Goal: Task Accomplishment & Management: Use online tool/utility

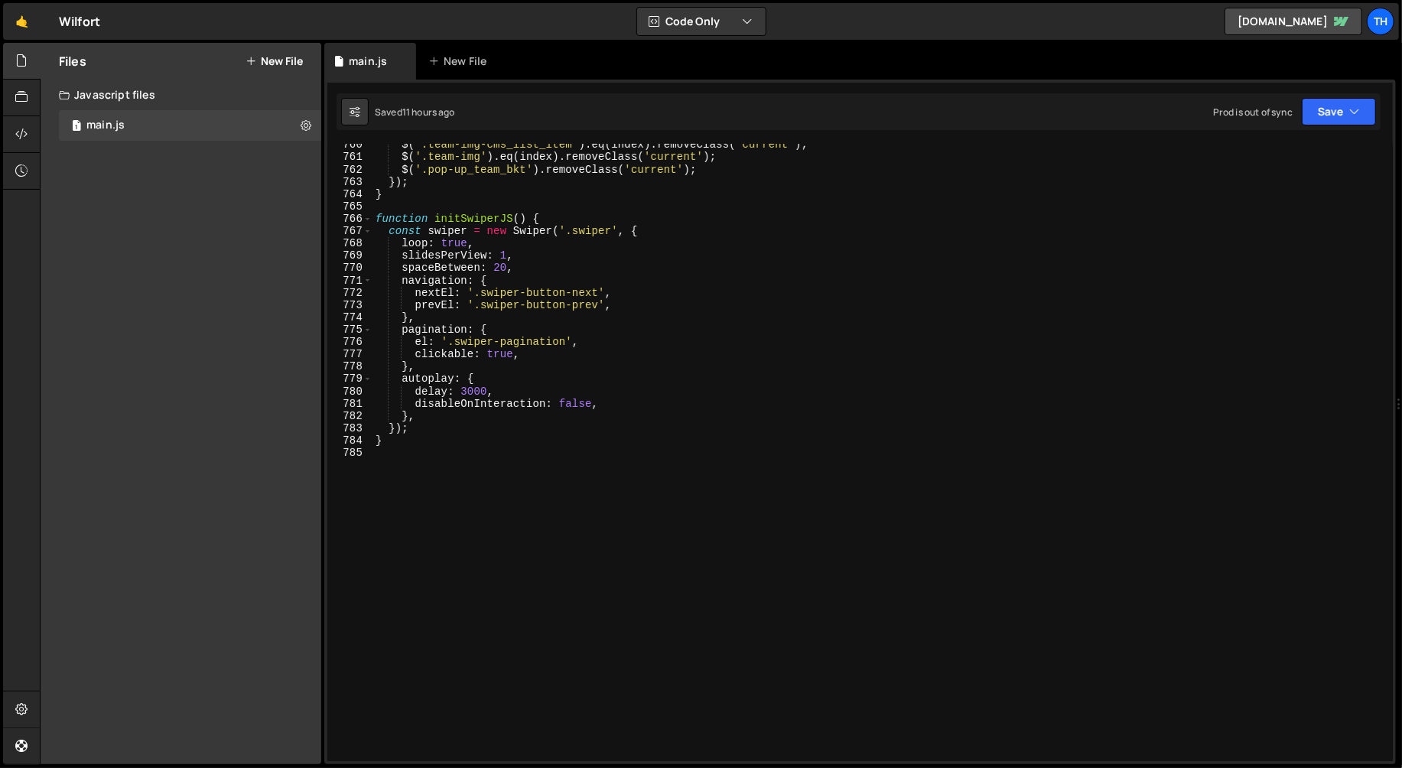
scroll to position [9358, 0]
click at [490, 470] on div "$ ( '.team-img-cms_list_item' ) . eq ( index ) . removeClass ( 'current' ) ; $ …" at bounding box center [879, 459] width 1015 height 642
paste textarea "}"
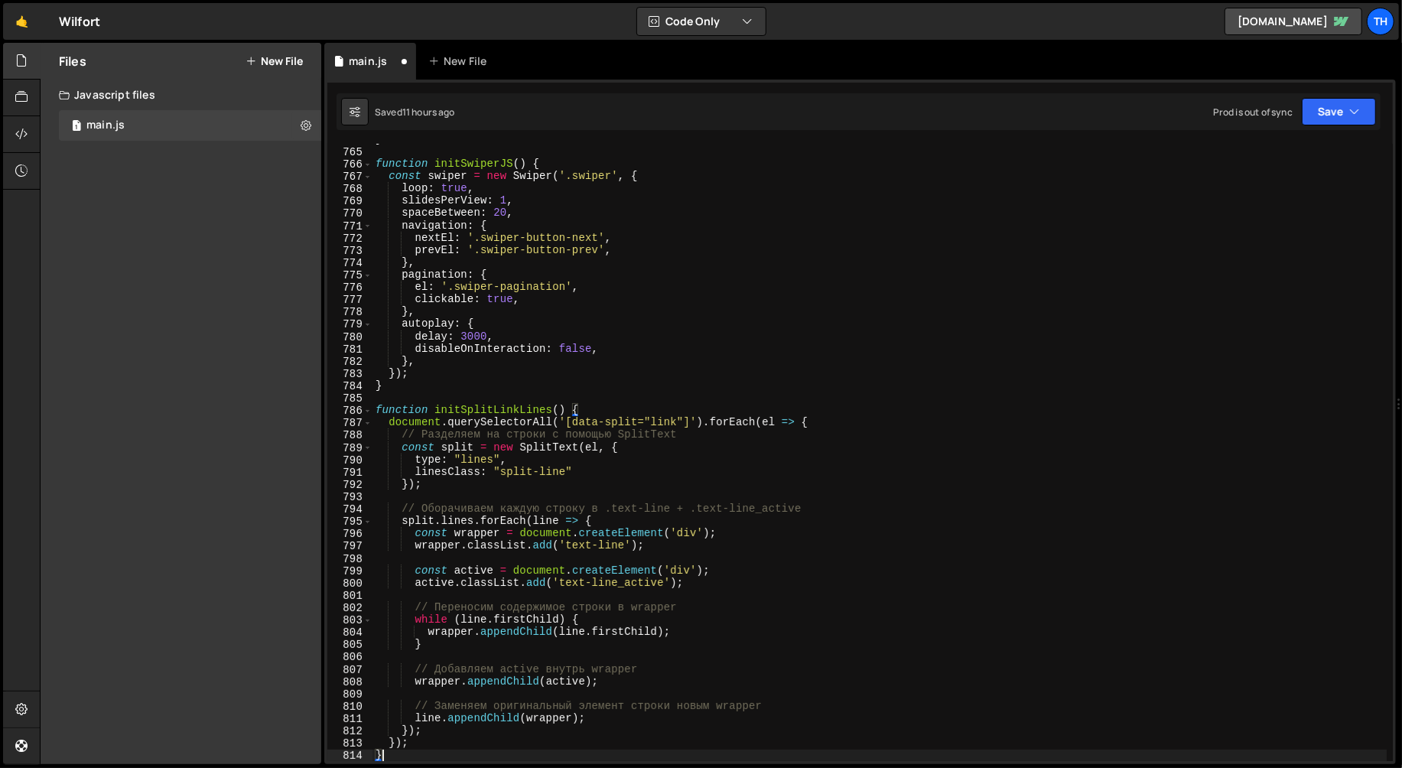
click at [472, 411] on div "} function initSwiperJS ( ) { const swiper = new Swiper ( '.swiper' , { loop : …" at bounding box center [879, 454] width 1015 height 642
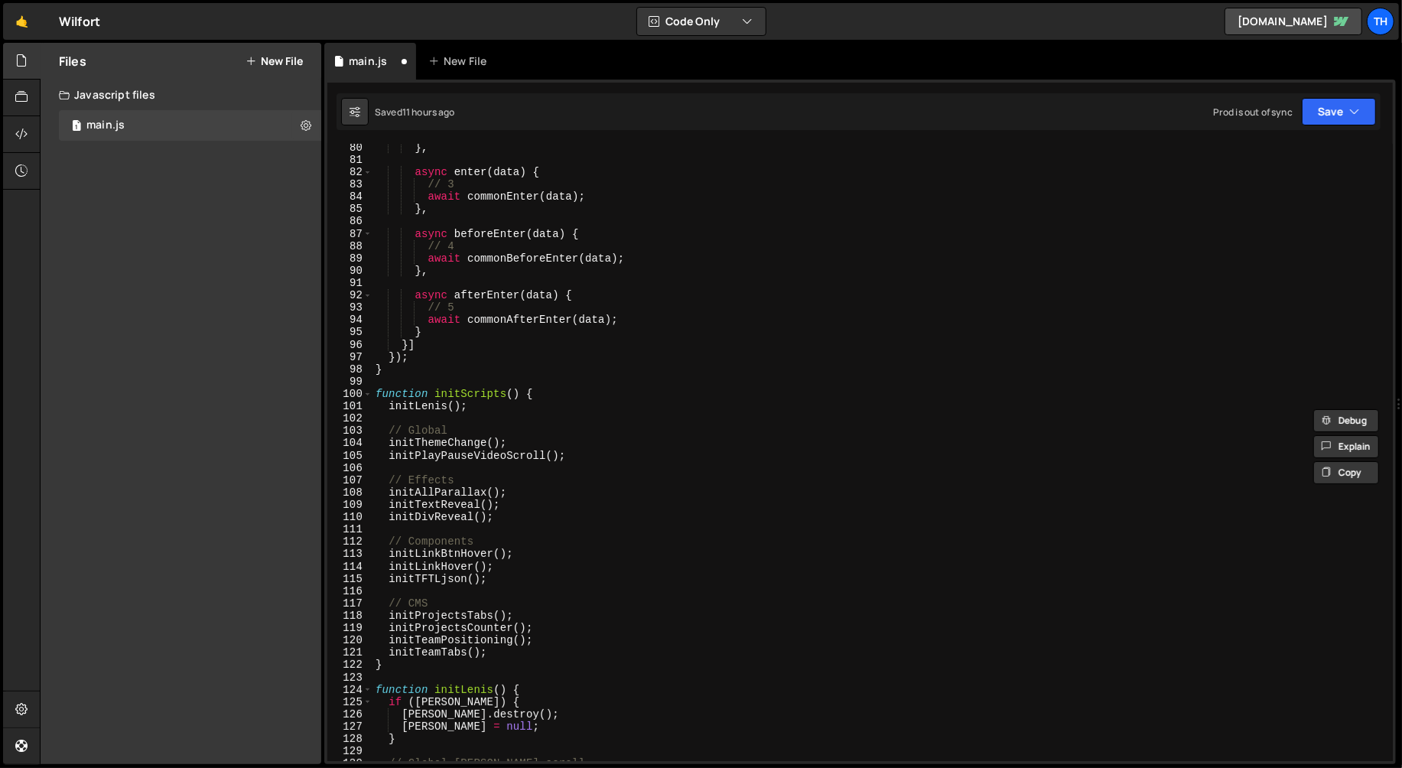
scroll to position [1081, 0]
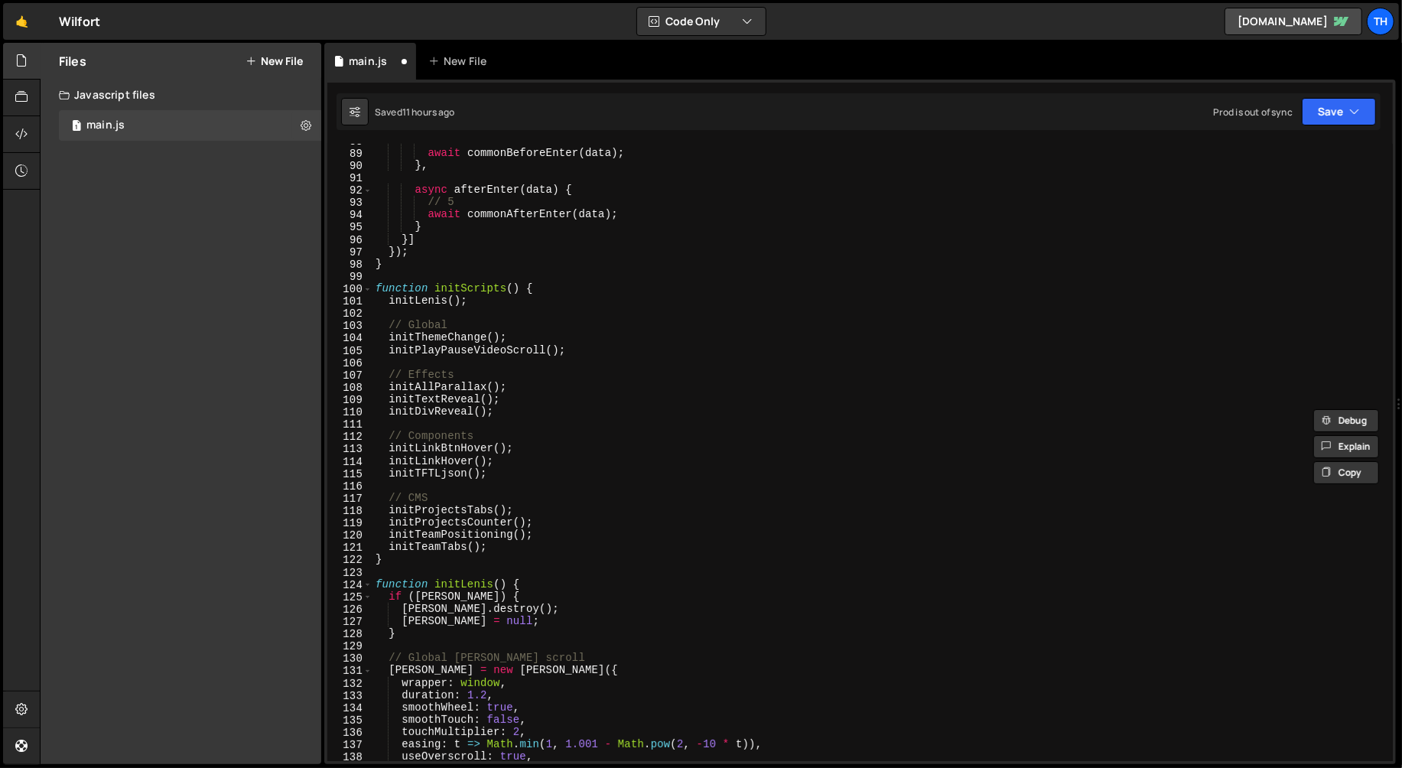
click at [535, 434] on div "// 4 await commonBeforeEnter ( data ) ; } , async afterEnter ( data ) { // 5 aw…" at bounding box center [879, 456] width 1015 height 642
click at [536, 467] on div "// 4 await commonBeforeEnter ( data ) ; } , async afterEnter ( data ) { // 5 aw…" at bounding box center [879, 456] width 1015 height 642
click at [587, 353] on div "// 4 await commonBeforeEnter ( data ) ; } , async afterEnter ( data ) { // 5 aw…" at bounding box center [879, 456] width 1015 height 642
type textarea "initPlayPauseVideoScroll();"
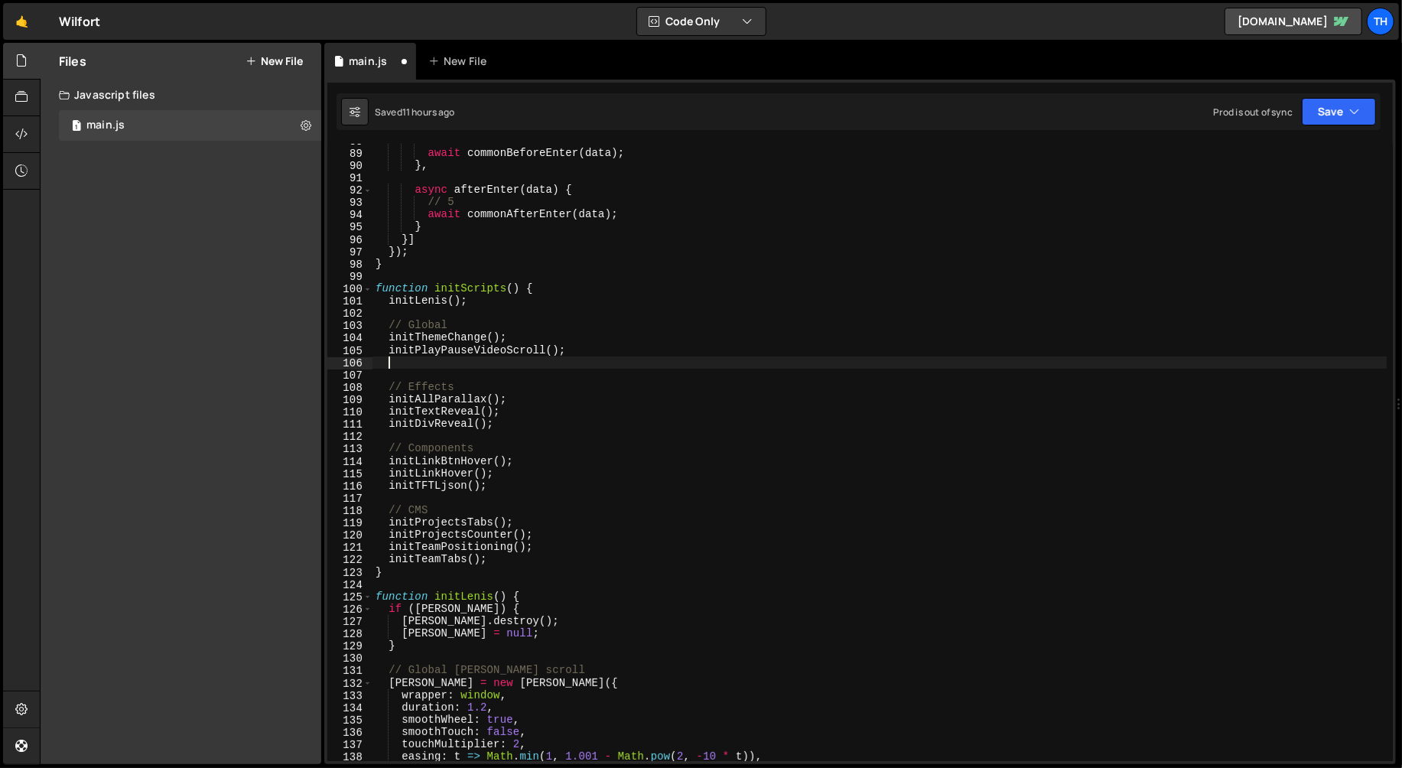
paste textarea "initSplitLinkLines"
drag, startPoint x: 543, startPoint y: 350, endPoint x: 567, endPoint y: 349, distance: 23.7
click at [567, 349] on div "// 4 await commonBeforeEnter ( data ) ; } , async afterEnter ( data ) { // 5 aw…" at bounding box center [879, 456] width 1015 height 642
click at [512, 362] on div "// 4 await commonBeforeEnter ( data ) ; } , async afterEnter ( data ) { // 5 aw…" at bounding box center [879, 456] width 1015 height 642
paste textarea "();"
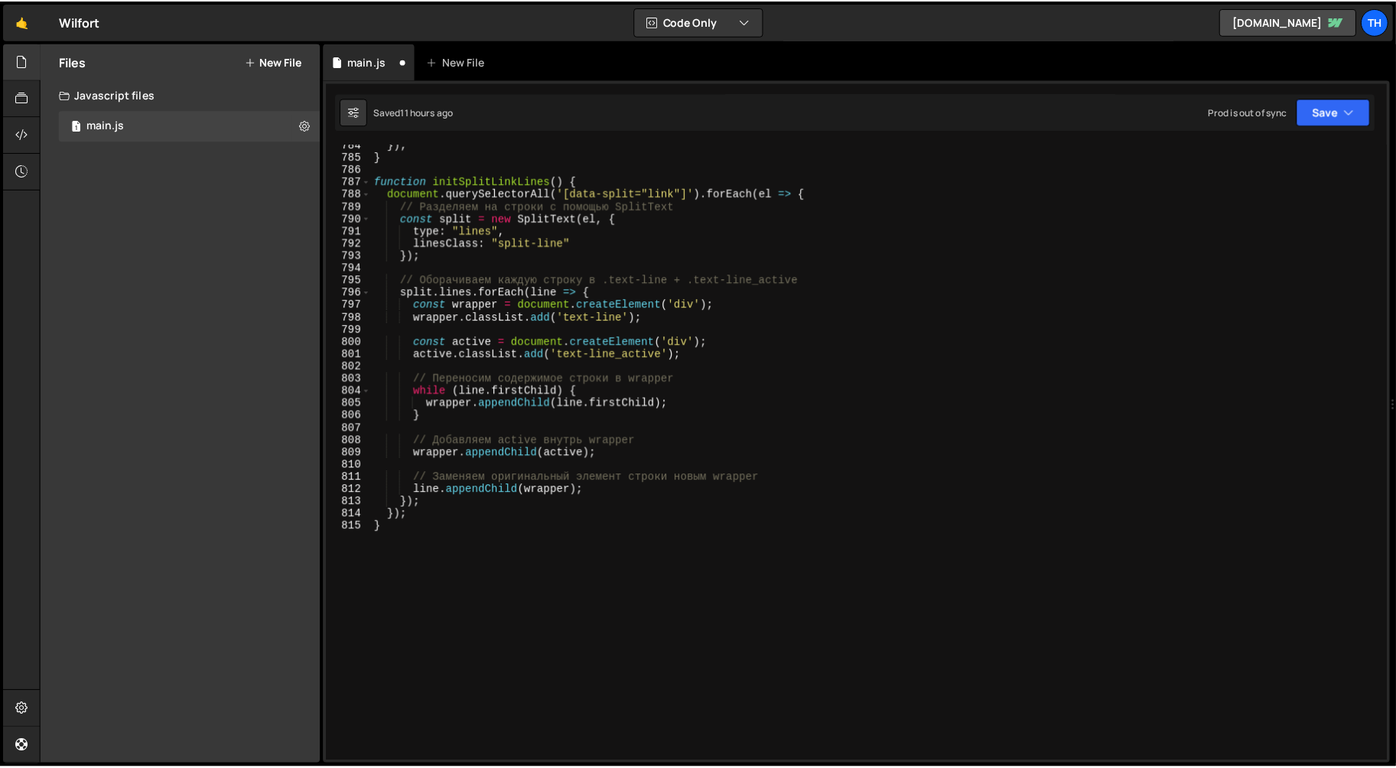
scroll to position [9549, 0]
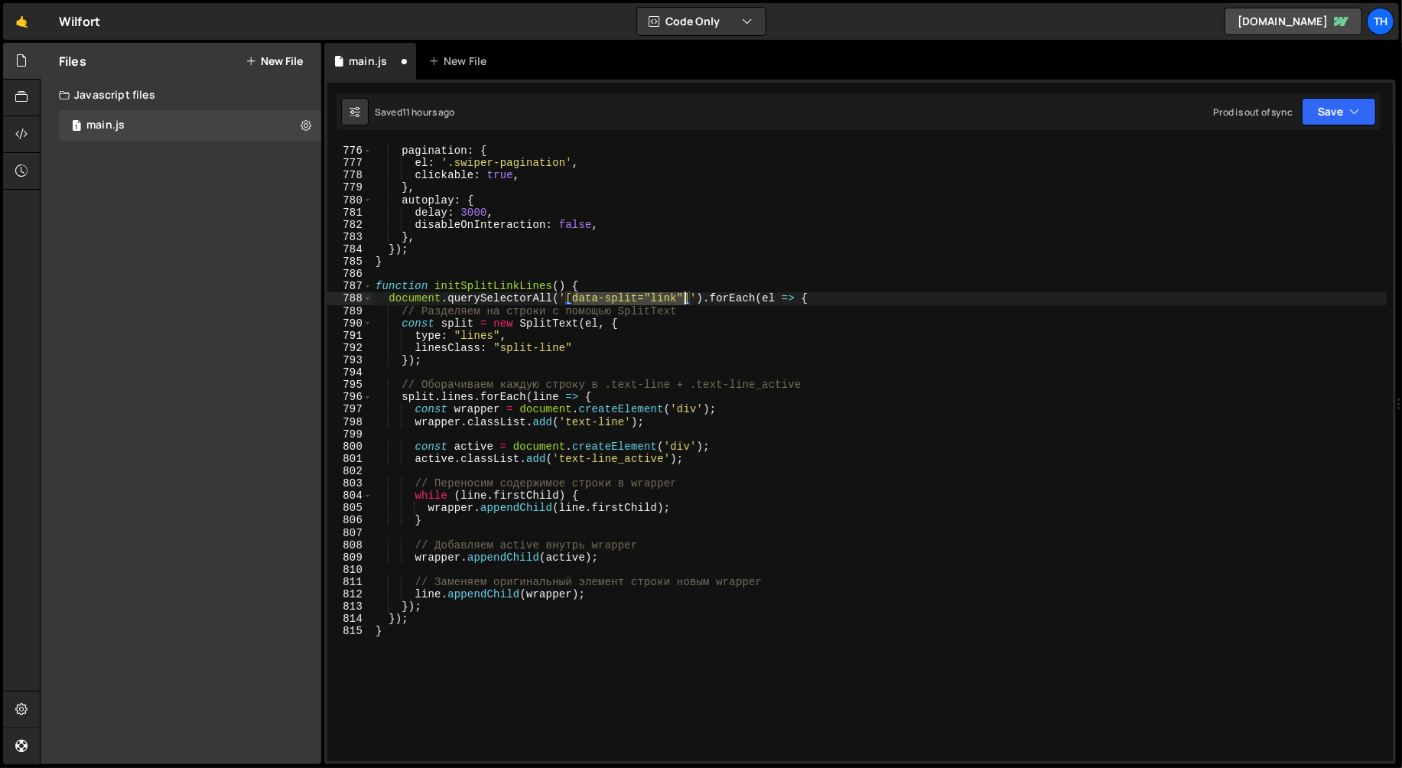
drag, startPoint x: 574, startPoint y: 302, endPoint x: 683, endPoint y: 298, distance: 109.4
click at [683, 298] on div "} , pagination : { el : '.swiper-pagination' , clickable : true , } , autoplay …" at bounding box center [879, 453] width 1015 height 642
type textarea "document.querySelectorAll('[data-split="link"]').forEach(el => {"
click at [1337, 113] on button "Save" at bounding box center [1339, 112] width 74 height 28
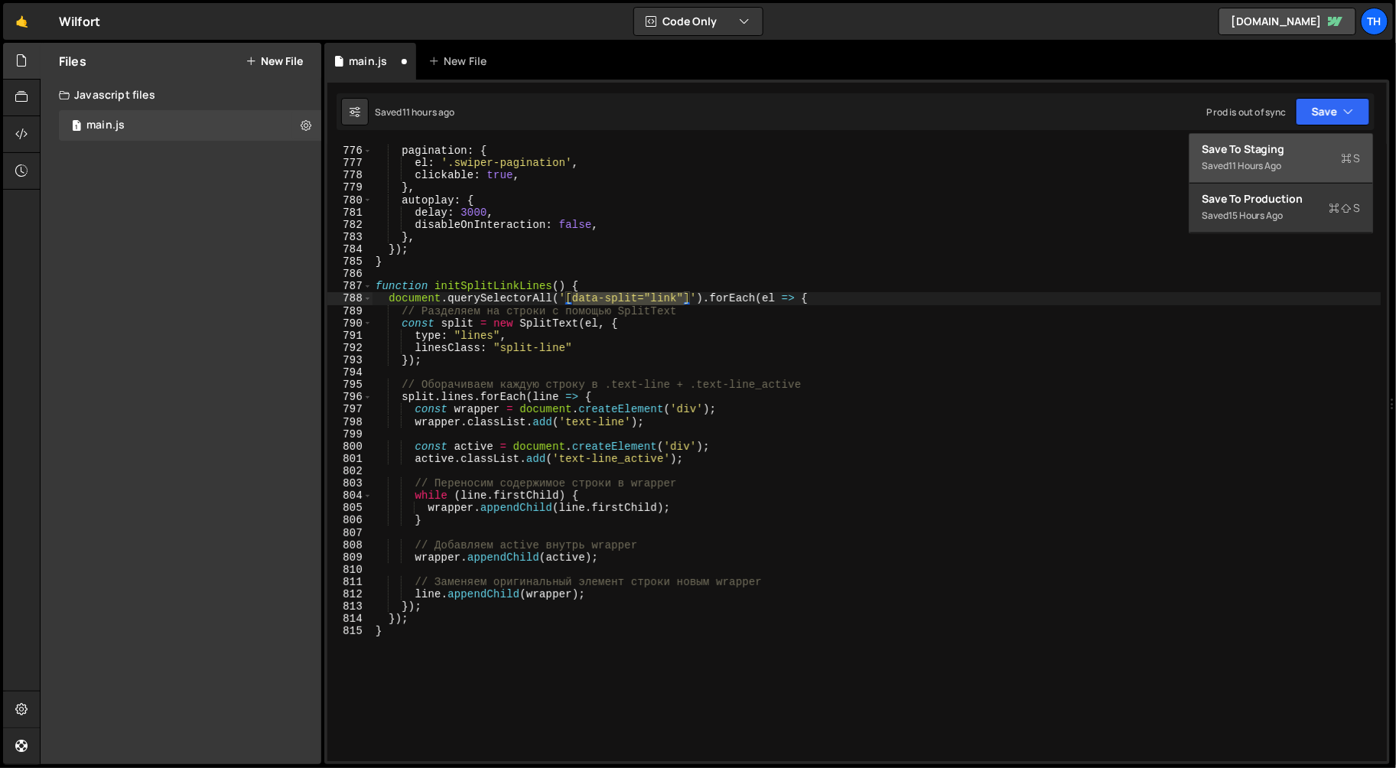
click at [1290, 168] on div "Saved 11 hours ago" at bounding box center [1281, 166] width 159 height 18
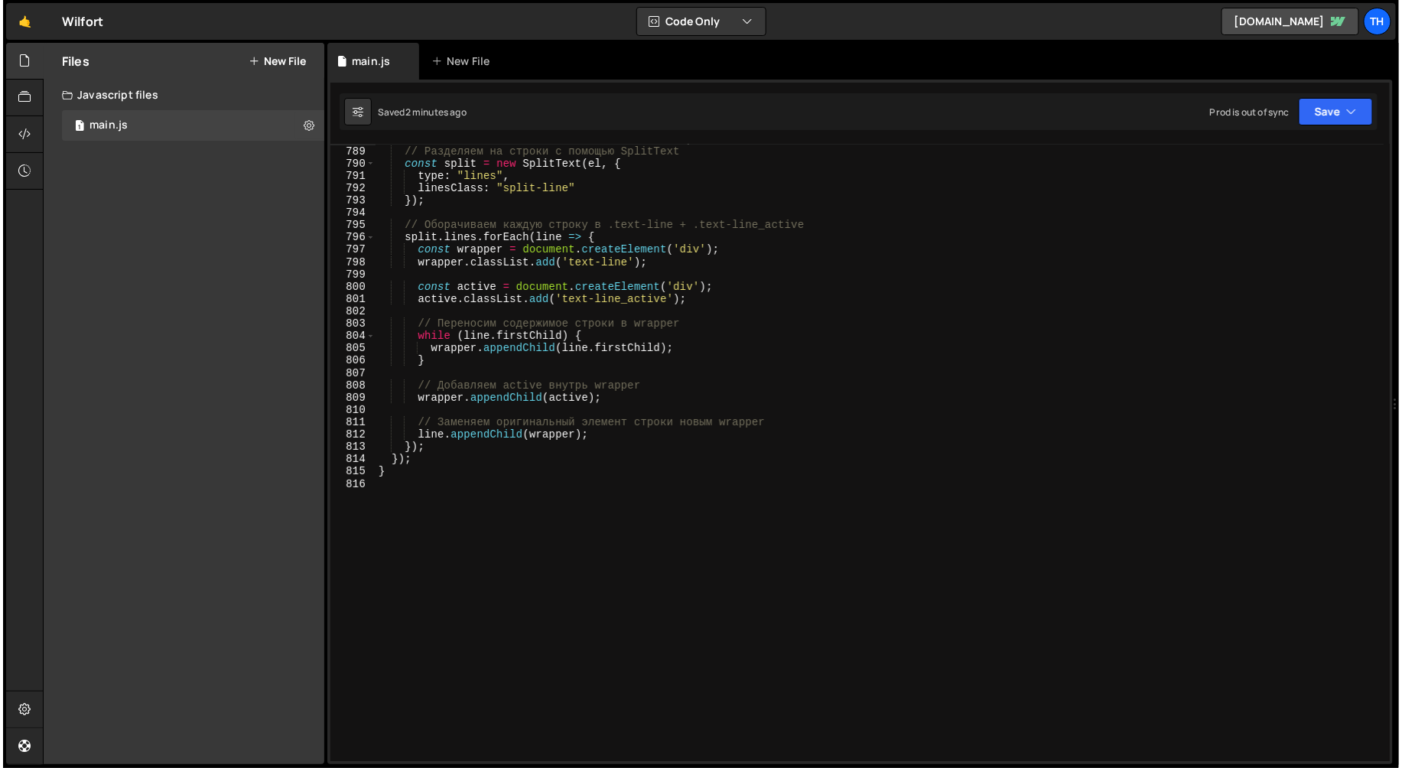
scroll to position [9651, 0]
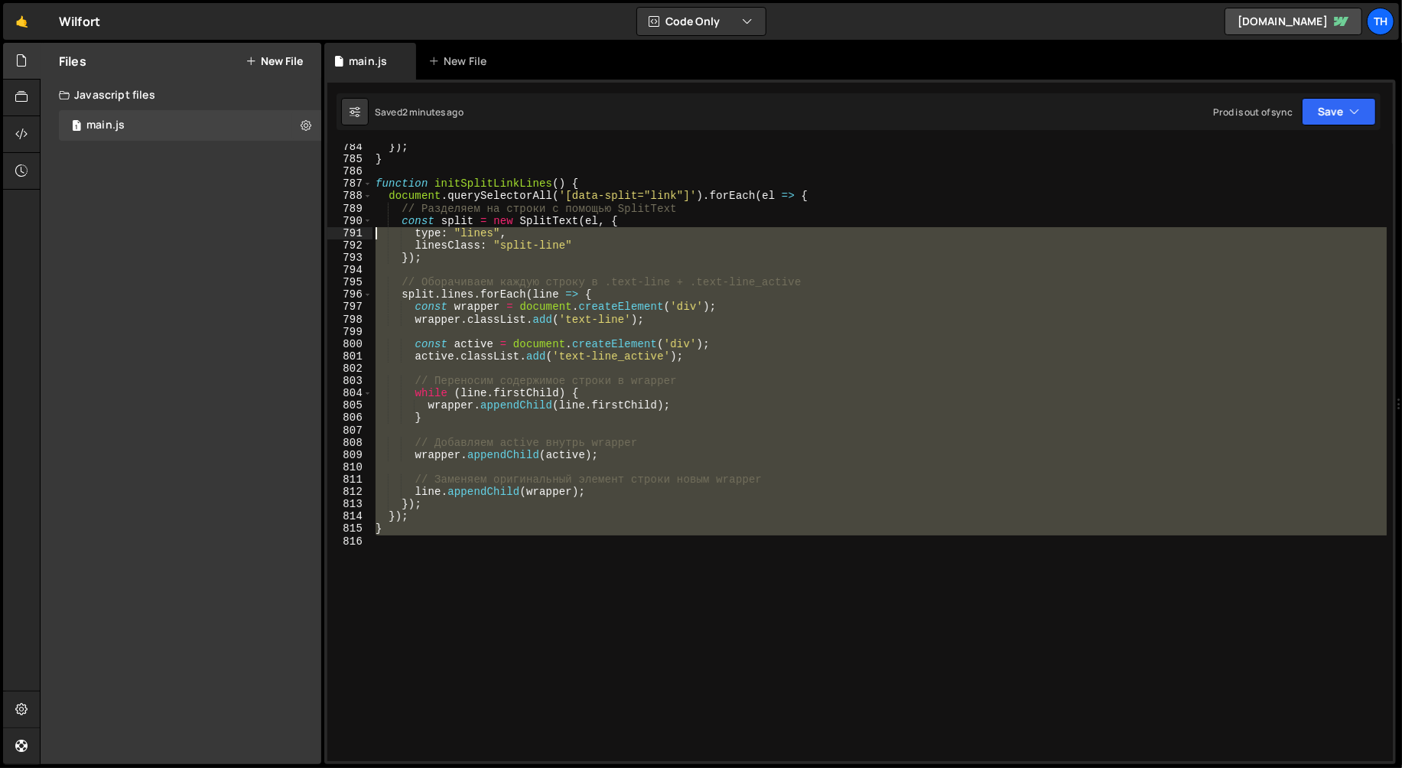
drag, startPoint x: 383, startPoint y: 506, endPoint x: 281, endPoint y: 264, distance: 262.2
click at [273, 234] on div "Files New File Create your first file Get started by starting a Javascript or C…" at bounding box center [721, 404] width 1362 height 722
click at [419, 437] on div "}) ; } function initSplitLinkLines ( ) { document . querySelectorAll ( '[data-s…" at bounding box center [879, 452] width 1014 height 617
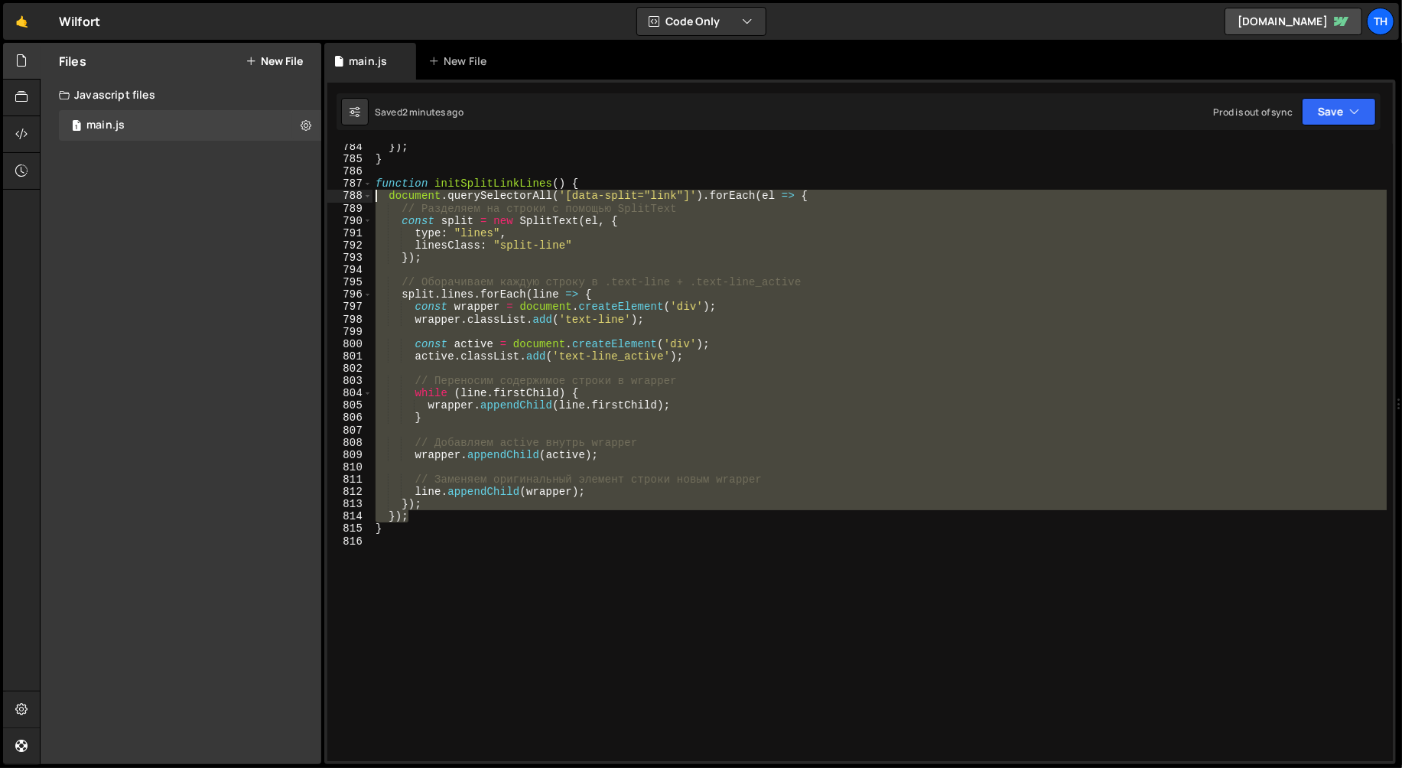
drag, startPoint x: 431, startPoint y: 522, endPoint x: 319, endPoint y: 197, distance: 344.0
click at [319, 197] on div "Files New File Create your first file Get started by starting a Javascript or C…" at bounding box center [721, 404] width 1362 height 722
paste textarea "}"
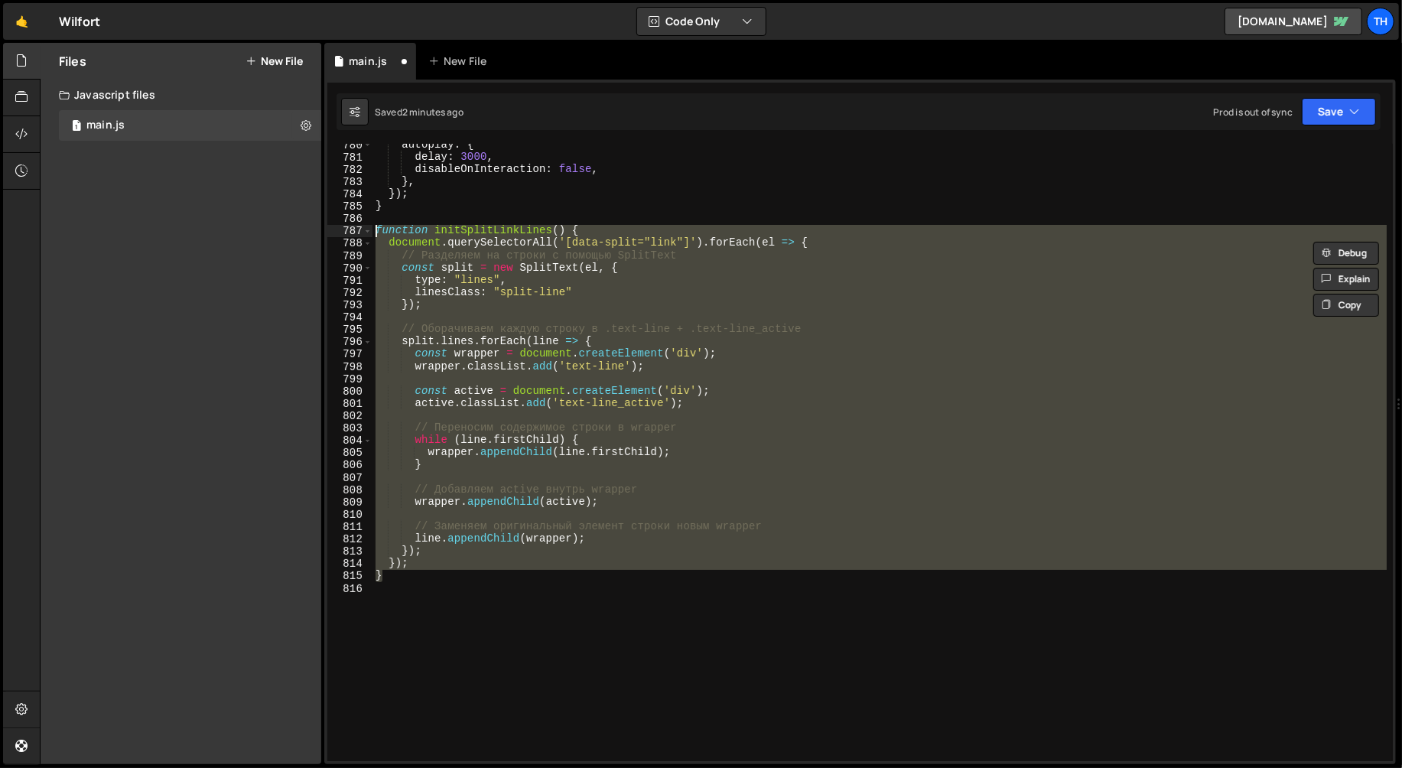
drag, startPoint x: 422, startPoint y: 581, endPoint x: 340, endPoint y: 233, distance: 357.5
click at [340, 233] on div "}); }); 780 781 782 783 784 785 786 787 788 789 790 791 792 793 794 795 796 797…" at bounding box center [859, 452] width 1065 height 617
paste textarea "}"
type textarea "}"
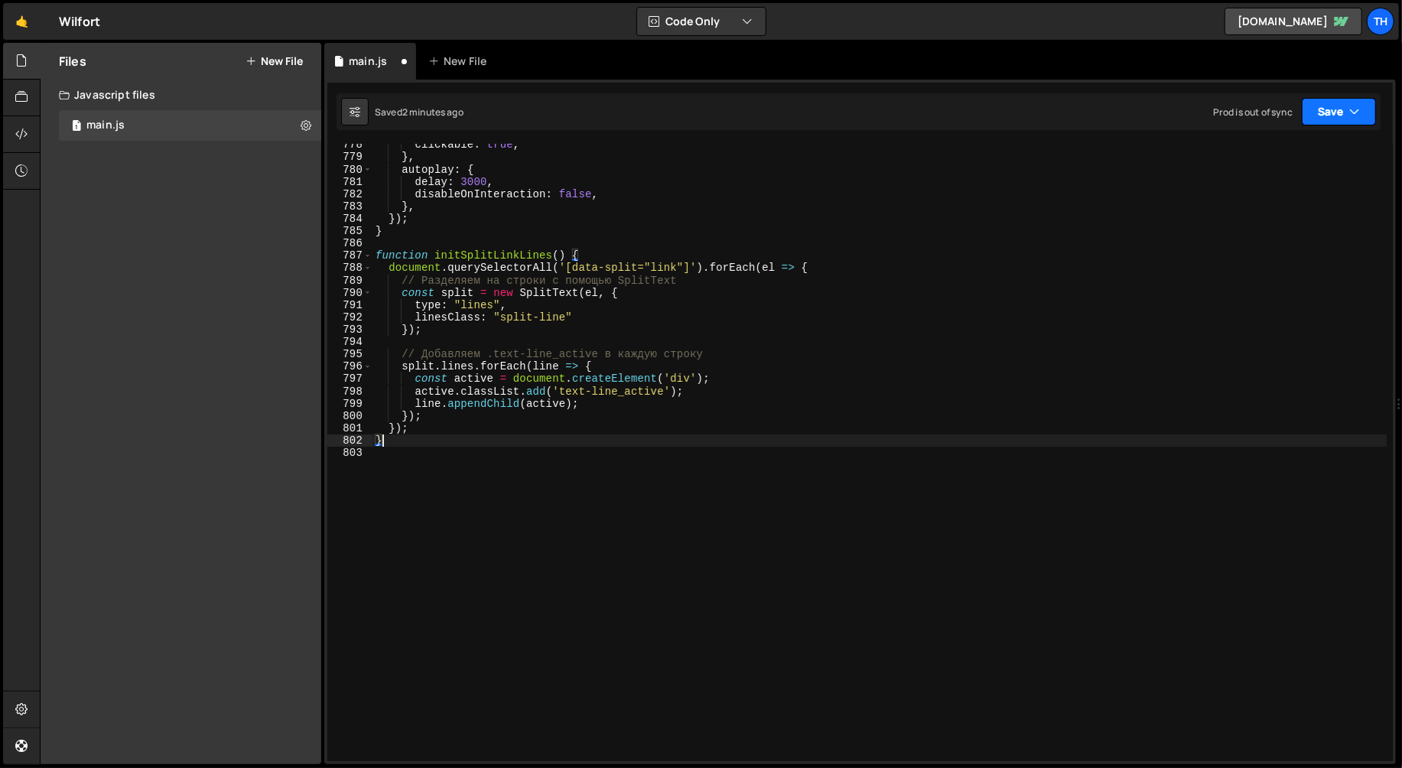
click at [1327, 116] on button "Save" at bounding box center [1339, 112] width 74 height 28
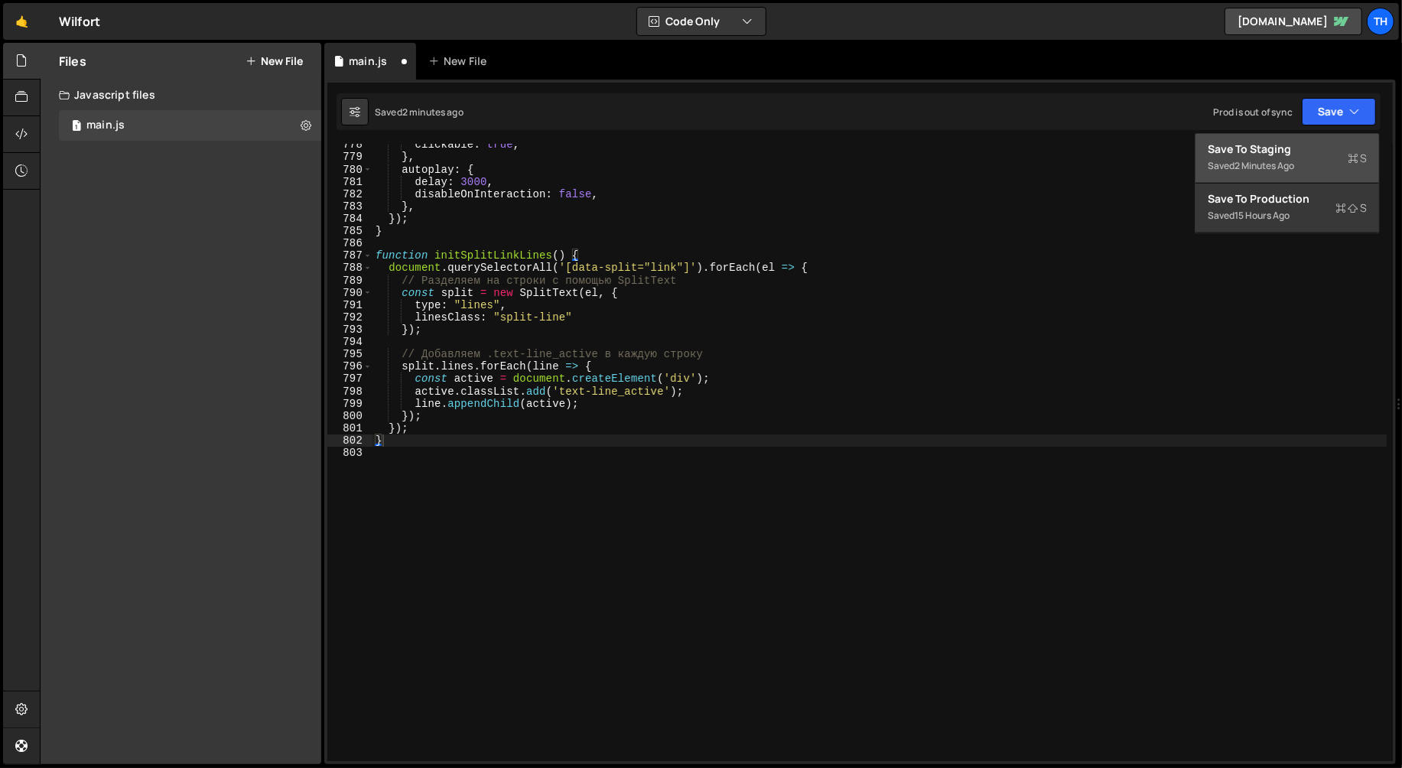
click at [1300, 146] on div "Save to Staging S" at bounding box center [1287, 149] width 159 height 15
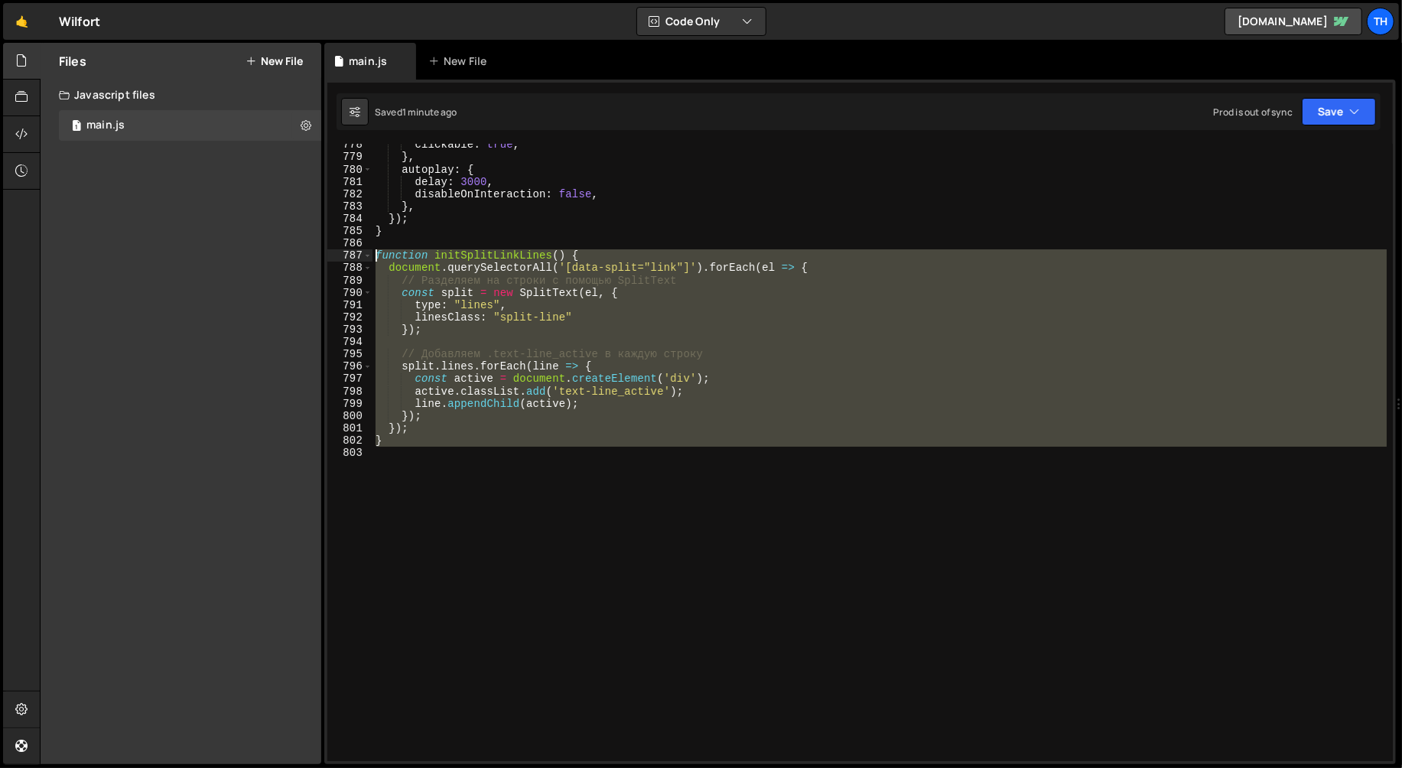
drag, startPoint x: 428, startPoint y: 444, endPoint x: 299, endPoint y: 261, distance: 223.4
click at [299, 261] on div "Files New File Create your first file Get started by starting a Javascript or C…" at bounding box center [721, 404] width 1362 height 722
paste textarea "}"
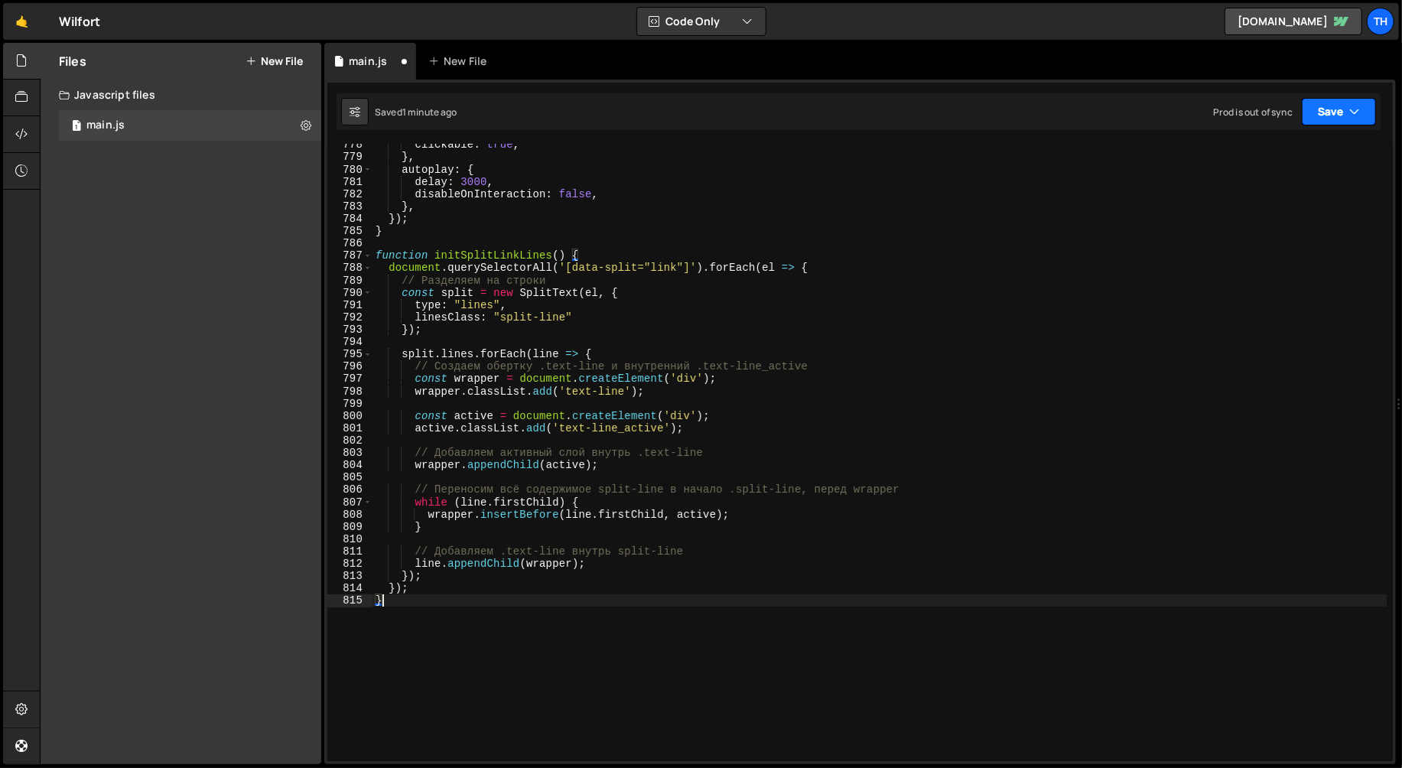
click at [1316, 113] on button "Save" at bounding box center [1339, 112] width 74 height 28
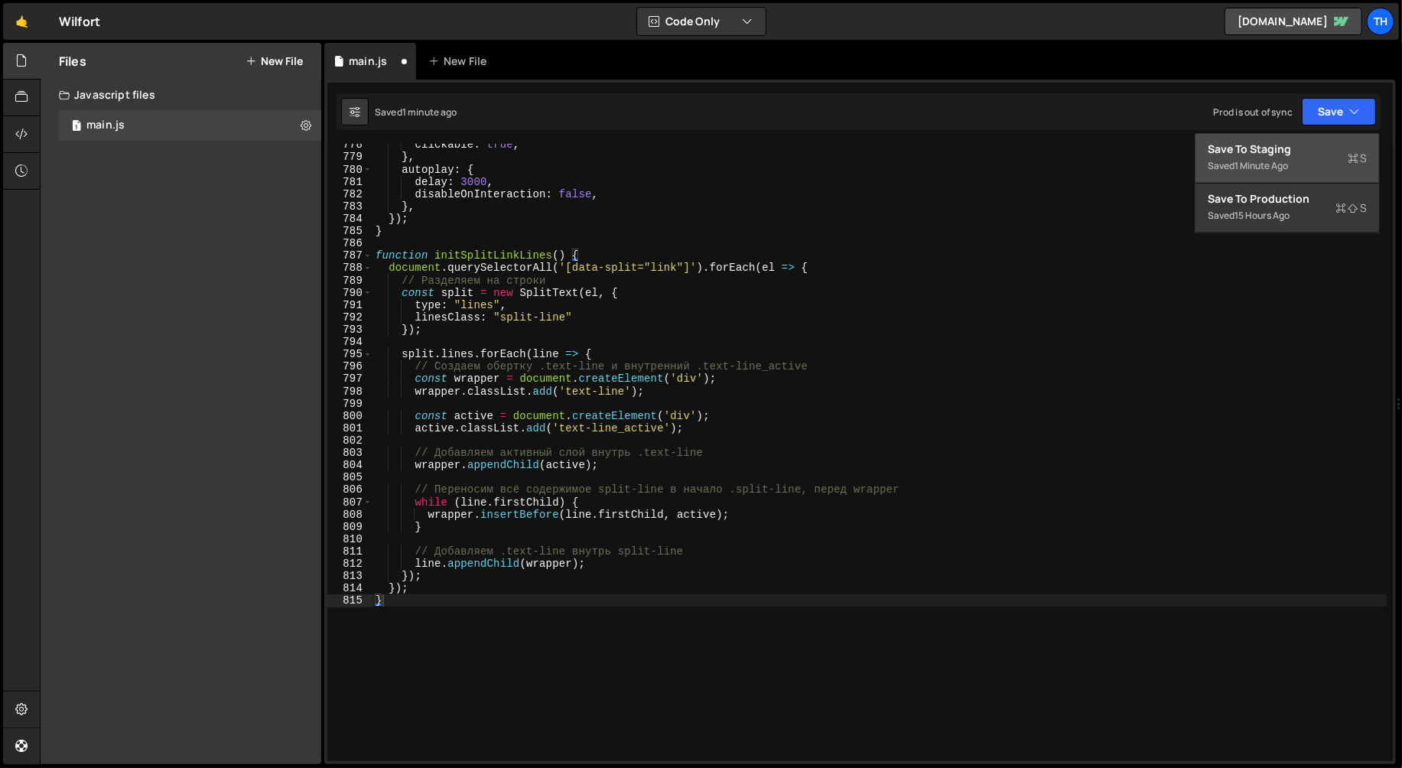
click at [1282, 149] on div "Save to Staging S" at bounding box center [1287, 149] width 159 height 15
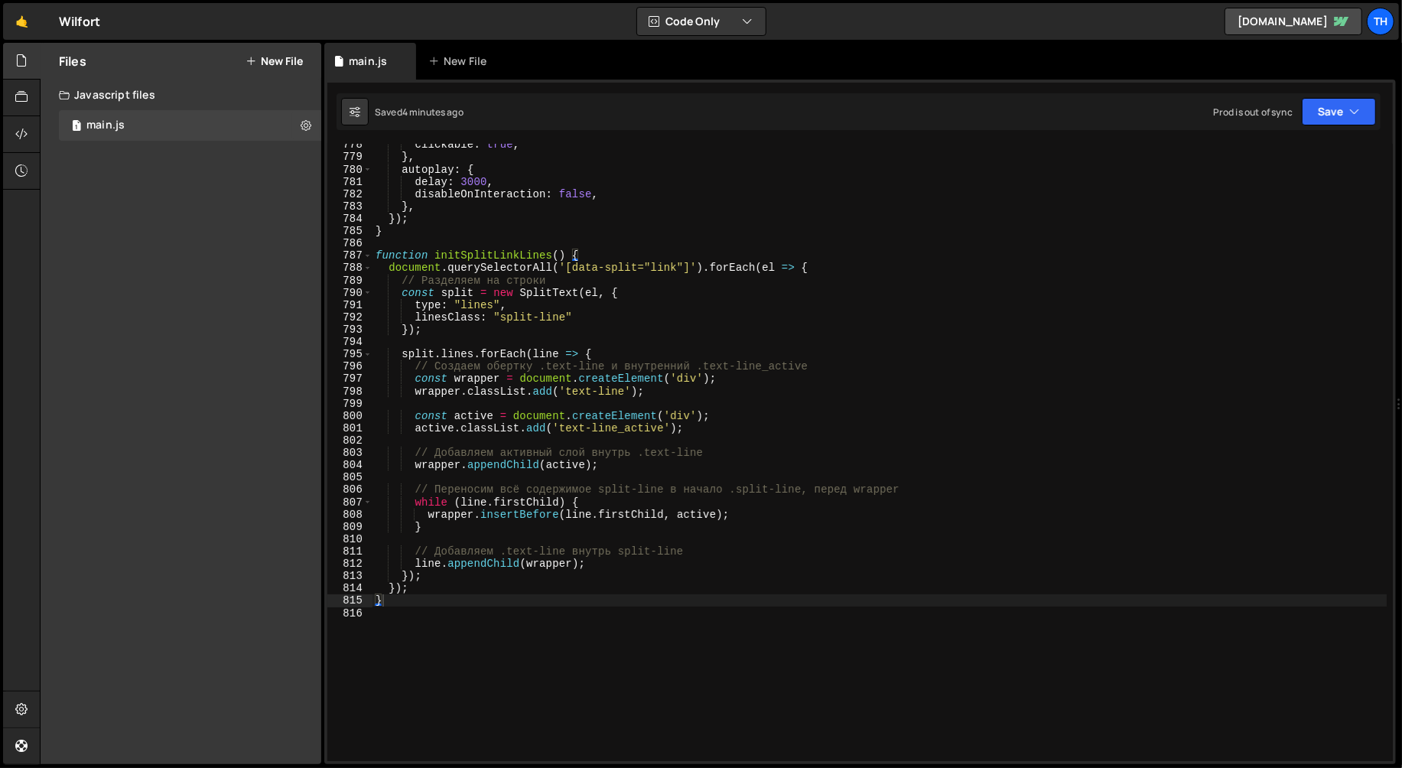
type textarea "// Добавляем .text-line внутрь split-line"
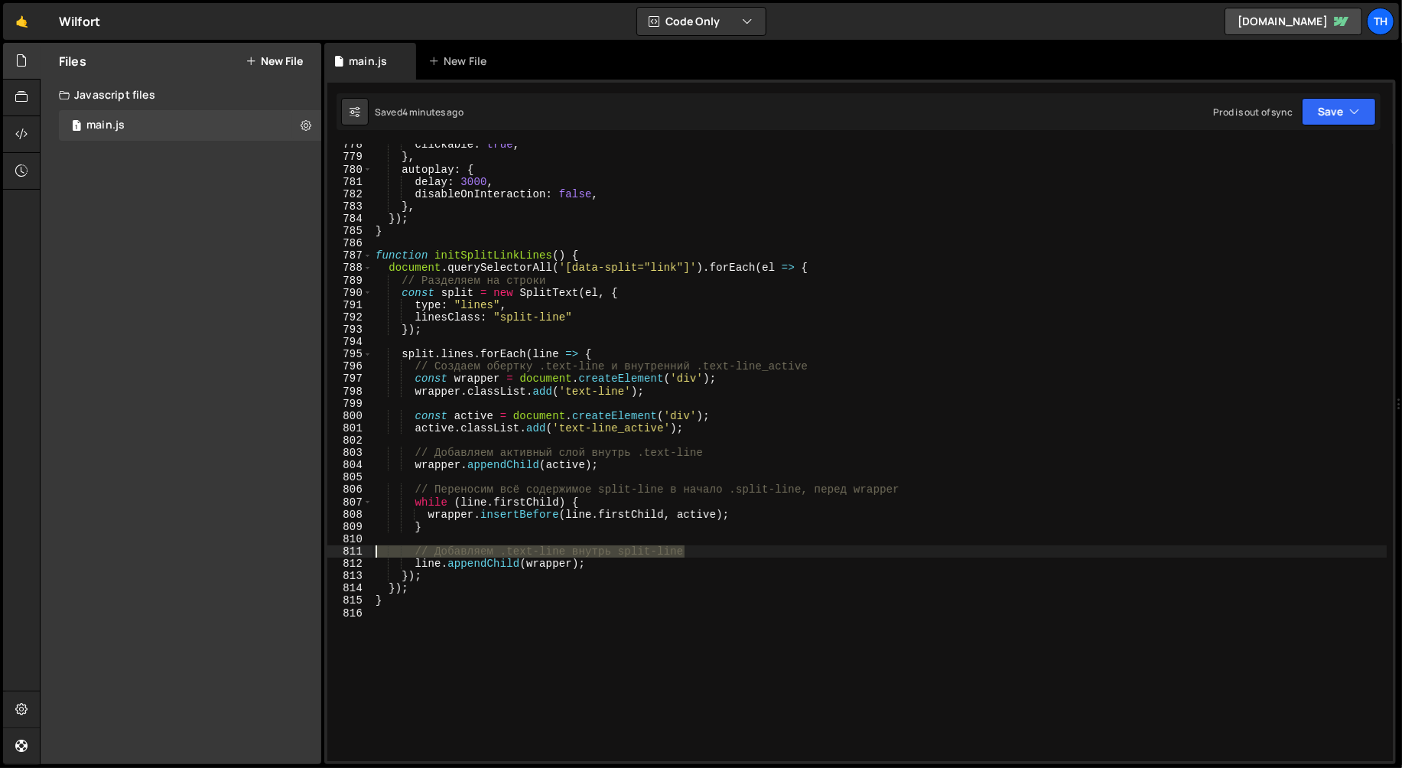
drag, startPoint x: 740, startPoint y: 552, endPoint x: 280, endPoint y: 554, distance: 460.5
click at [280, 554] on div "Files New File Create your first file Get started by starting a Javascript or C…" at bounding box center [721, 404] width 1362 height 722
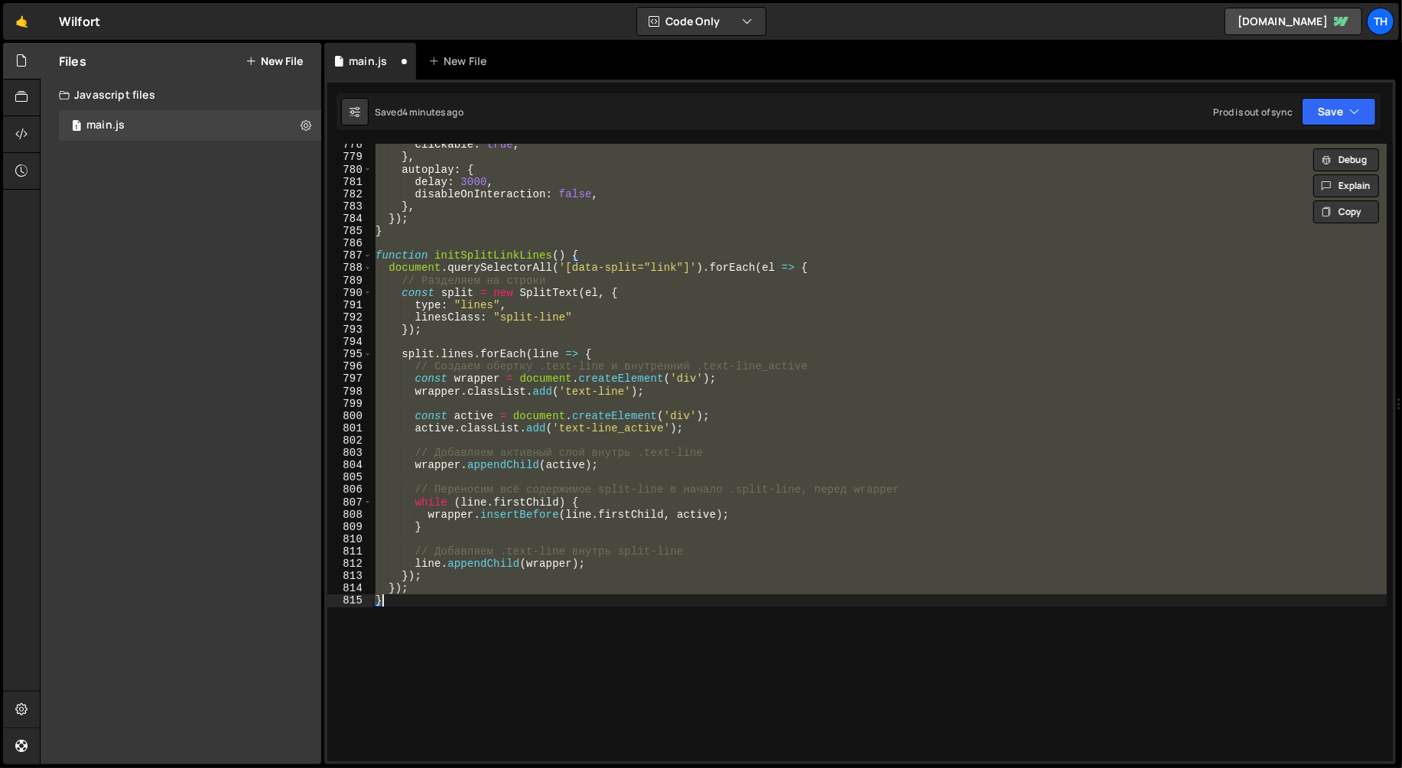
type textarea "}"
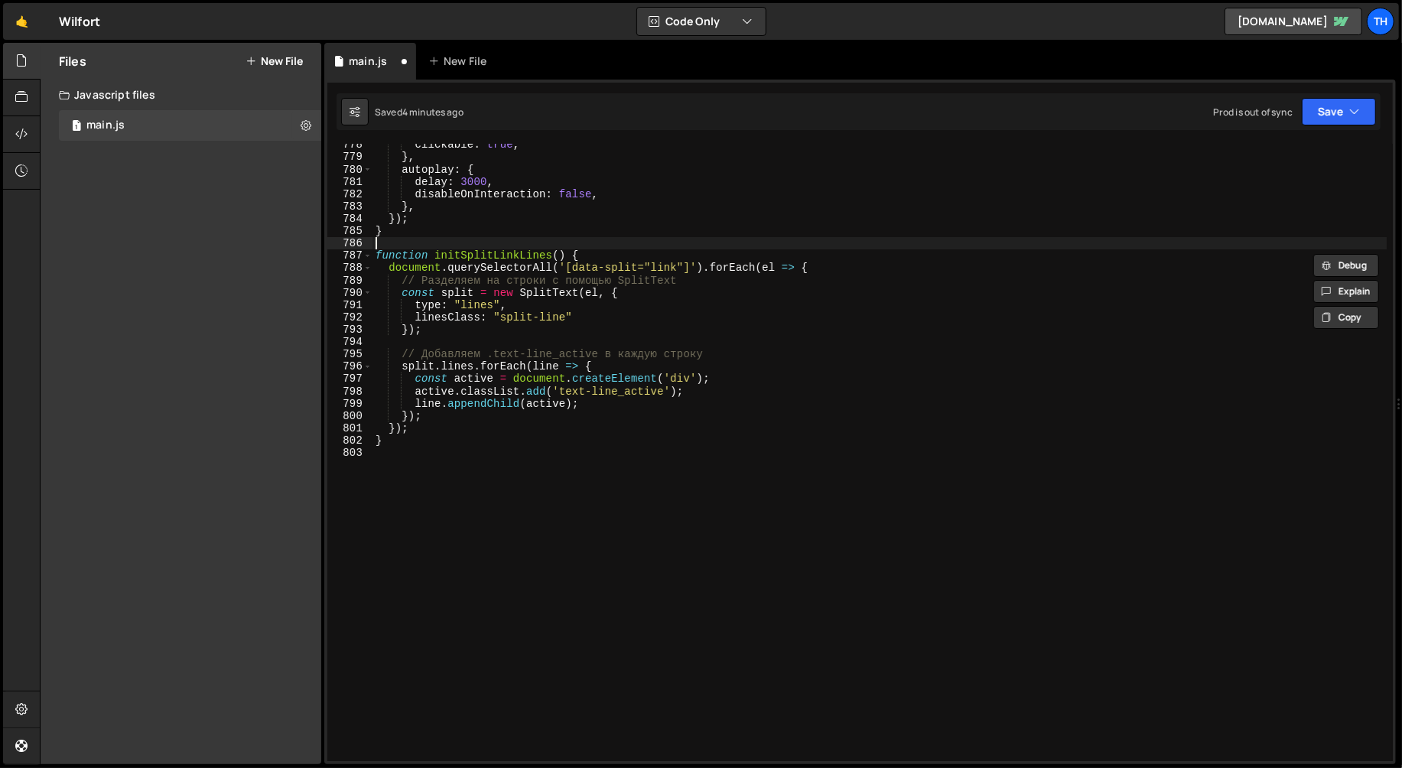
click at [724, 239] on div "clickable : true , } , autoplay : { delay : 3000 , disableOnInteraction : false…" at bounding box center [879, 459] width 1014 height 642
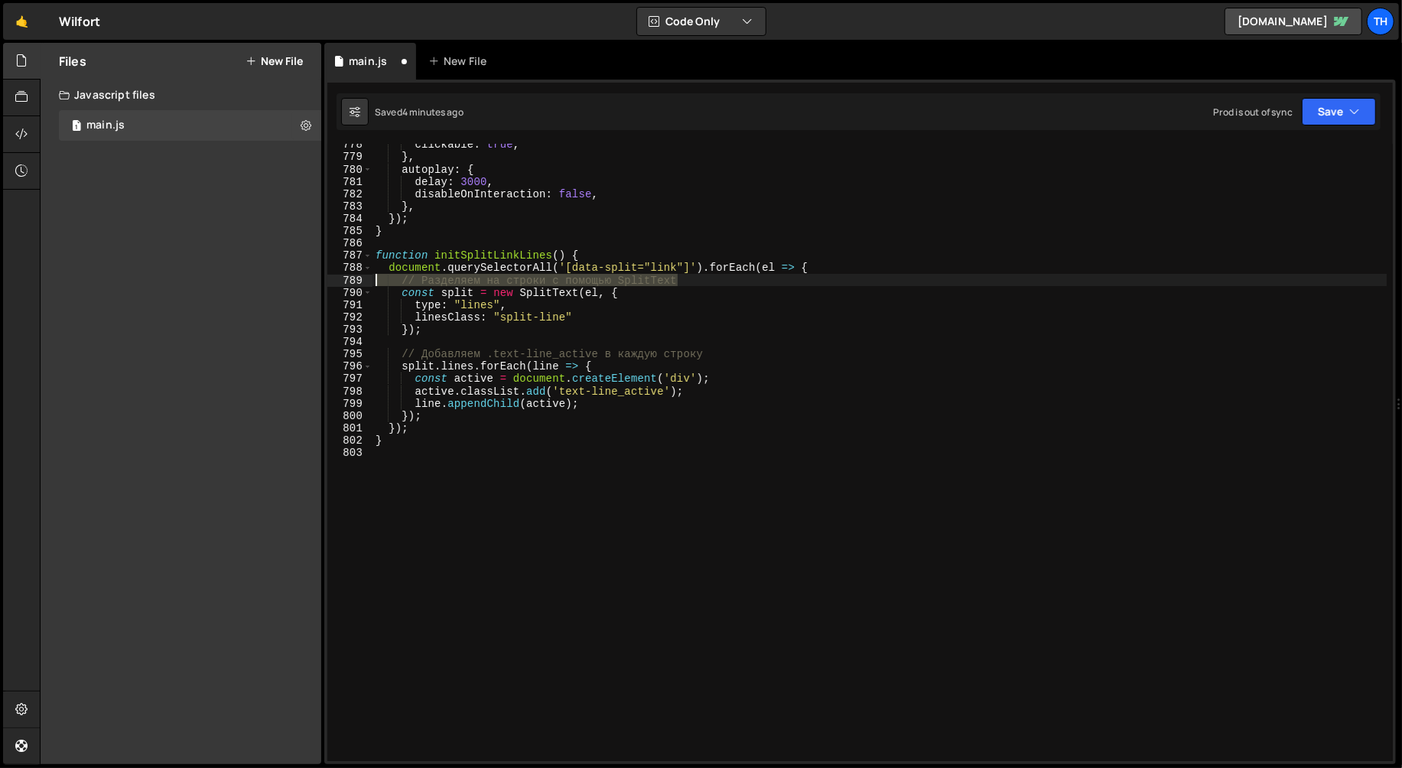
drag, startPoint x: 756, startPoint y: 283, endPoint x: 357, endPoint y: 278, distance: 399.3
click at [357, 278] on div "778 779 780 781 782 783 784 785 786 787 788 789 790 791 792 793 794 795 796 797…" at bounding box center [859, 452] width 1065 height 617
type textarea "// Разделяем на строки с помощью SplitText"
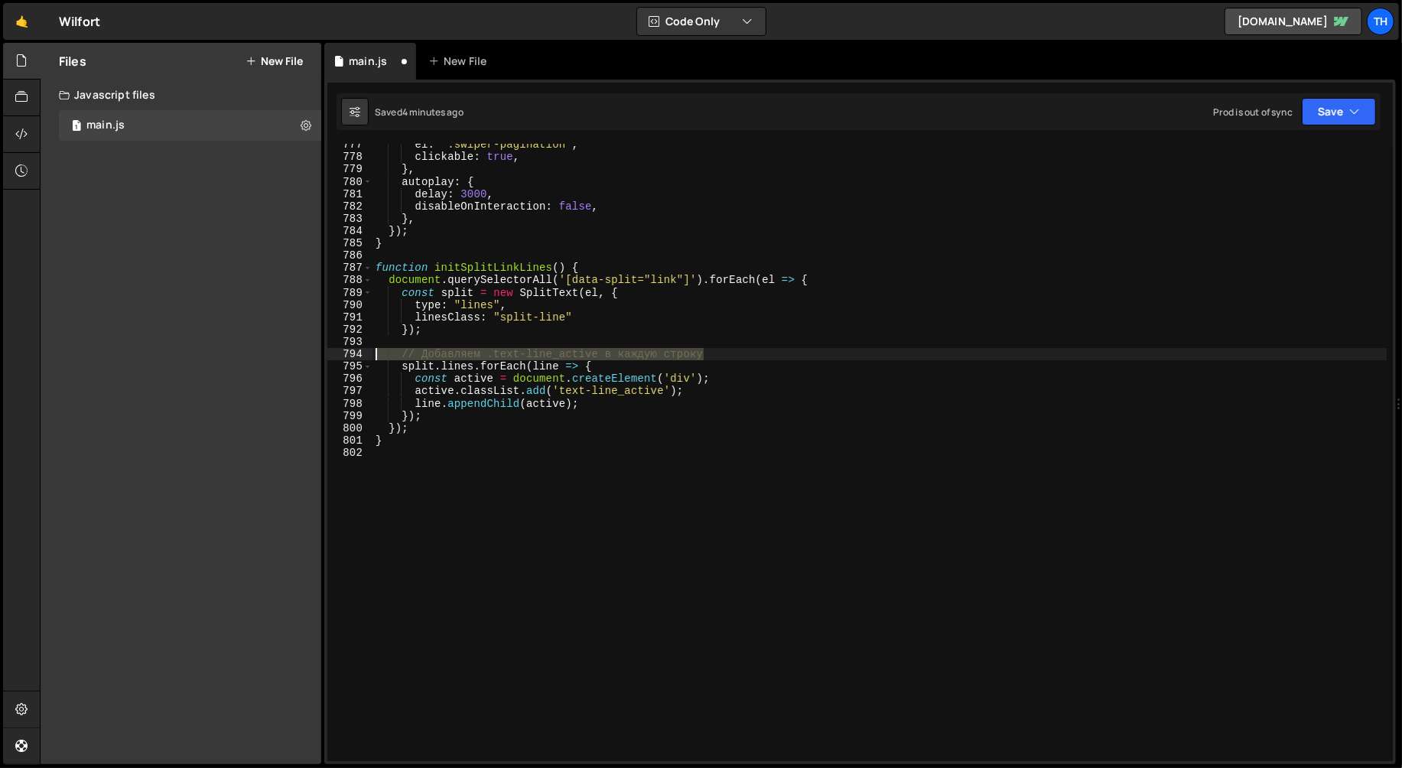
drag, startPoint x: 739, startPoint y: 351, endPoint x: 345, endPoint y: 359, distance: 394.0
click at [345, 359] on div "document.querySelectorAll('[data-split="link"]').forEach(el => { 777 778 779 78…" at bounding box center [859, 452] width 1065 height 617
type textarea "// Добавляем .text-line_active в каждую строку"
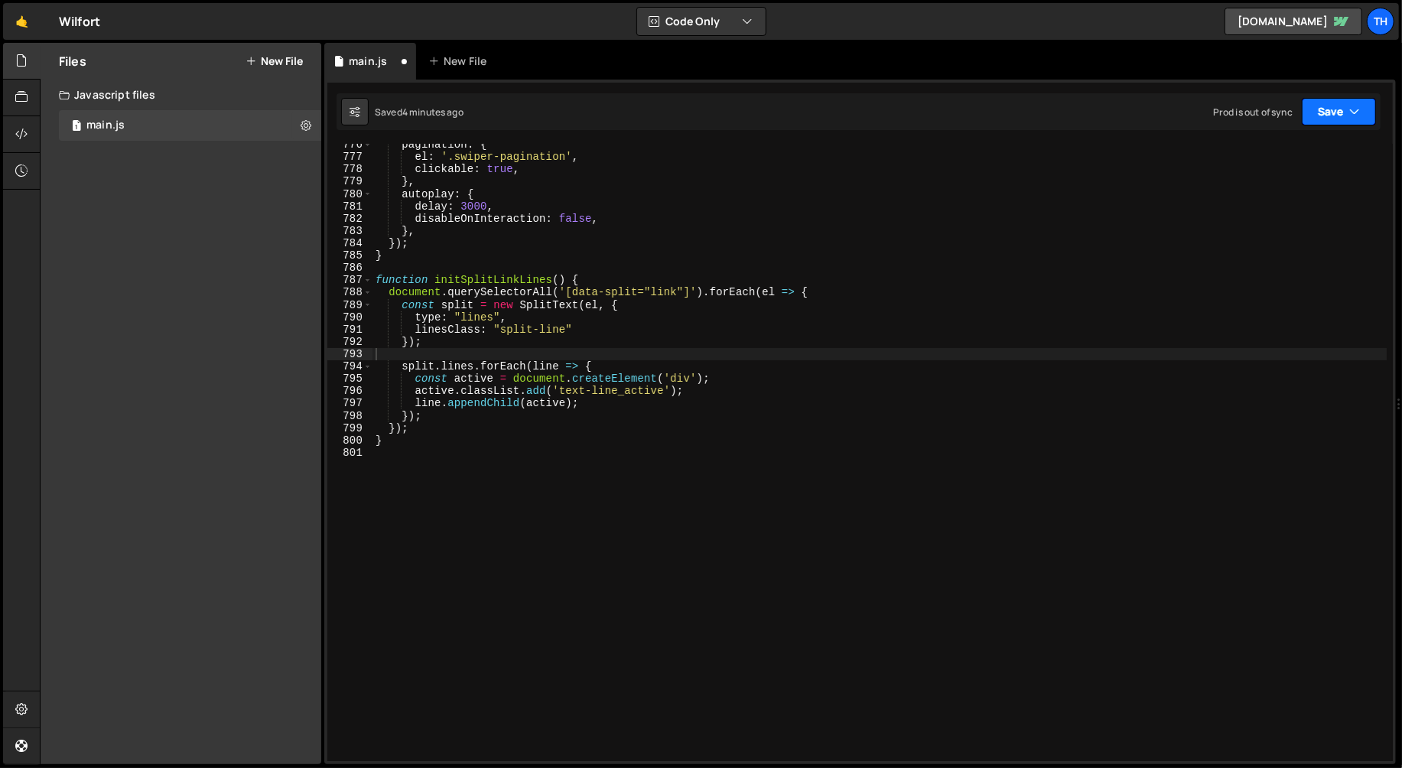
click at [1319, 115] on button "Save" at bounding box center [1339, 112] width 74 height 28
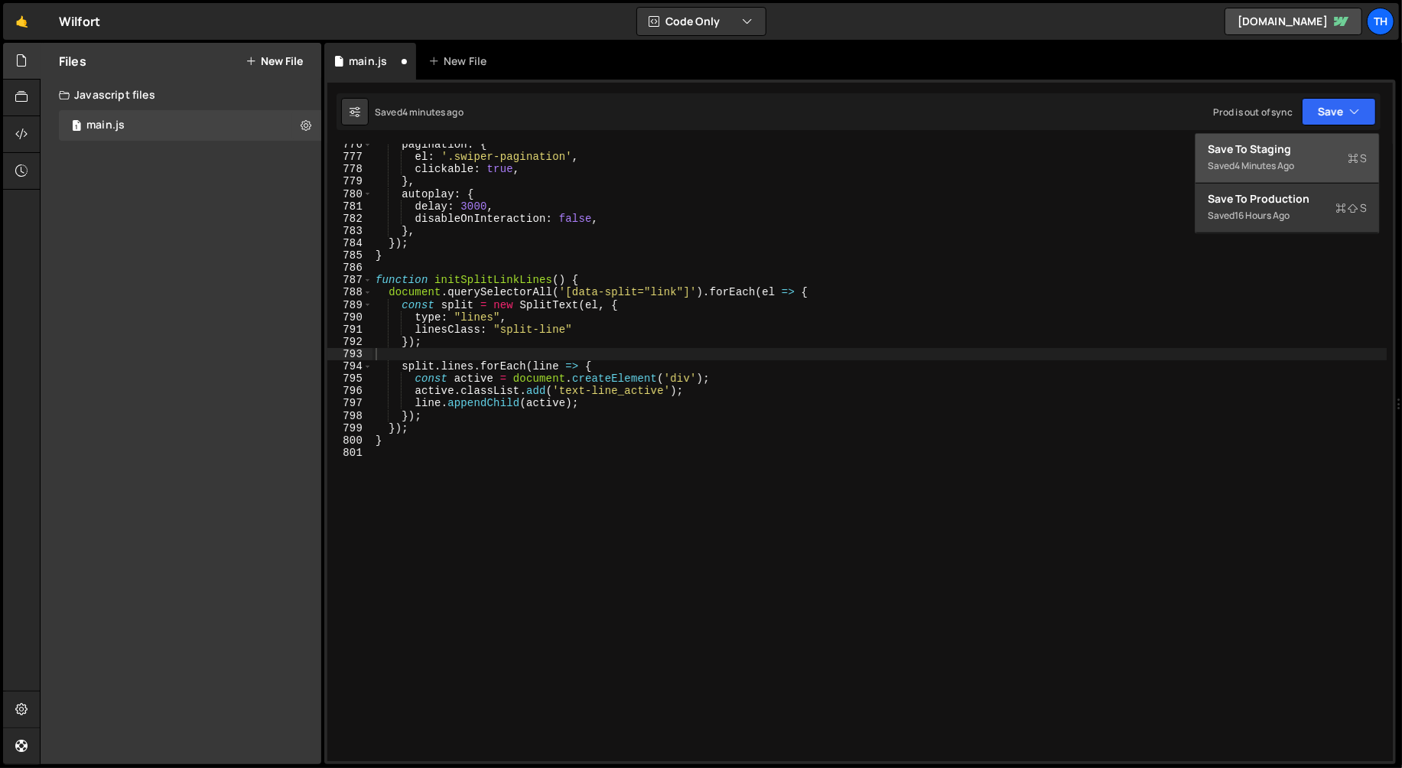
click at [1290, 157] on div "Saved 4 minutes ago" at bounding box center [1287, 166] width 159 height 18
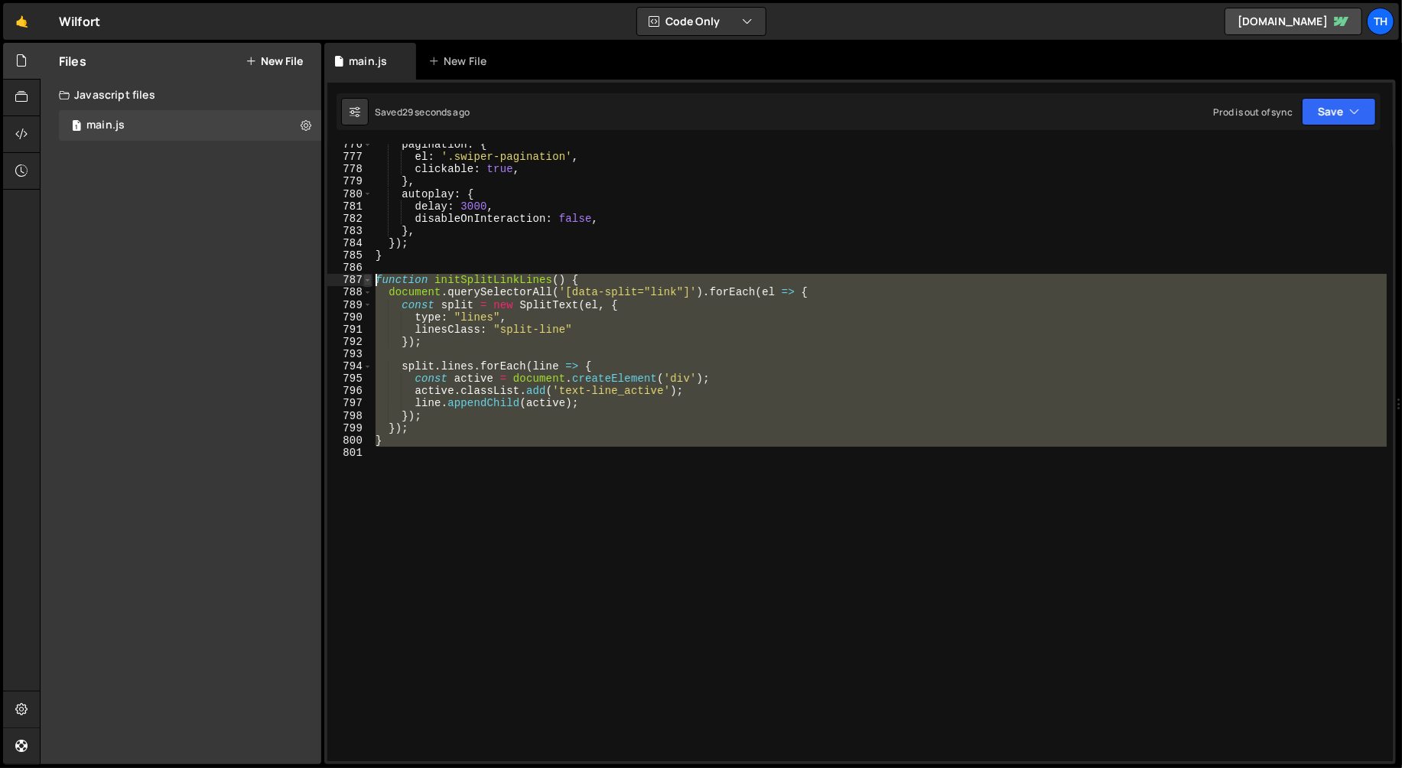
drag, startPoint x: 402, startPoint y: 447, endPoint x: 364, endPoint y: 281, distance: 170.3
click at [364, 281] on div "776 777 778 779 780 781 782 783 784 785 786 787 788 789 790 791 792 793 794 795…" at bounding box center [859, 452] width 1065 height 617
paste textarea "}"
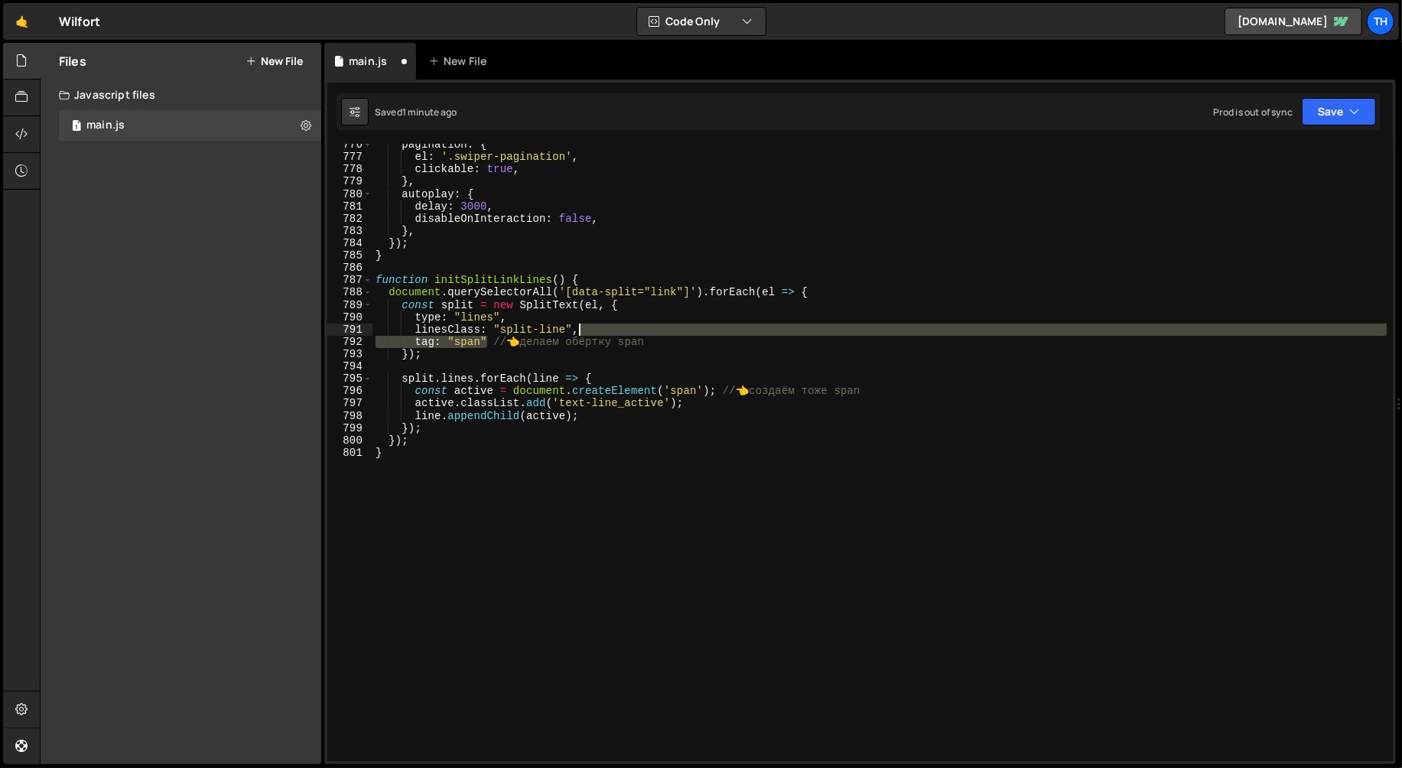
drag, startPoint x: 486, startPoint y: 340, endPoint x: 735, endPoint y: 328, distance: 249.6
click at [735, 328] on div "pagination : { el : '.swiper-pagination' , clickable : true , } , autoplay : { …" at bounding box center [879, 459] width 1014 height 642
click at [667, 332] on div "pagination : { el : '.swiper-pagination' , clickable : true , } , autoplay : { …" at bounding box center [879, 452] width 1014 height 617
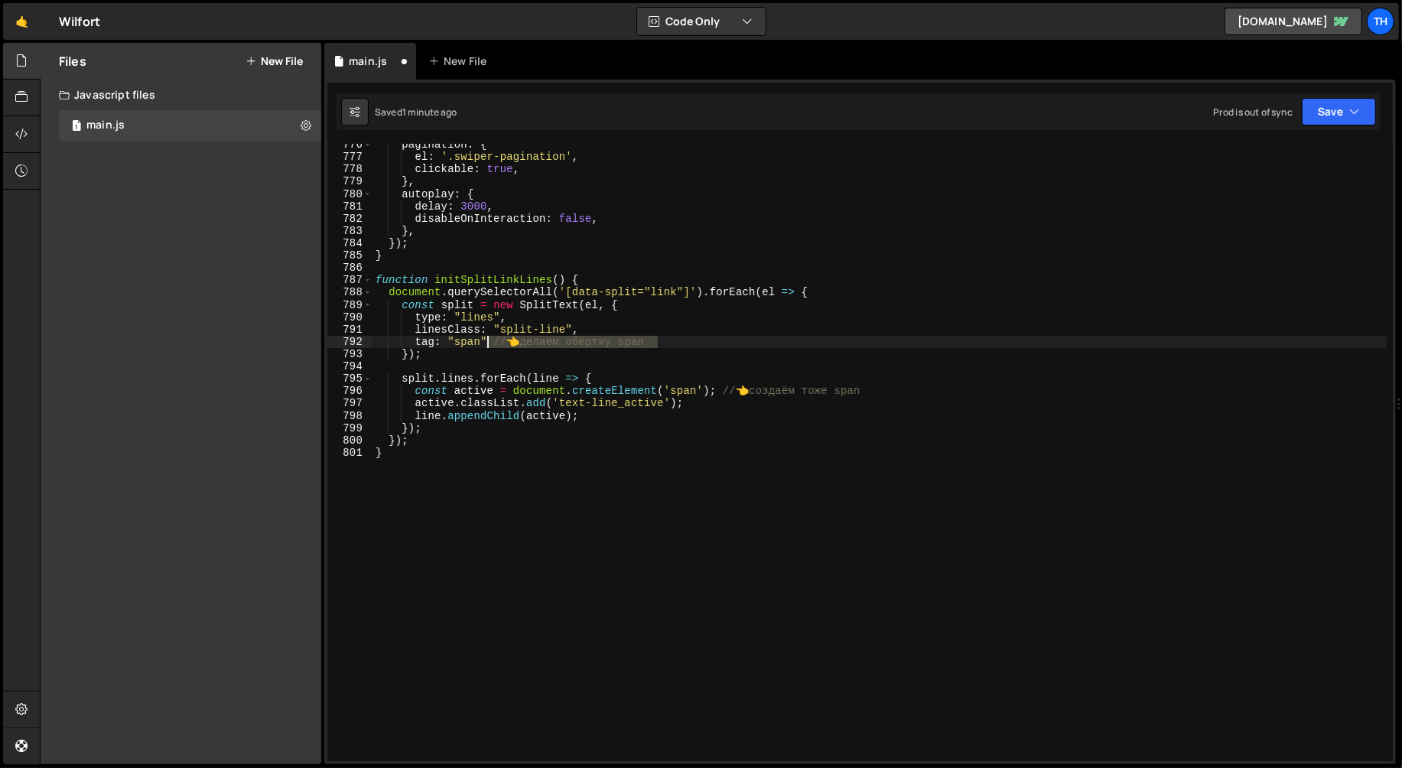
drag, startPoint x: 671, startPoint y: 340, endPoint x: 487, endPoint y: 337, distance: 183.6
click at [487, 337] on div "pagination : { el : '.swiper-pagination' , clickable : true , } , autoplay : { …" at bounding box center [879, 459] width 1014 height 642
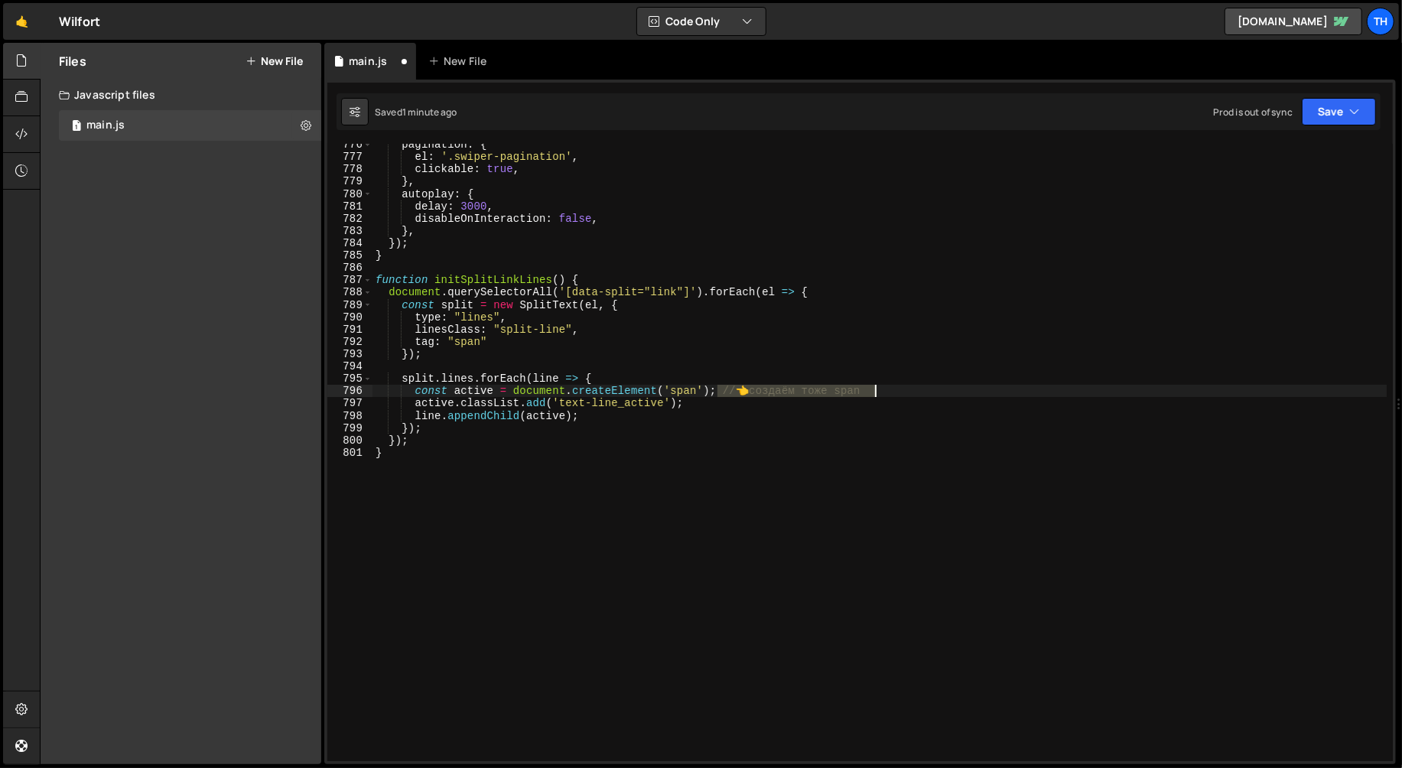
drag, startPoint x: 716, startPoint y: 392, endPoint x: 923, endPoint y: 389, distance: 207.3
click at [923, 389] on div "pagination : { el : '.swiper-pagination' , clickable : true , } , autoplay : { …" at bounding box center [879, 459] width 1014 height 642
click at [1329, 114] on button "Save" at bounding box center [1339, 112] width 74 height 28
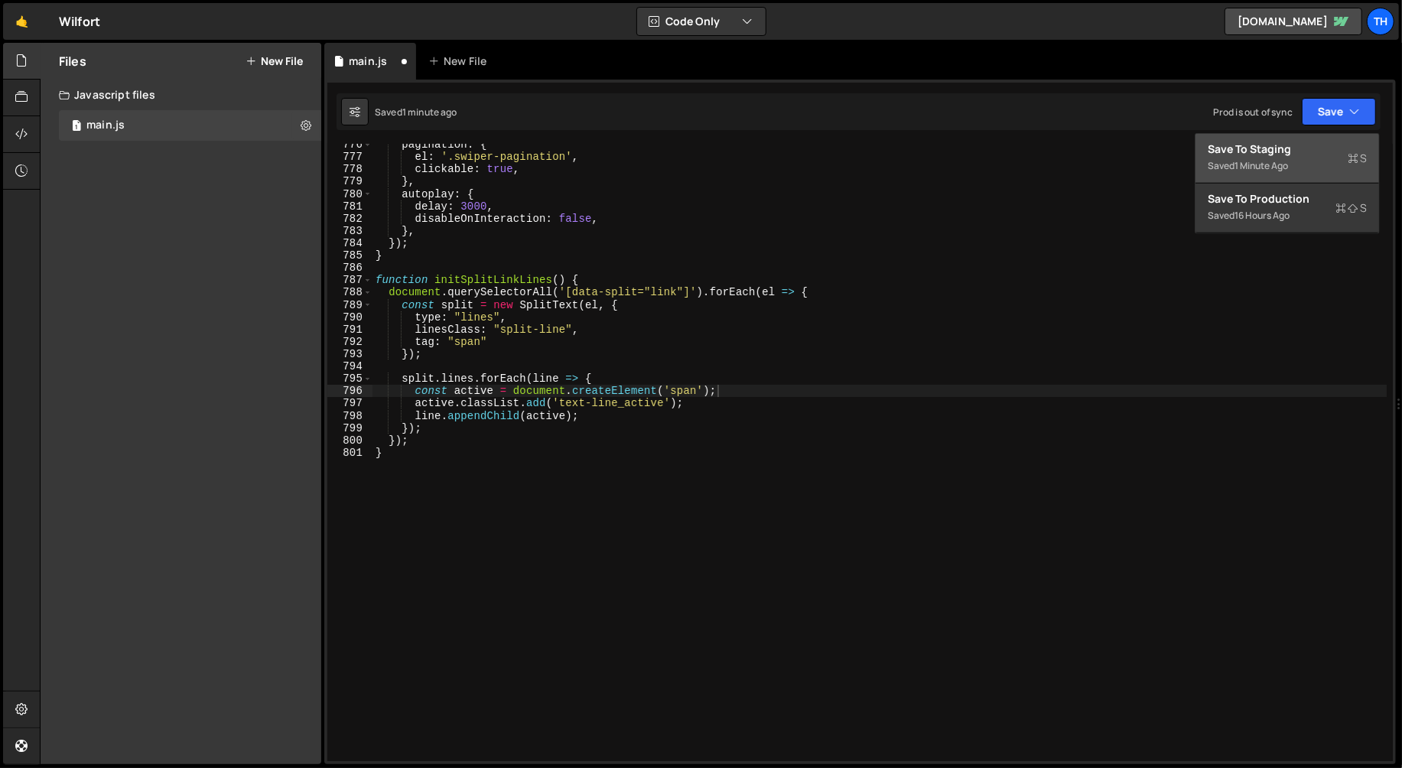
click at [1300, 140] on button "Save to Staging S Saved 1 minute ago" at bounding box center [1287, 159] width 184 height 50
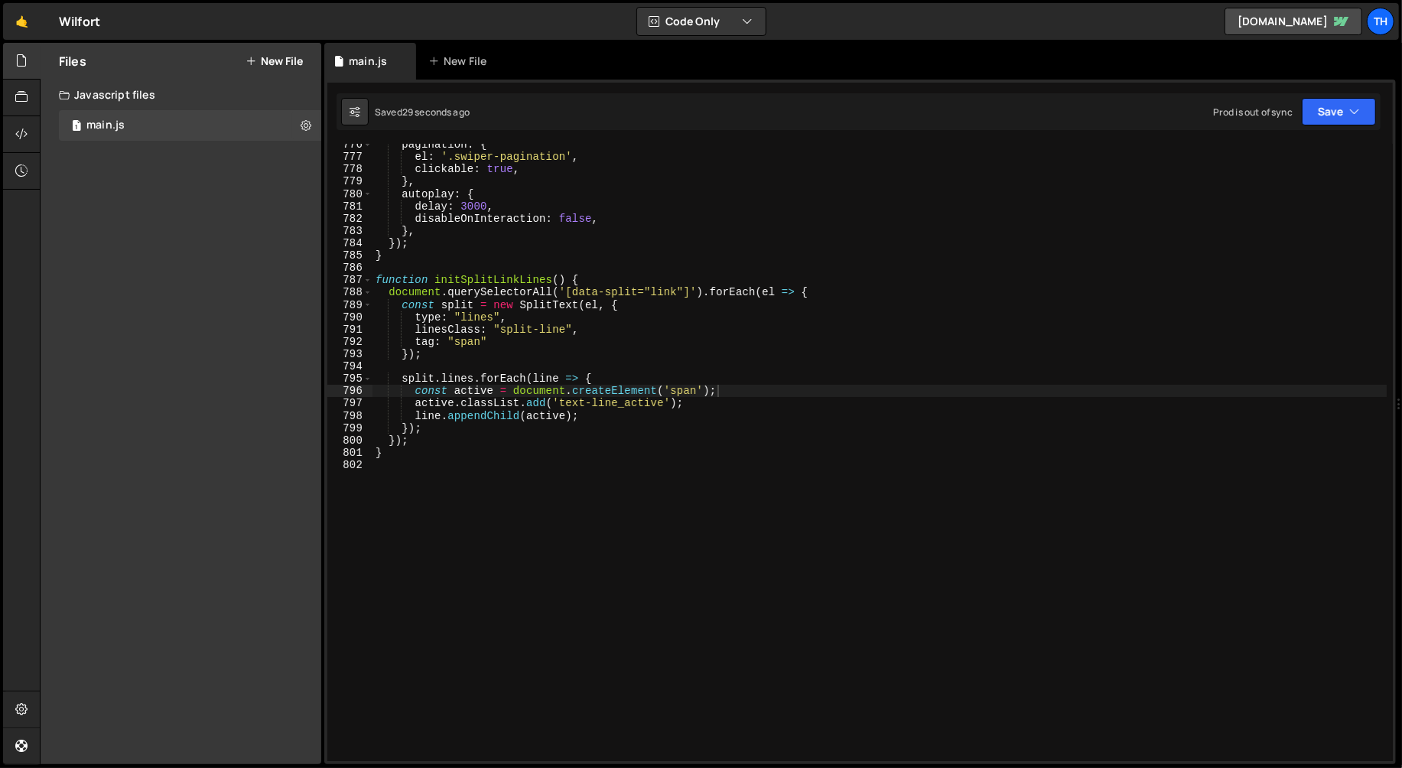
click at [689, 389] on div "pagination : { el : '.swiper-pagination' , clickable : true , } , autoplay : { …" at bounding box center [879, 459] width 1015 height 642
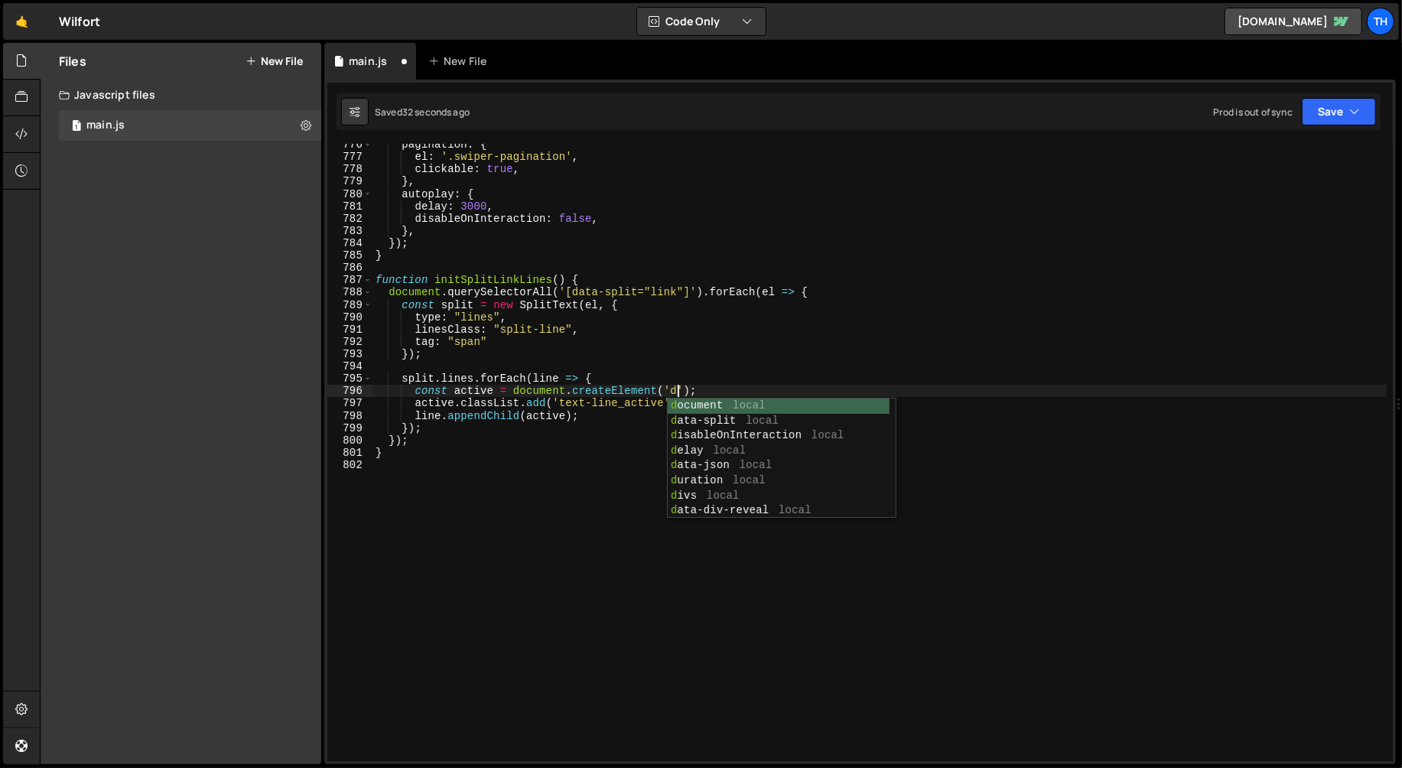
scroll to position [0, 21]
type textarea "const active = document.createElement('div');"
click at [1161, 702] on div "pagination : { el : '.swiper-pagination' , clickable : true , } , autoplay : { …" at bounding box center [879, 459] width 1015 height 642
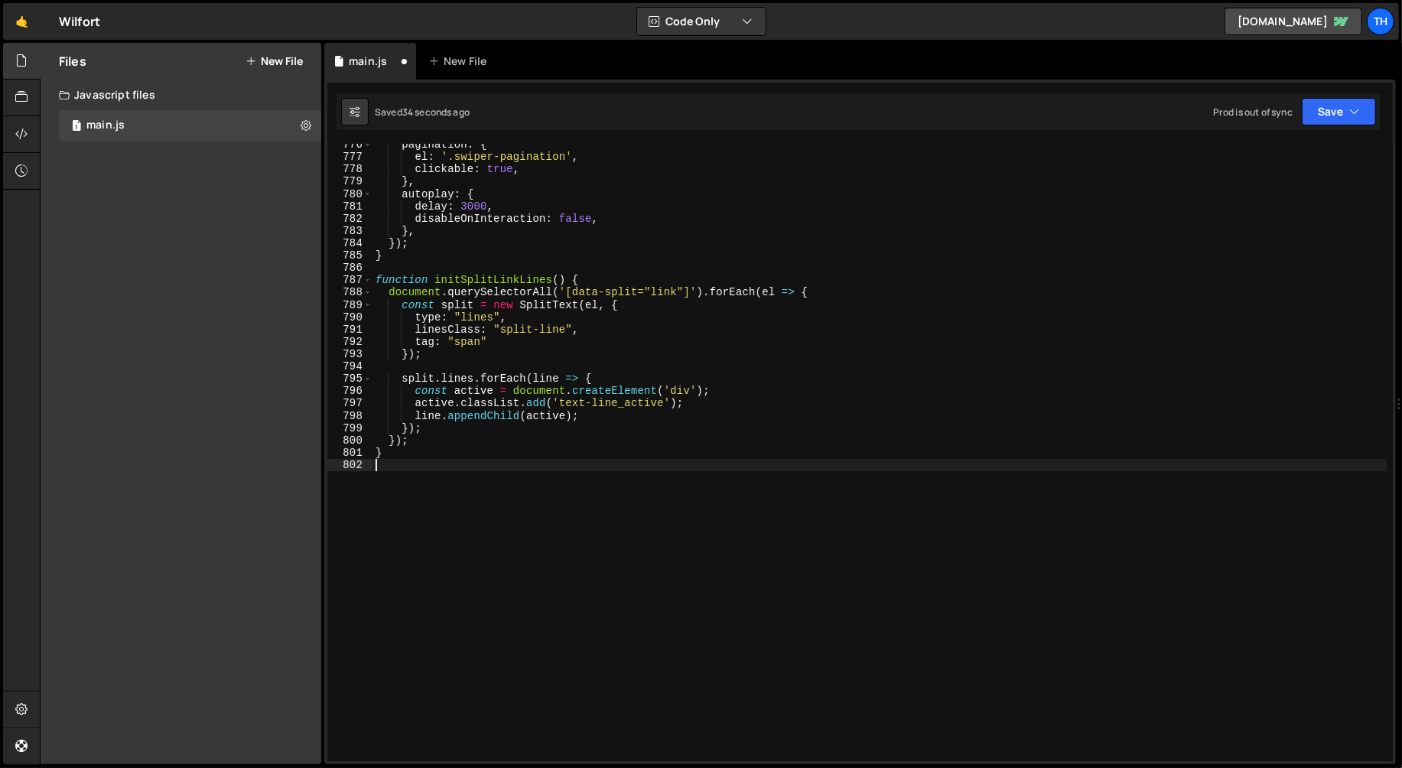
scroll to position [0, 0]
drag, startPoint x: 665, startPoint y: 405, endPoint x: 619, endPoint y: 406, distance: 45.9
click at [619, 406] on div "pagination : { el : '.swiper-pagination' , clickable : true , } , autoplay : { …" at bounding box center [879, 459] width 1015 height 642
click at [1319, 115] on button "Save" at bounding box center [1339, 112] width 74 height 28
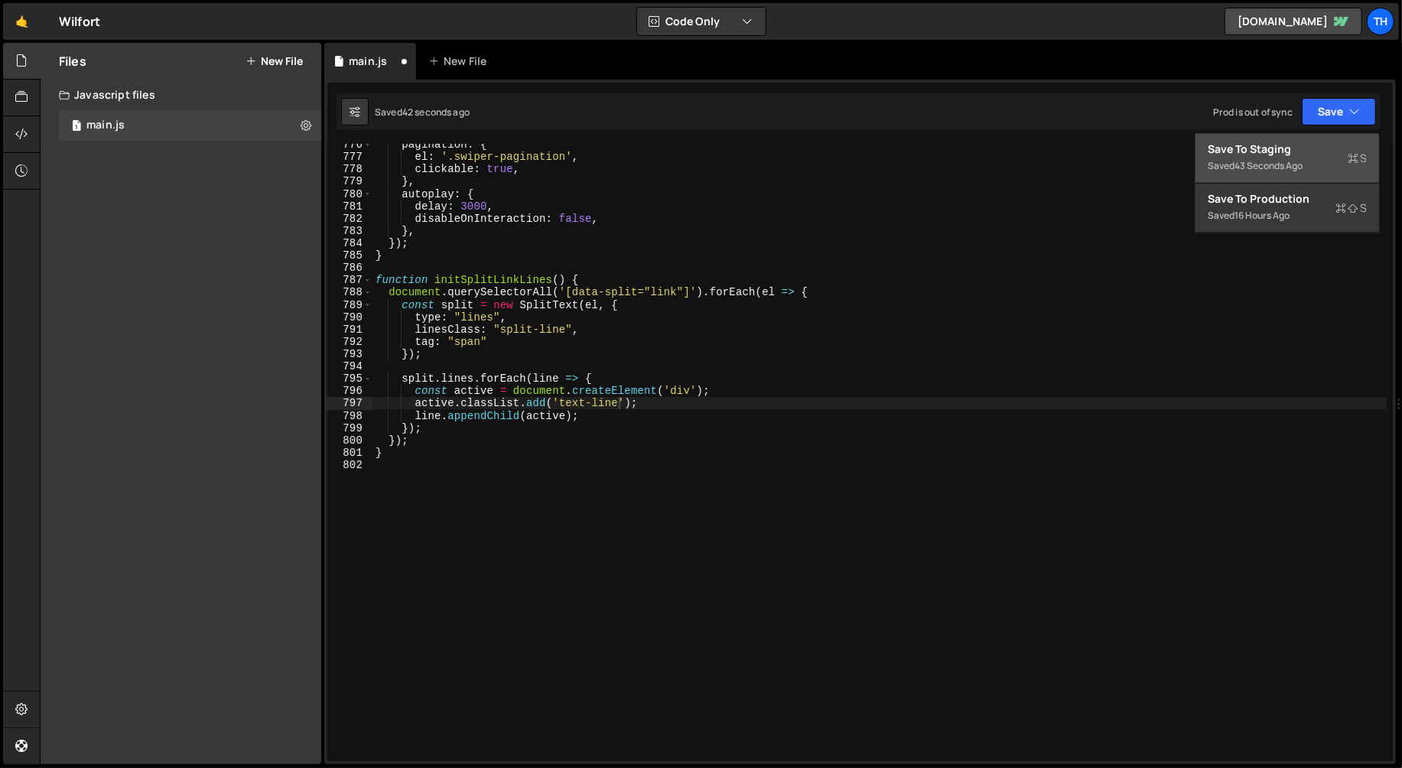
click at [1293, 155] on div "Save to Staging S" at bounding box center [1287, 149] width 159 height 15
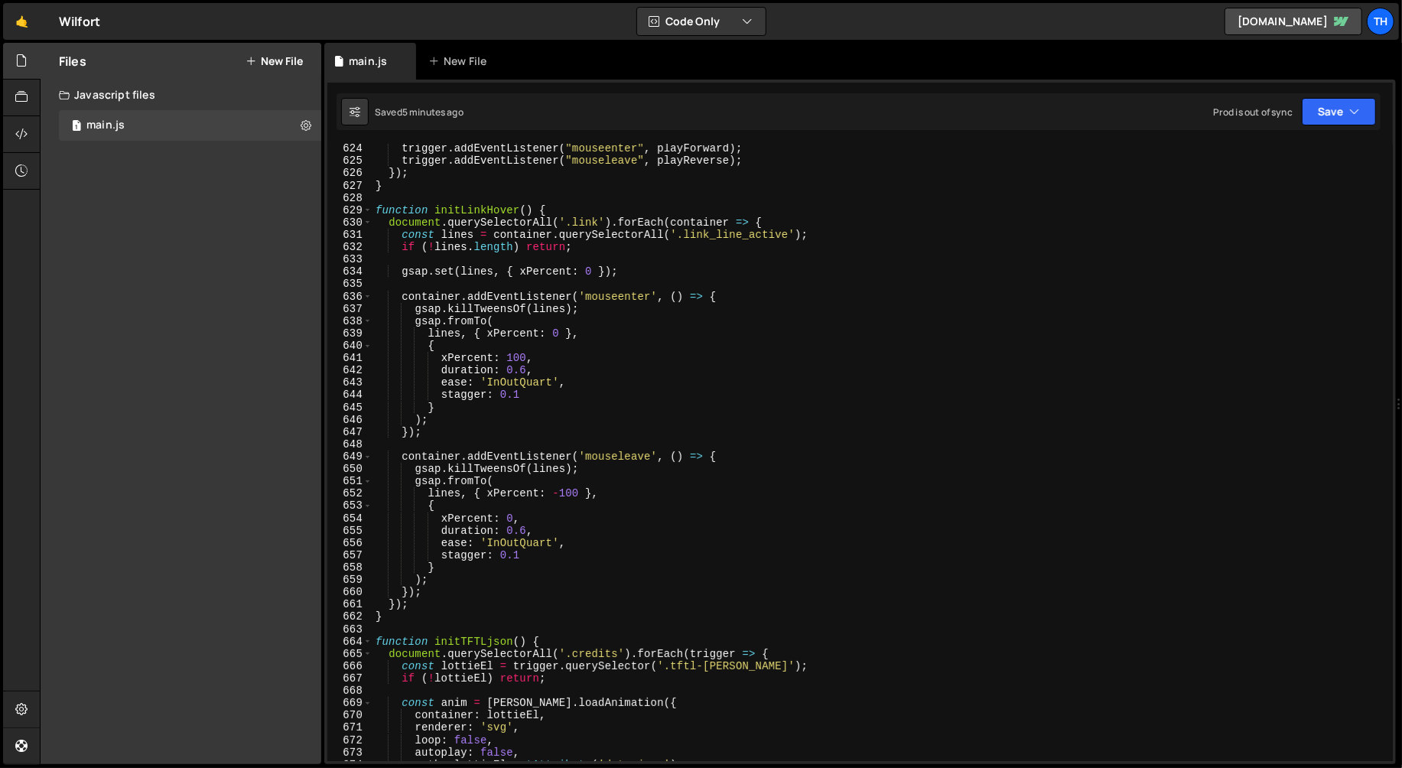
scroll to position [7678, 0]
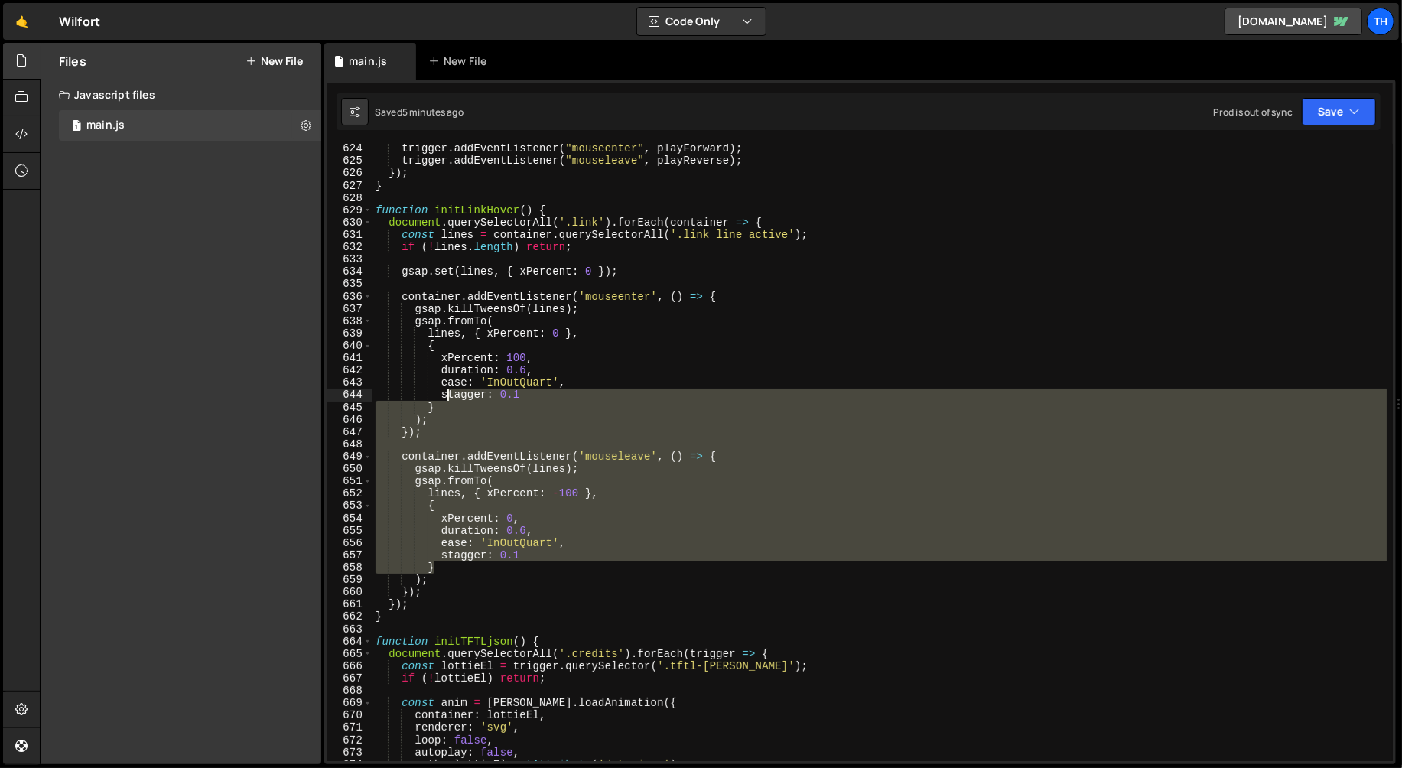
drag, startPoint x: 473, startPoint y: 571, endPoint x: 456, endPoint y: 362, distance: 210.3
click at [444, 385] on div "trigger . addEventListener ( "mouseenter" , playForward ) ; trigger . addEventL…" at bounding box center [879, 463] width 1015 height 642
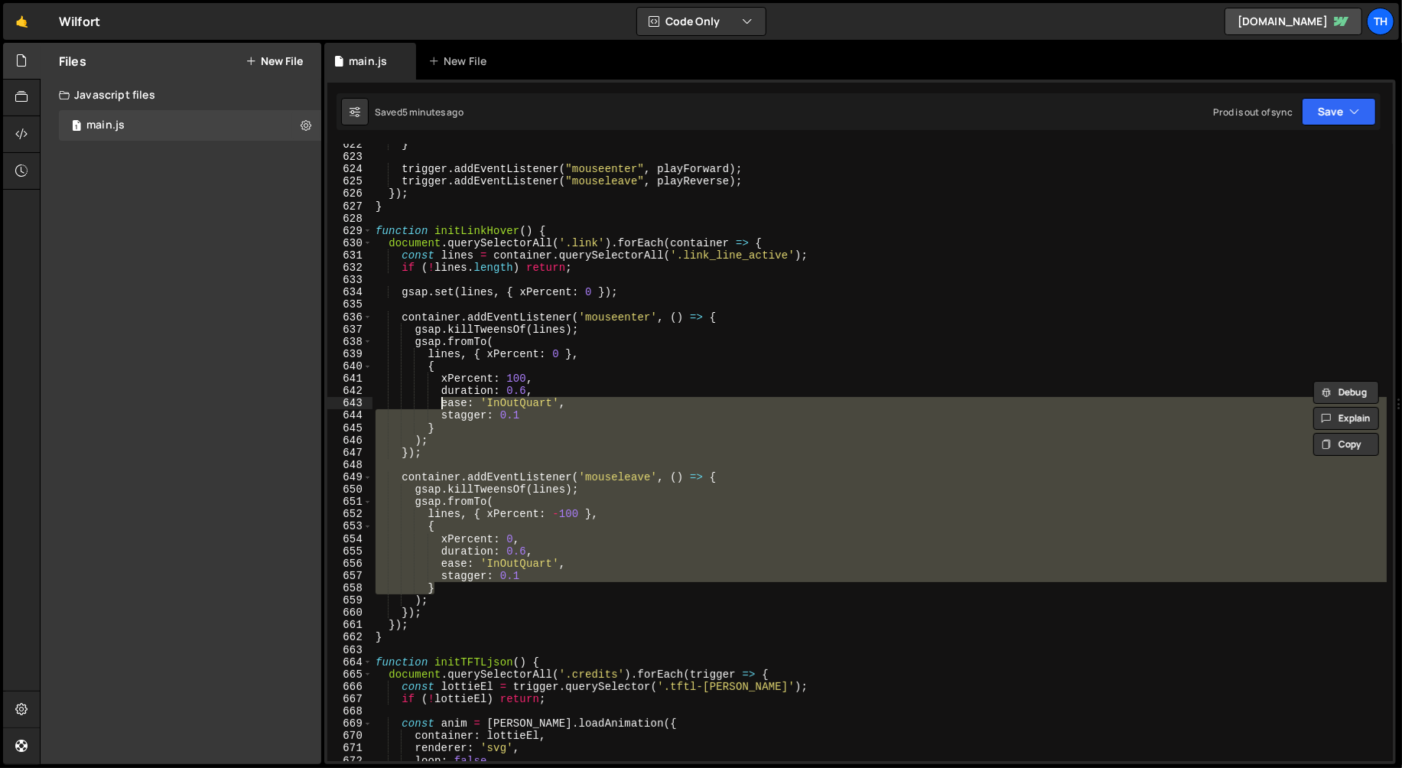
scroll to position [7552, 0]
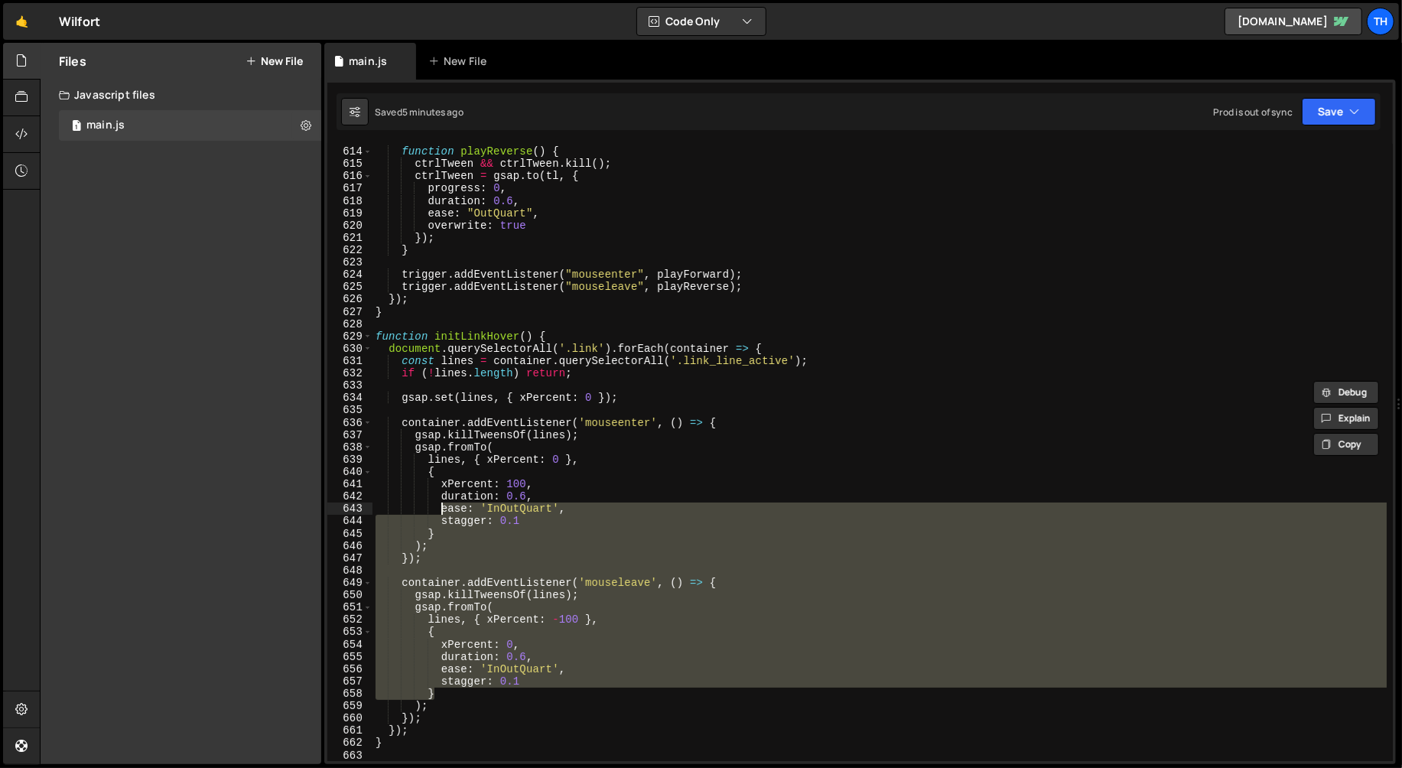
click at [563, 337] on div "function playReverse ( ) { ctrlTween && ctrlTween . kill ( ) ; ctrlTween = gsap…" at bounding box center [879, 454] width 1015 height 642
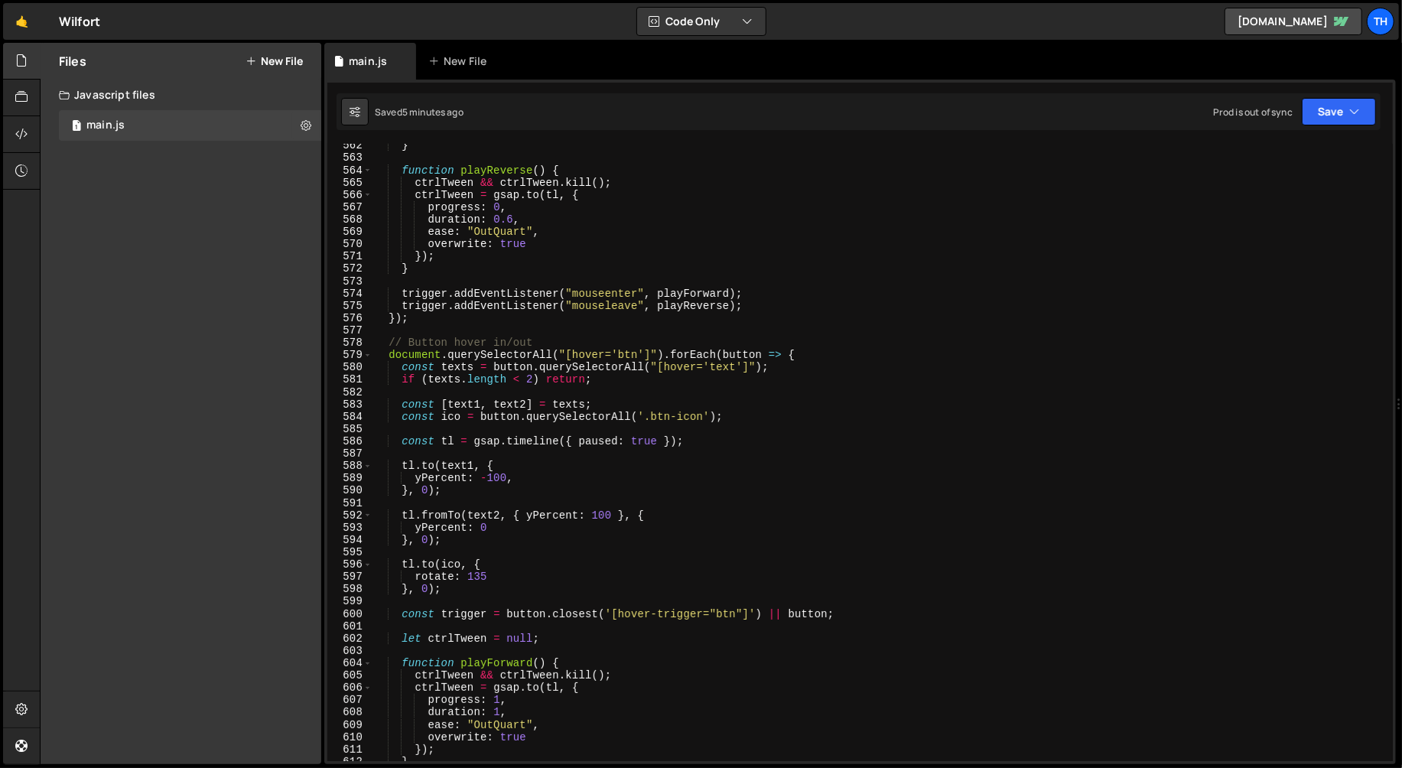
scroll to position [6917, 0]
drag, startPoint x: 555, startPoint y: 351, endPoint x: 664, endPoint y: 353, distance: 109.4
click at [664, 353] on div "} function playReverse ( ) { ctrlTween && ctrlTween . kill ( ) ; ctrlTween = gs…" at bounding box center [879, 460] width 1015 height 642
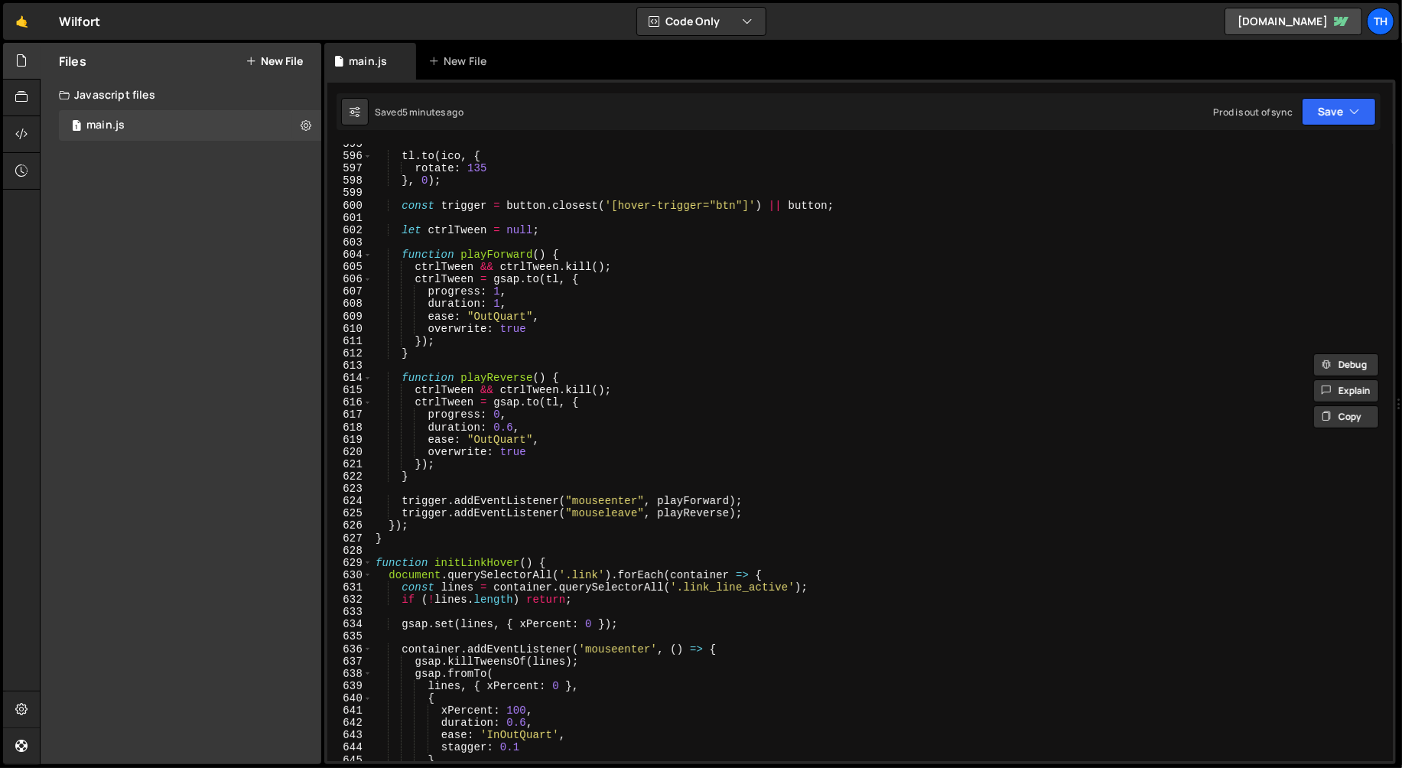
scroll to position [7339, 0]
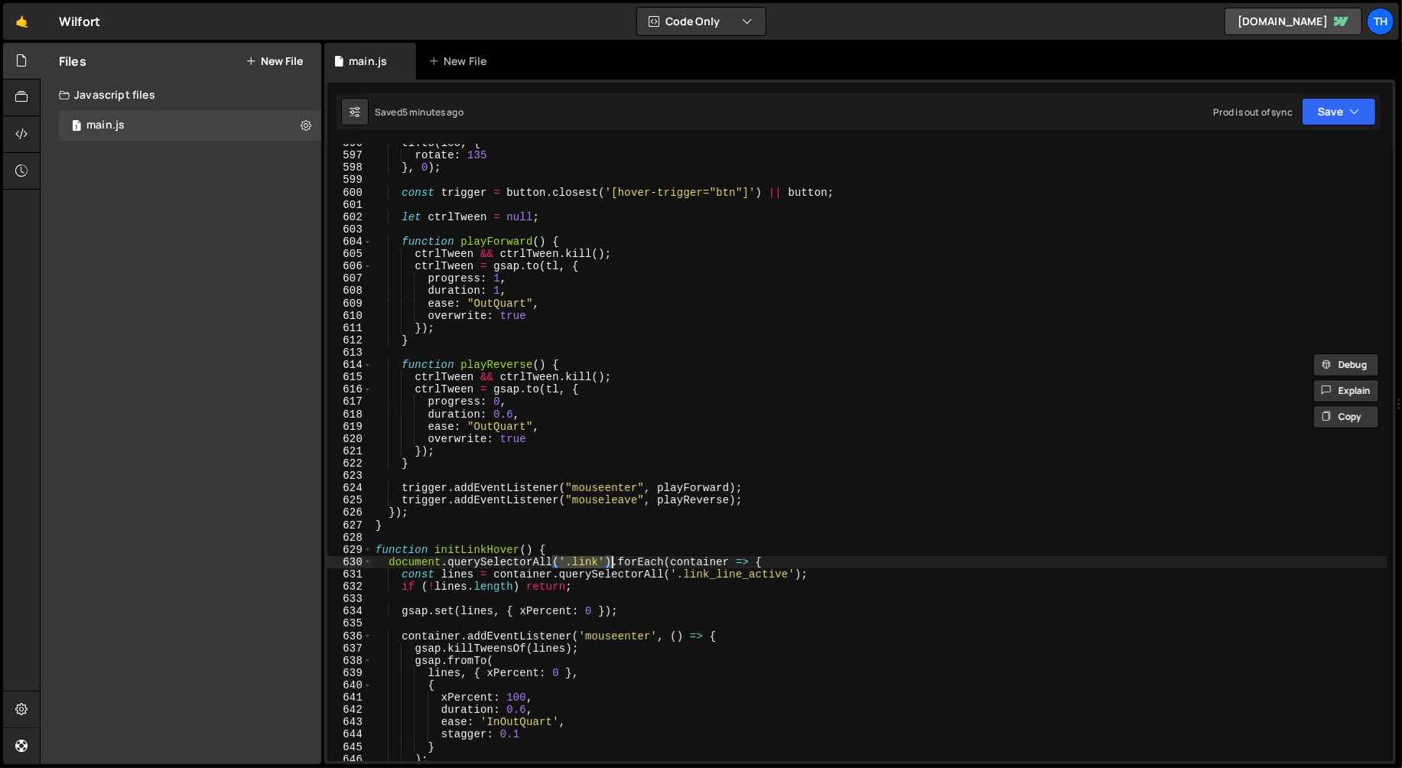
drag, startPoint x: 555, startPoint y: 562, endPoint x: 609, endPoint y: 561, distance: 54.3
click at [609, 561] on div "tl . to ( ico , { rotate : 135 } , 0 ) ; const trigger = button . closest ( '[h…" at bounding box center [879, 458] width 1015 height 642
paste textarea ""[hover='btn']""
click at [620, 562] on div "tl . to ( ico , { rotate : 135 } , 0 ) ; const trigger = button . closest ( '[h…" at bounding box center [879, 458] width 1015 height 642
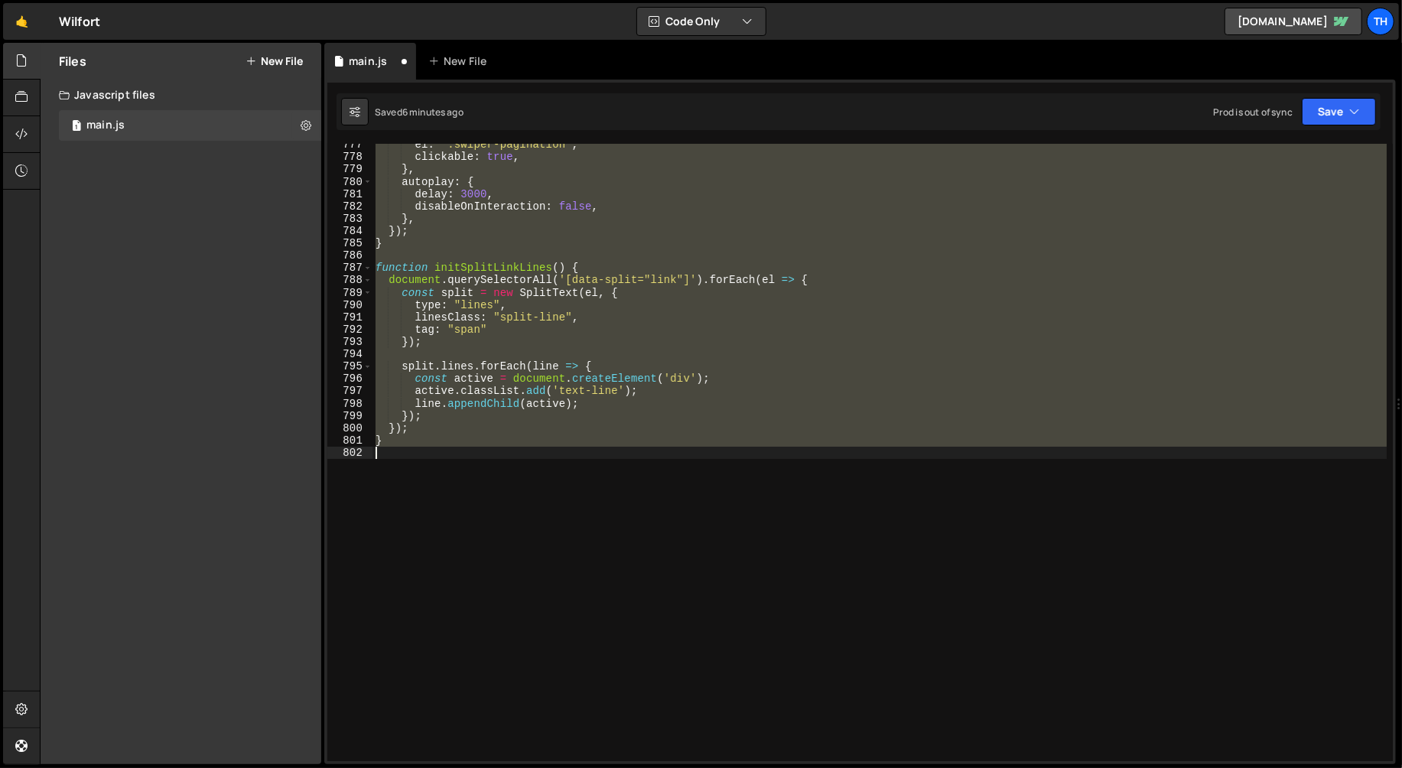
scroll to position [7442, 0]
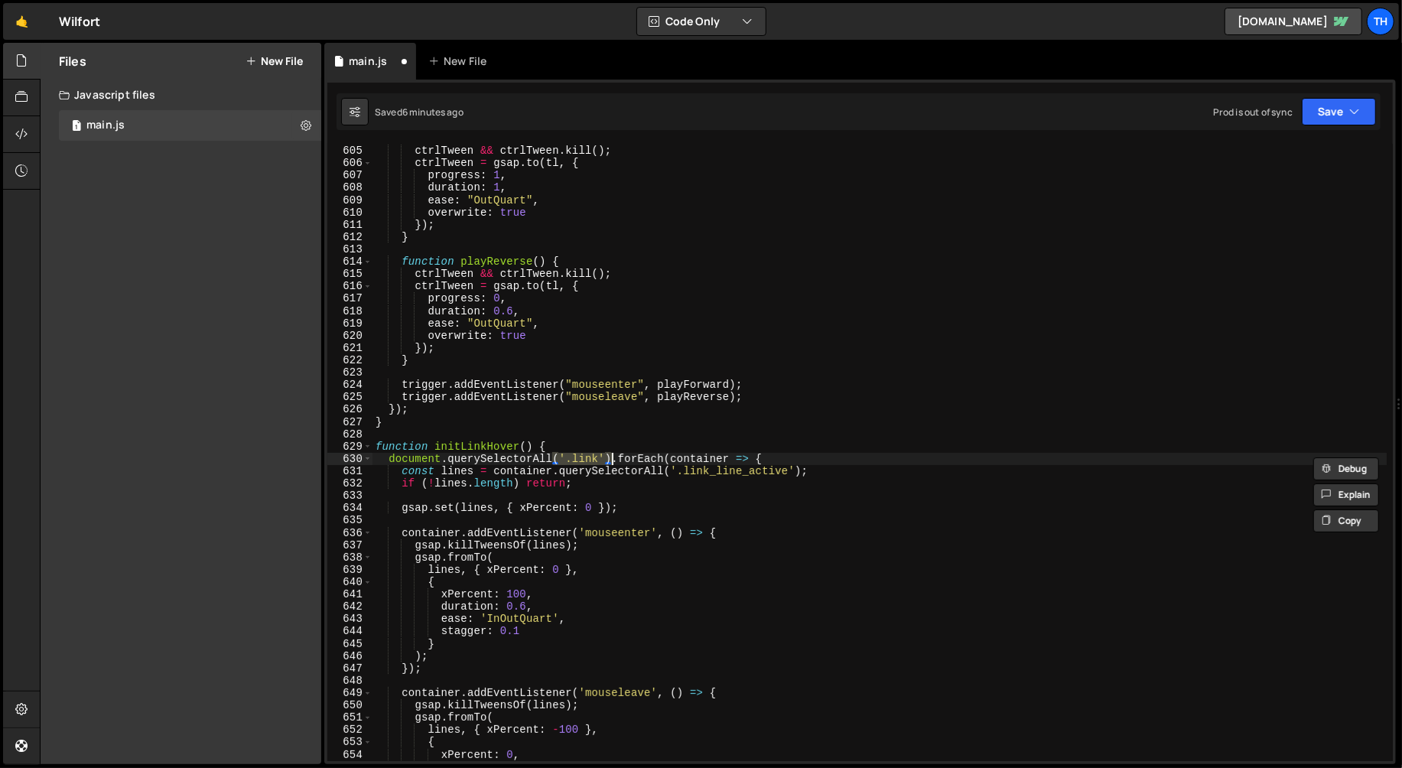
click at [568, 597] on div "function playForward ( ) { ctrlTween && ctrlTween . kill ( ) ; ctrlTween = gsap…" at bounding box center [879, 453] width 1015 height 642
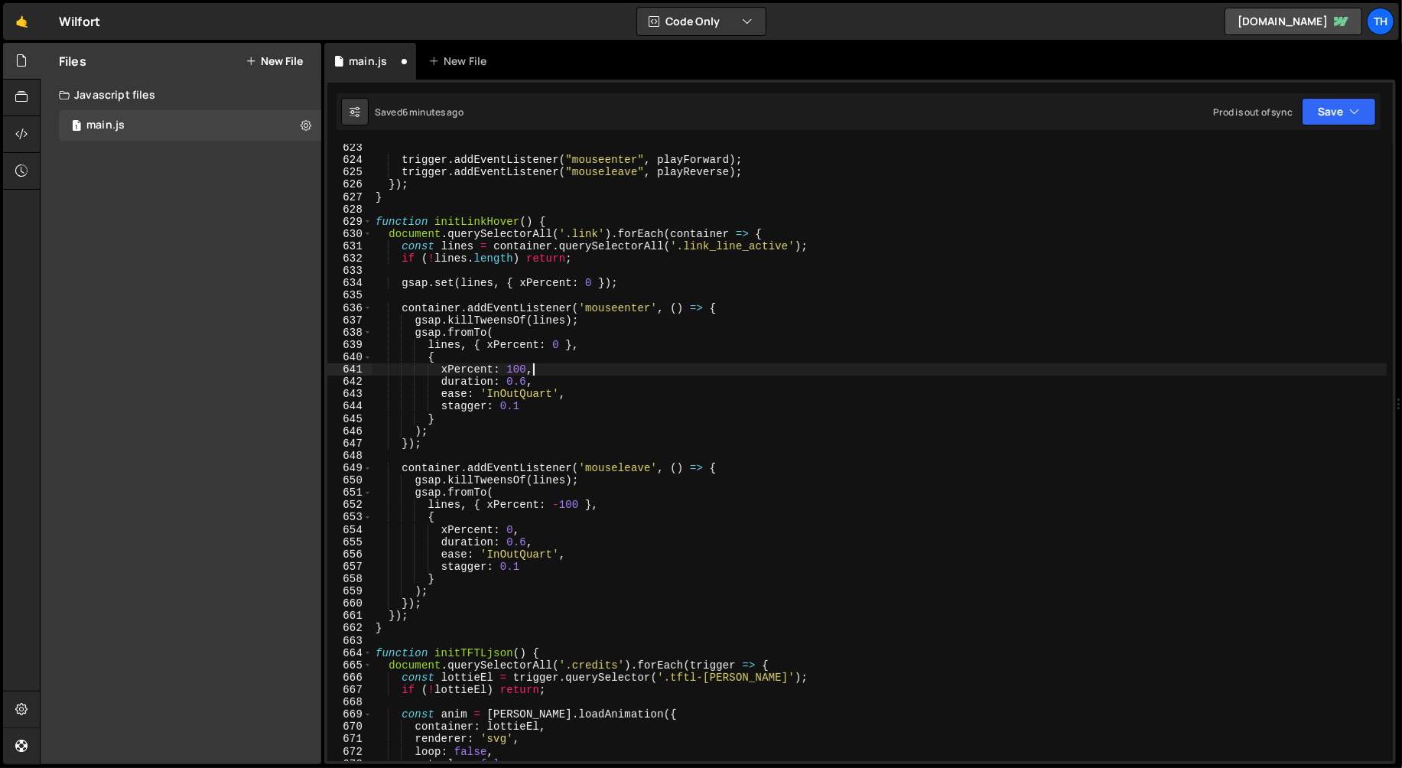
scroll to position [7666, 0]
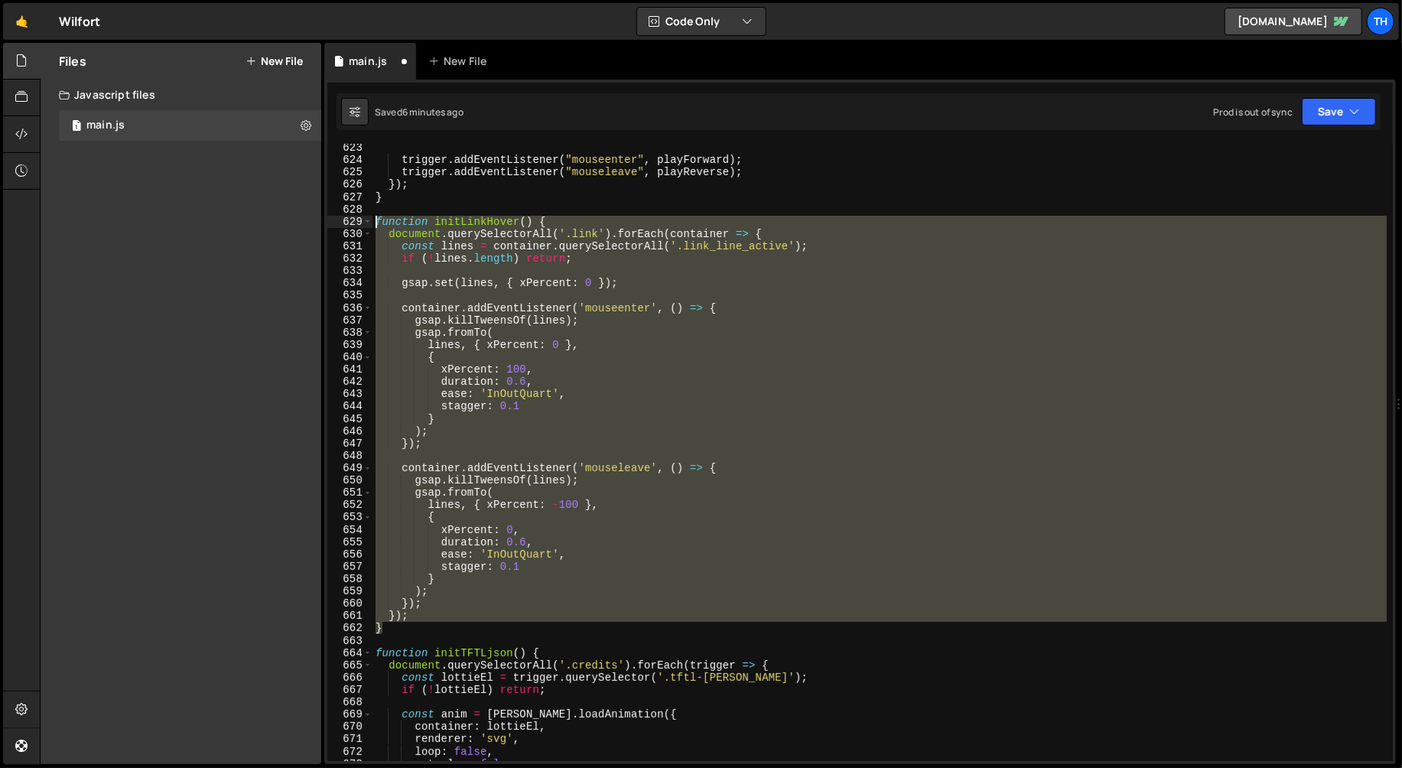
drag, startPoint x: 392, startPoint y: 631, endPoint x: 278, endPoint y: 225, distance: 422.0
click at [278, 225] on div "Files New File Create your first file Get started by starting a Javascript or C…" at bounding box center [721, 404] width 1362 height 722
click at [434, 628] on div "trigger . addEventListener ( "mouseenter" , playForward ) ; trigger . addEventL…" at bounding box center [879, 452] width 1014 height 617
type textarea "}"
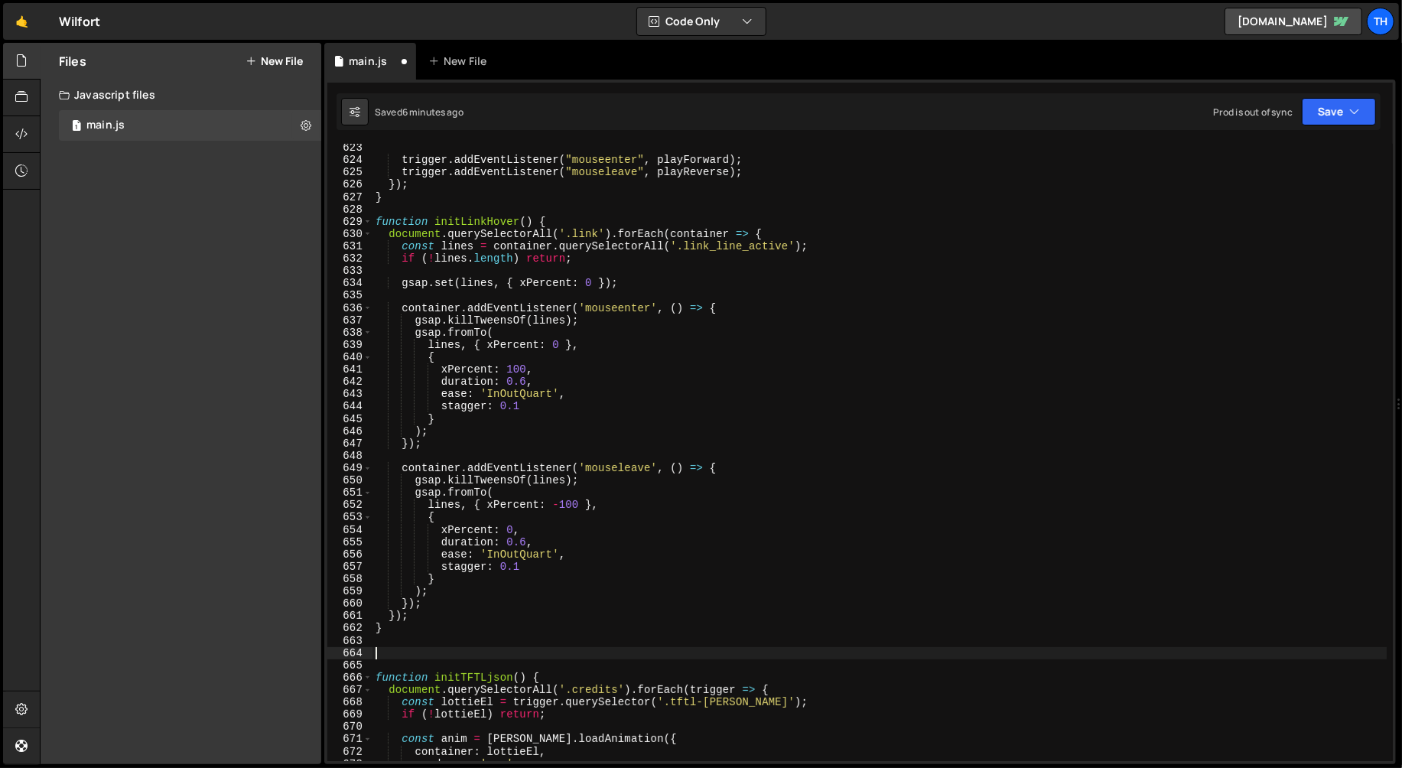
paste textarea "}"
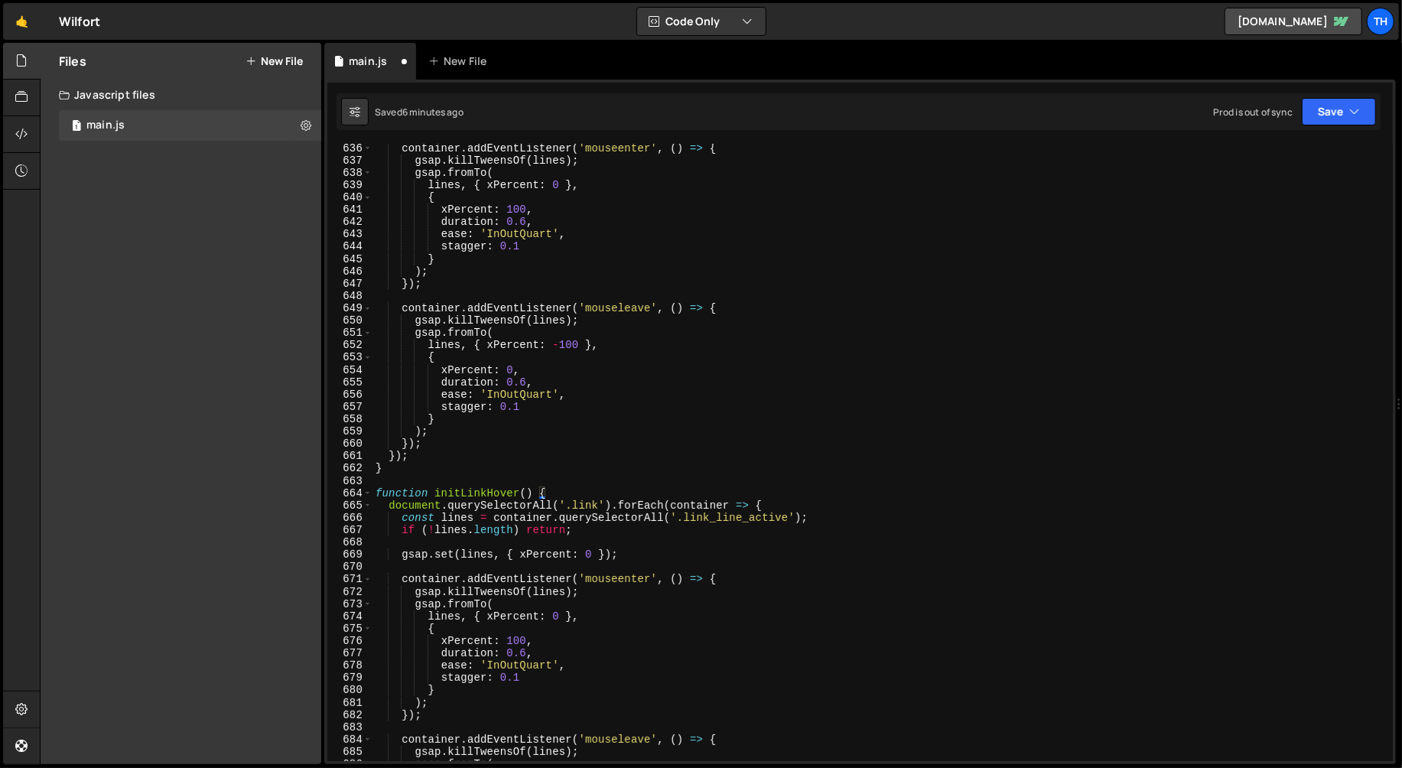
scroll to position [7833, 0]
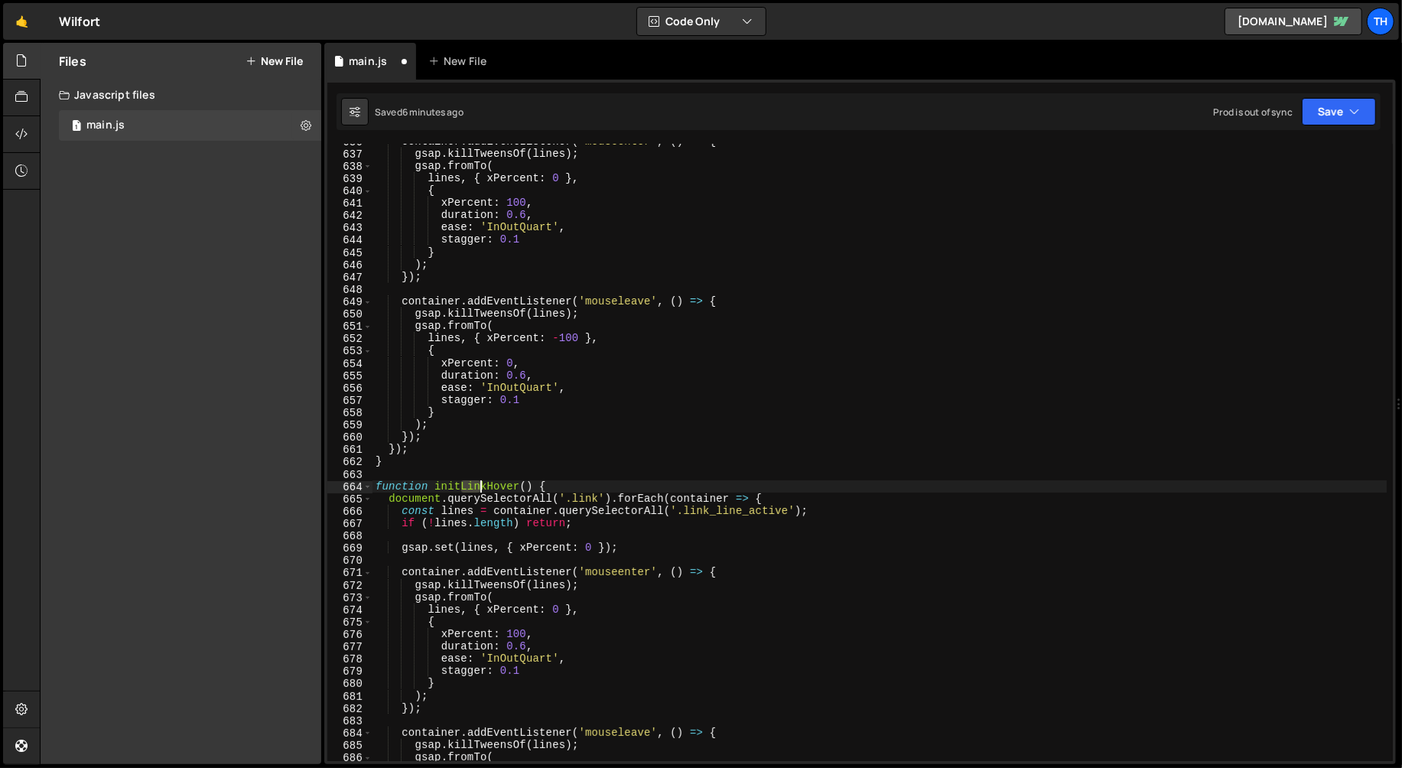
drag, startPoint x: 460, startPoint y: 489, endPoint x: 481, endPoint y: 487, distance: 20.7
click at [481, 487] on div "container . addEventListener ( 'mouseenter' , ( ) => { gsap . killTweensOf ( li…" at bounding box center [879, 456] width 1015 height 642
click at [579, 496] on div "container . addEventListener ( 'mouseenter' , ( ) => { gsap . killTweensOf ( li…" at bounding box center [879, 456] width 1015 height 642
click at [581, 497] on div "container . addEventListener ( 'mouseenter' , ( ) => { gsap . killTweensOf ( li…" at bounding box center [879, 456] width 1015 height 642
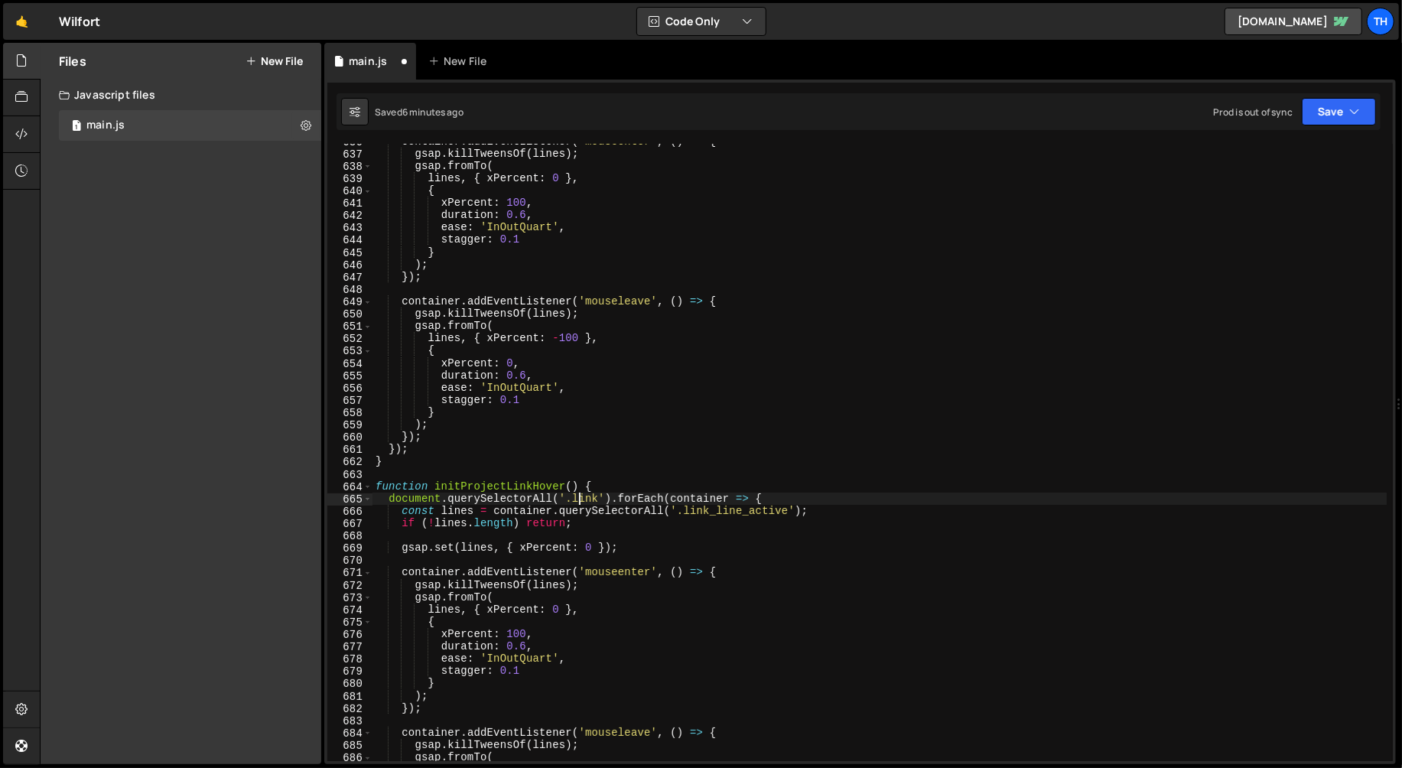
click at [580, 497] on div "container . addEventListener ( 'mouseenter' , ( ) => { gsap . killTweensOf ( li…" at bounding box center [879, 456] width 1015 height 642
paste textarea "project-hero-tab"
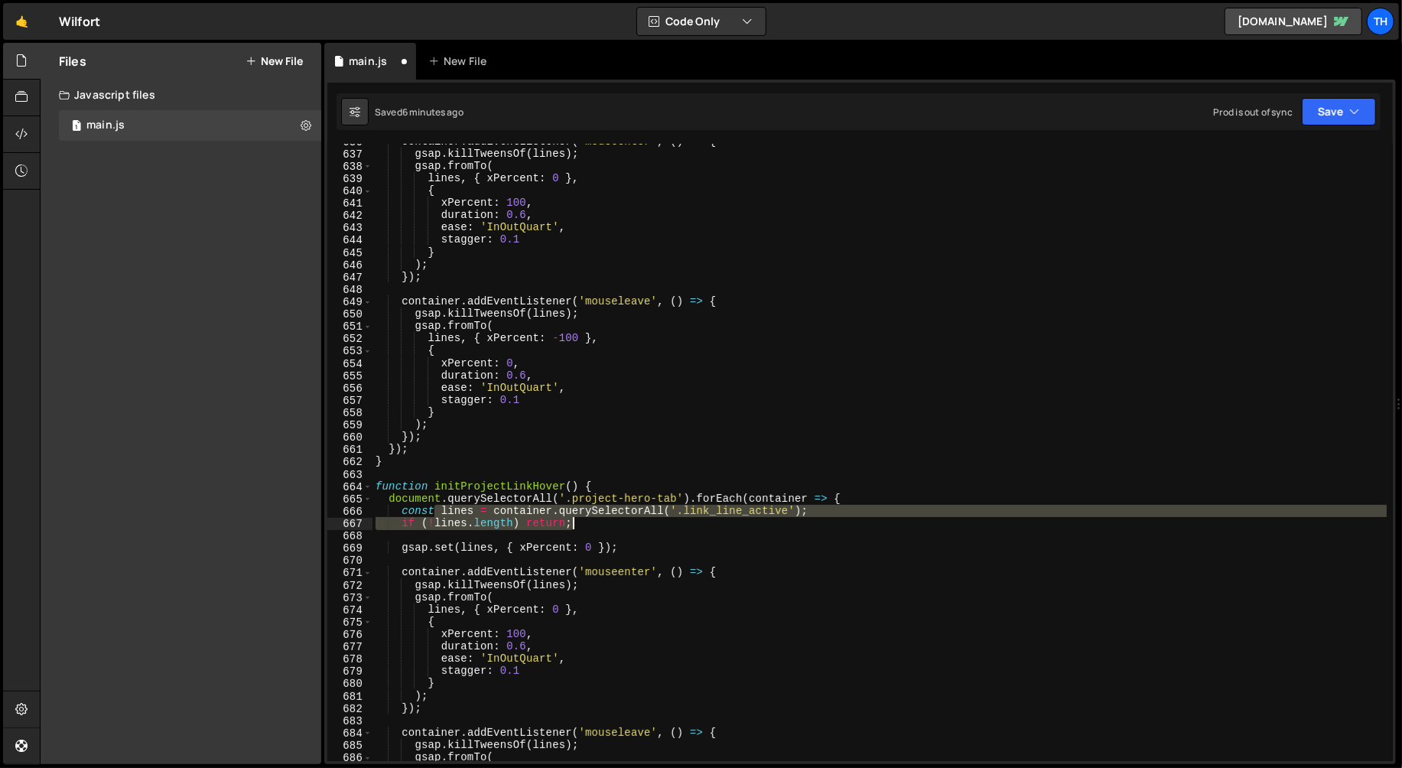
drag, startPoint x: 545, startPoint y: 513, endPoint x: 705, endPoint y: 521, distance: 160.0
click at [705, 521] on div "container . addEventListener ( 'mouseenter' , ( ) => { gsap . killTweensOf ( li…" at bounding box center [879, 456] width 1015 height 642
click at [639, 482] on div "container . addEventListener ( 'mouseenter' , ( ) => { gsap . killTweensOf ( li…" at bounding box center [879, 456] width 1015 height 642
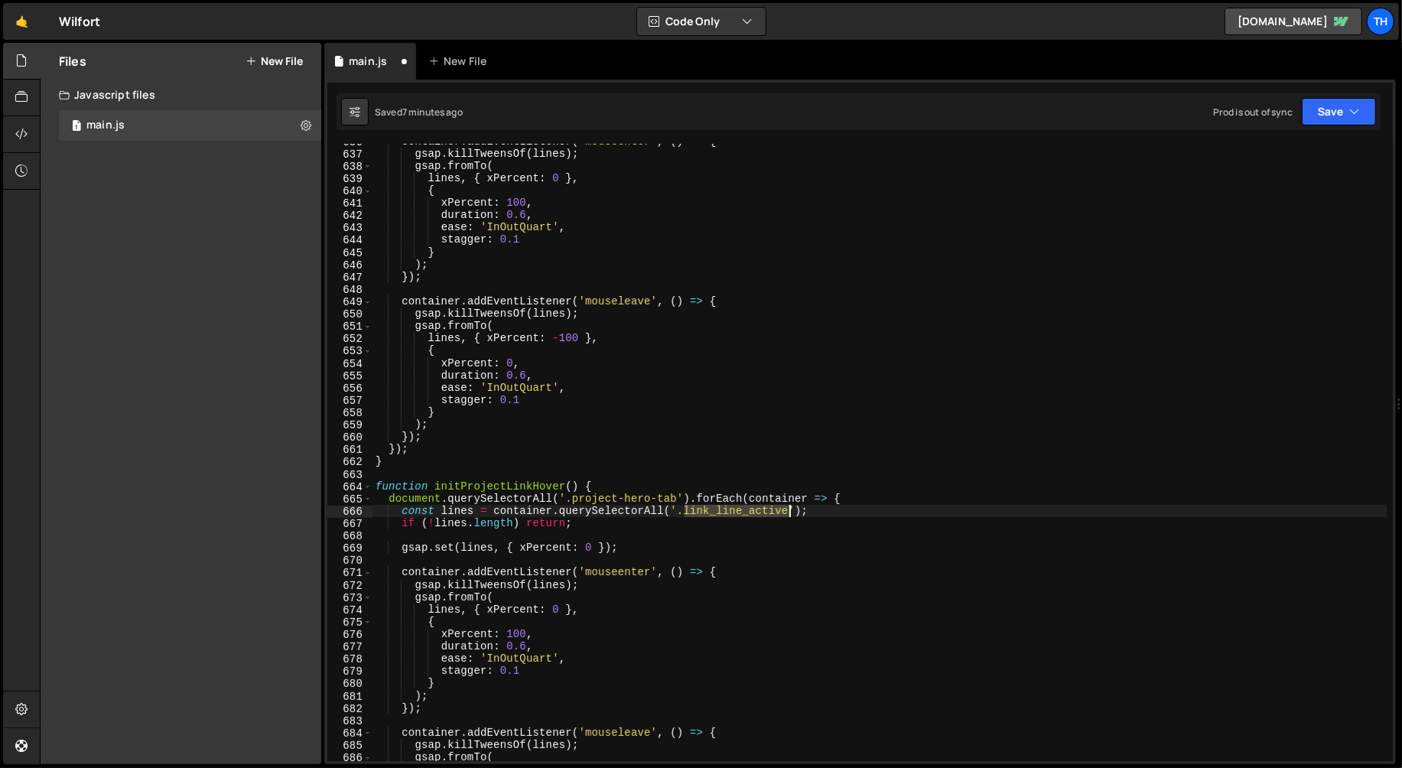
drag, startPoint x: 686, startPoint y: 511, endPoint x: 788, endPoint y: 513, distance: 101.8
click at [788, 513] on div "container . addEventListener ( 'mouseenter' , ( ) => { gsap . killTweensOf ( li…" at bounding box center [879, 456] width 1015 height 642
paste textarea "text-[PERSON_NAME]"
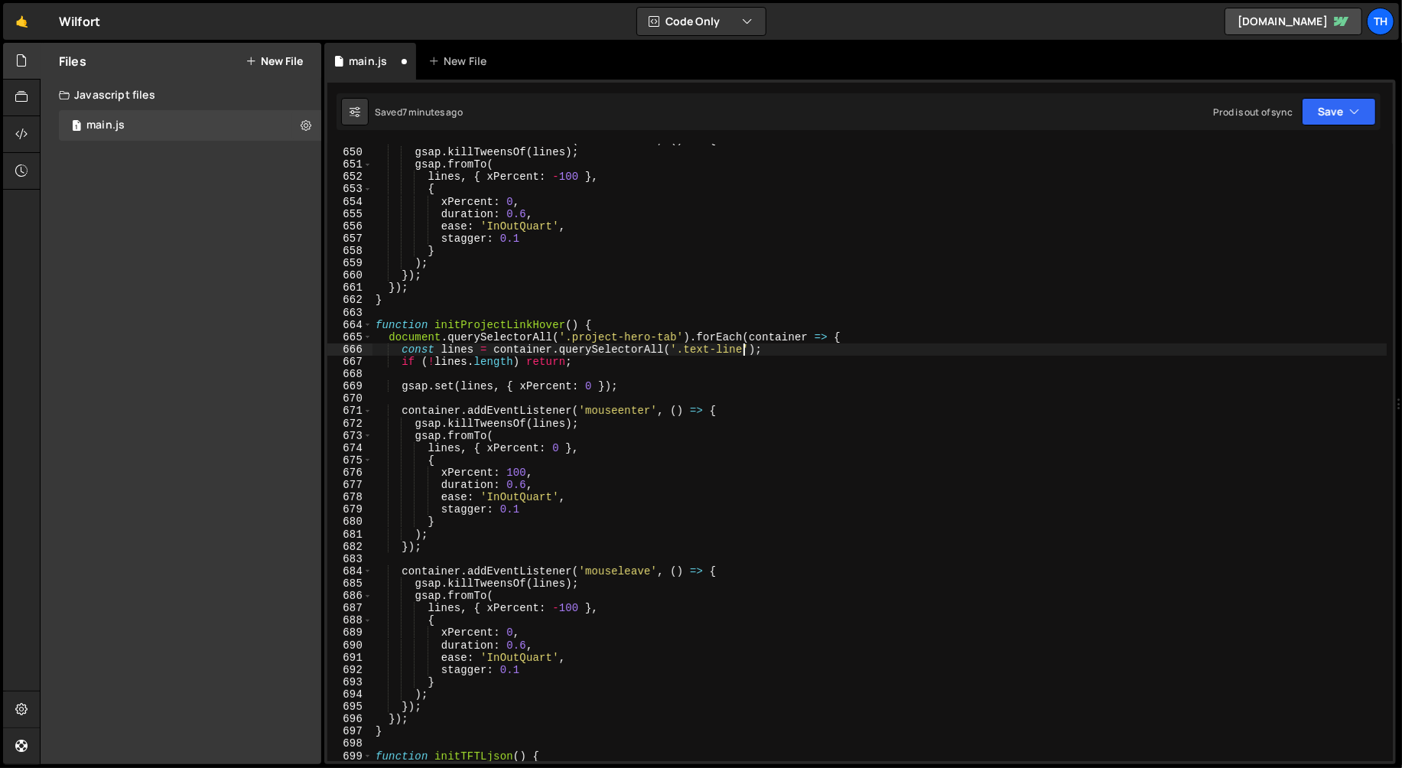
scroll to position [8008, 0]
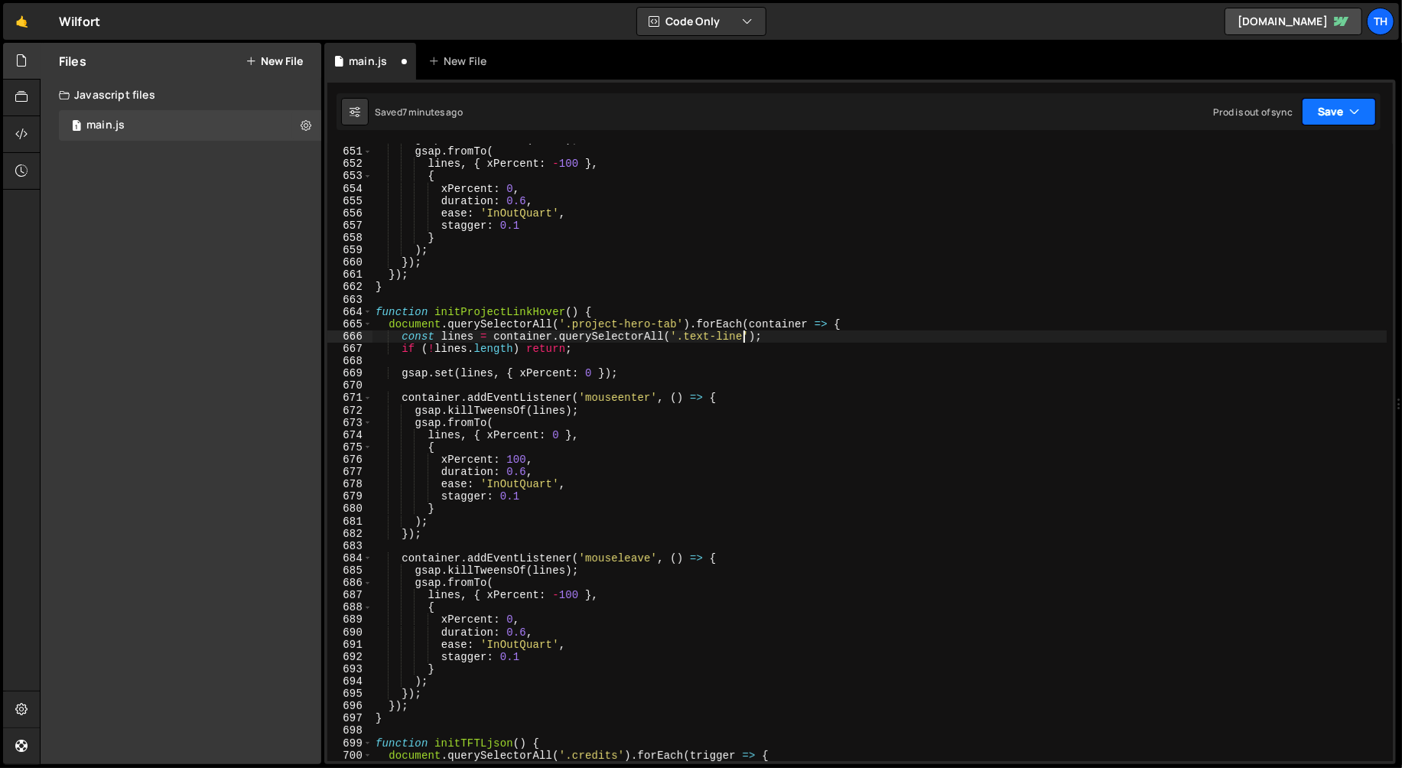
click at [1316, 125] on button "Save" at bounding box center [1339, 112] width 74 height 28
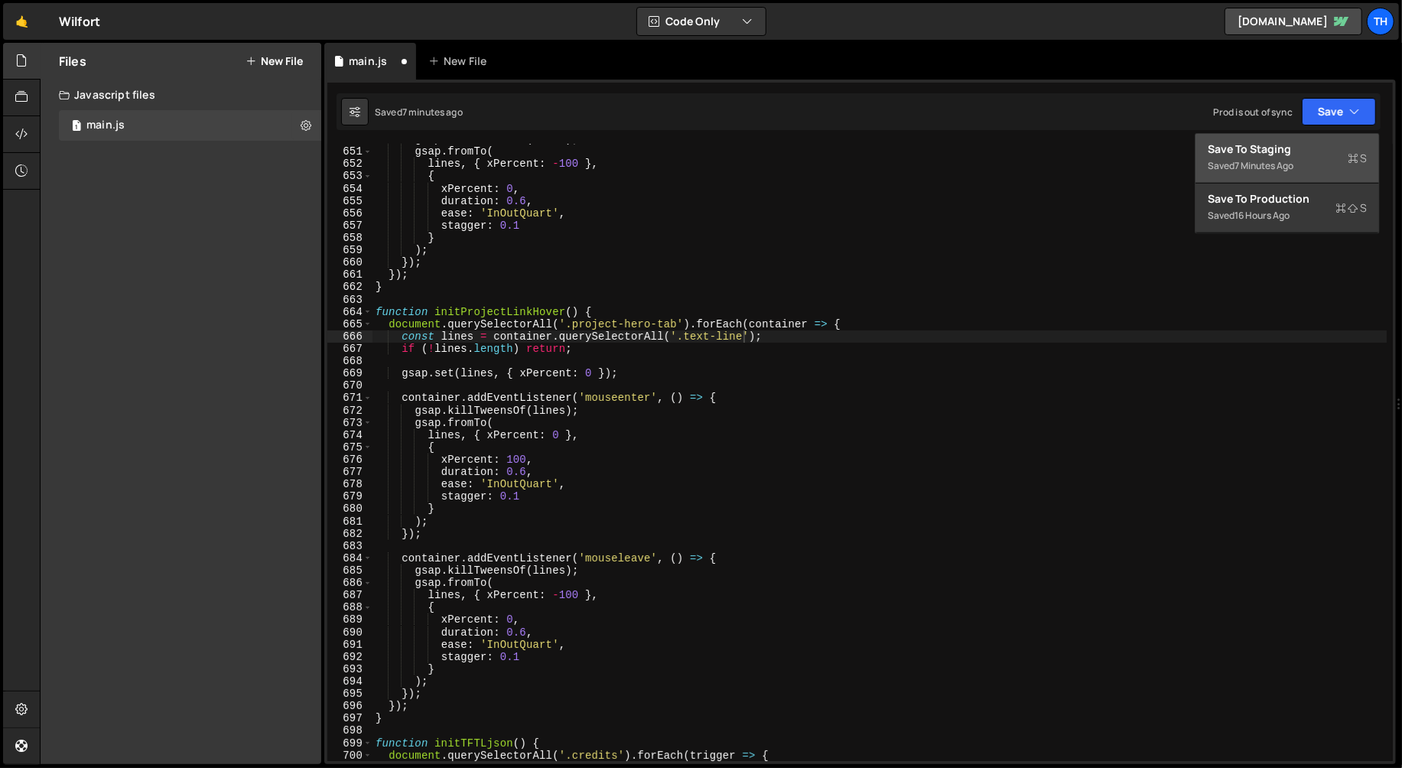
click at [1306, 144] on div "Save to Staging S" at bounding box center [1287, 149] width 159 height 15
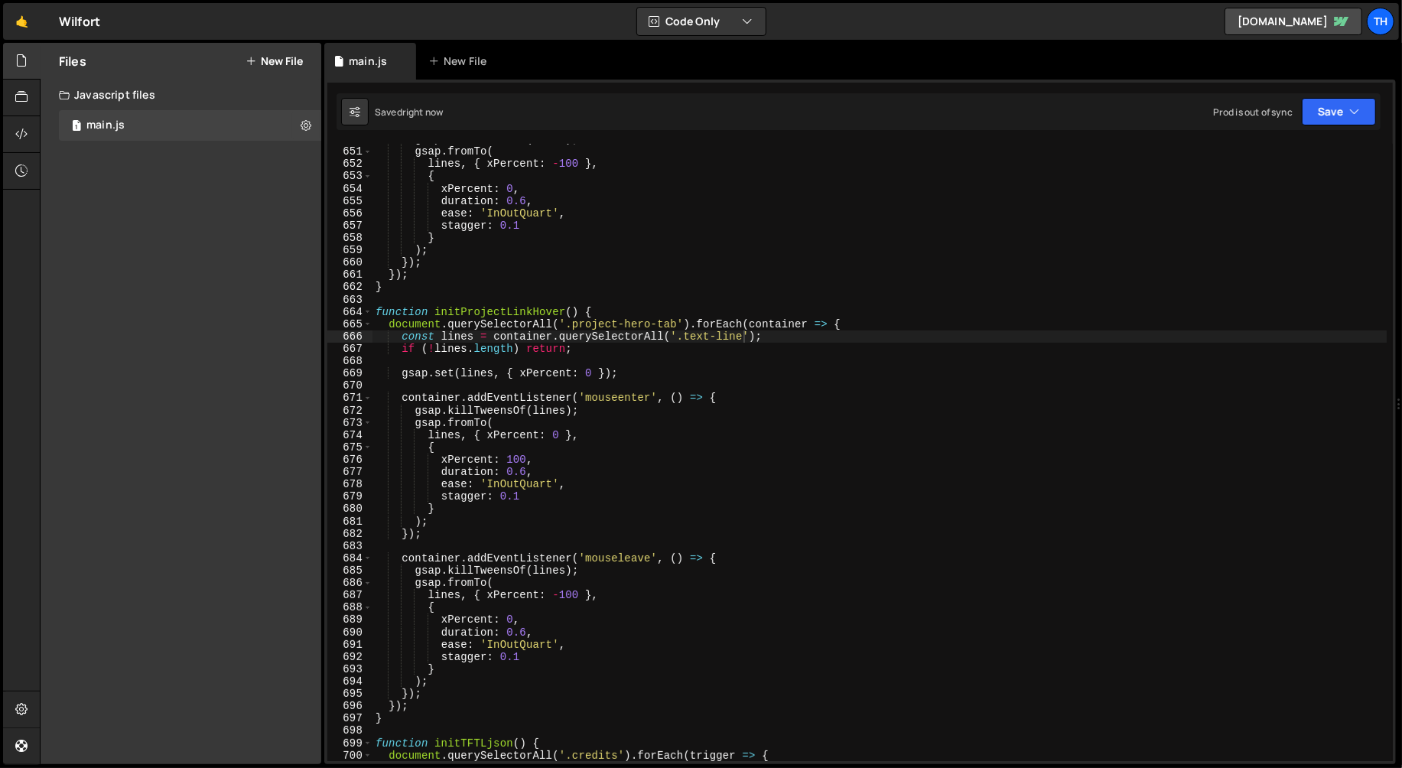
click at [496, 316] on div "gsap . killTweensOf ( lines ) ; gsap . fromTo ( lines , { xPercent : - 100 } , …" at bounding box center [879, 454] width 1015 height 642
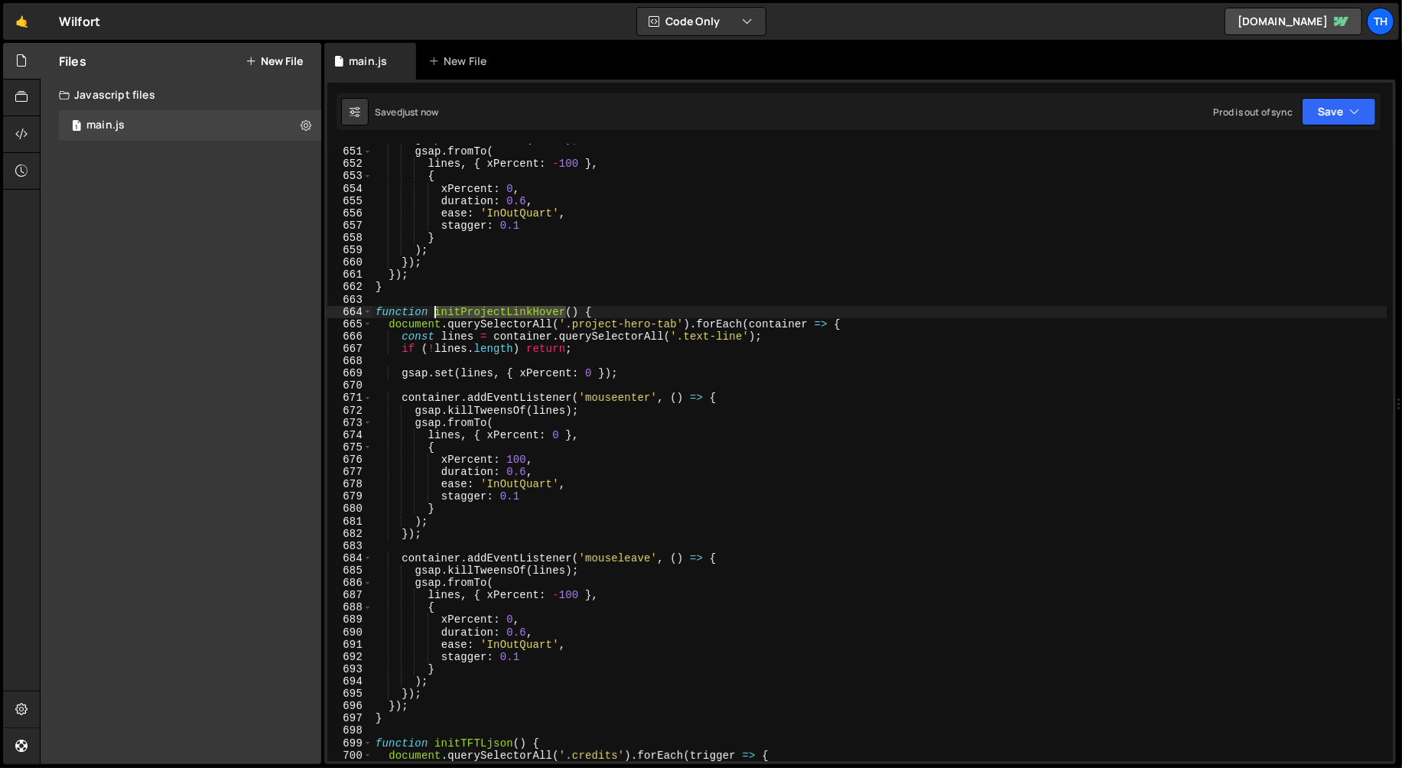
click at [496, 316] on div "gsap . killTweensOf ( lines ) ; gsap . fromTo ( lines , { xPercent : - 100 } , …" at bounding box center [879, 454] width 1015 height 642
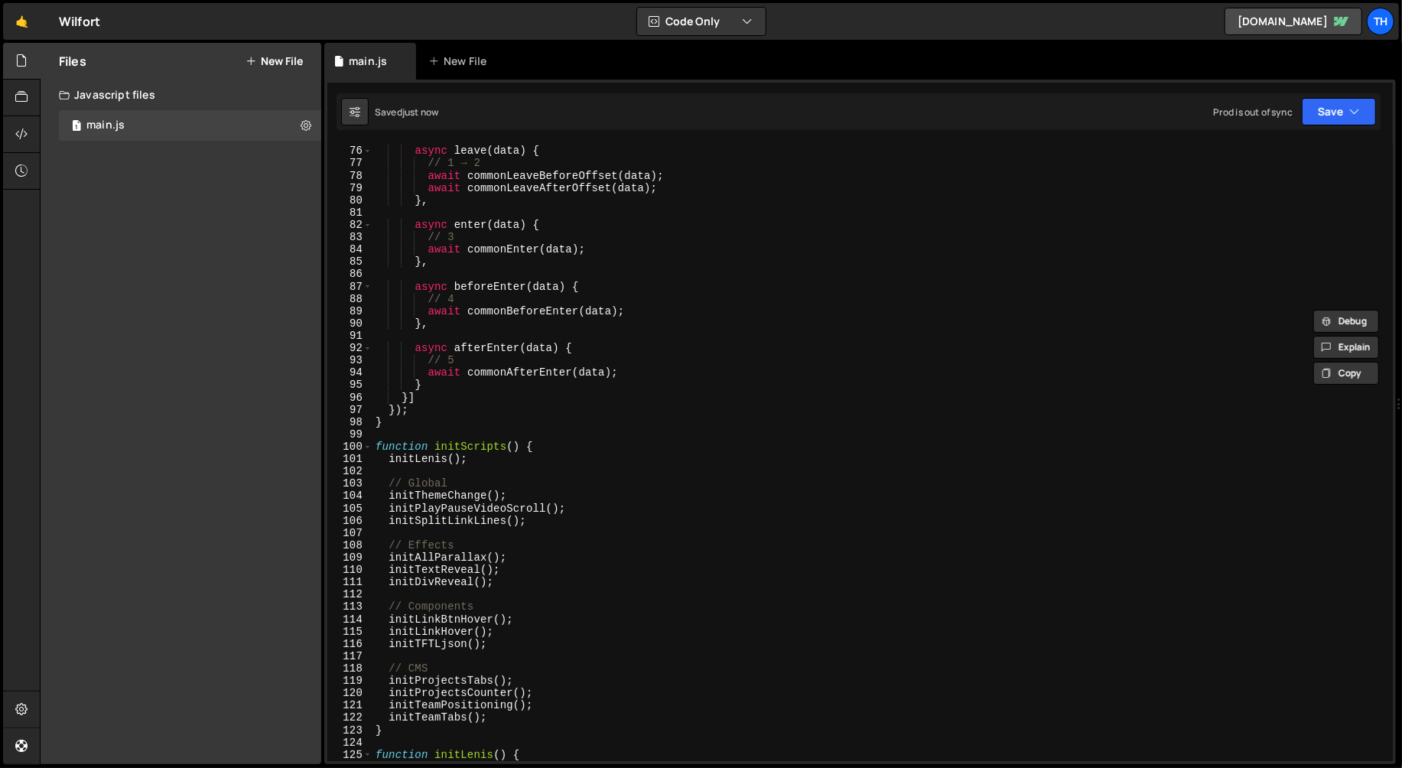
scroll to position [1019, 0]
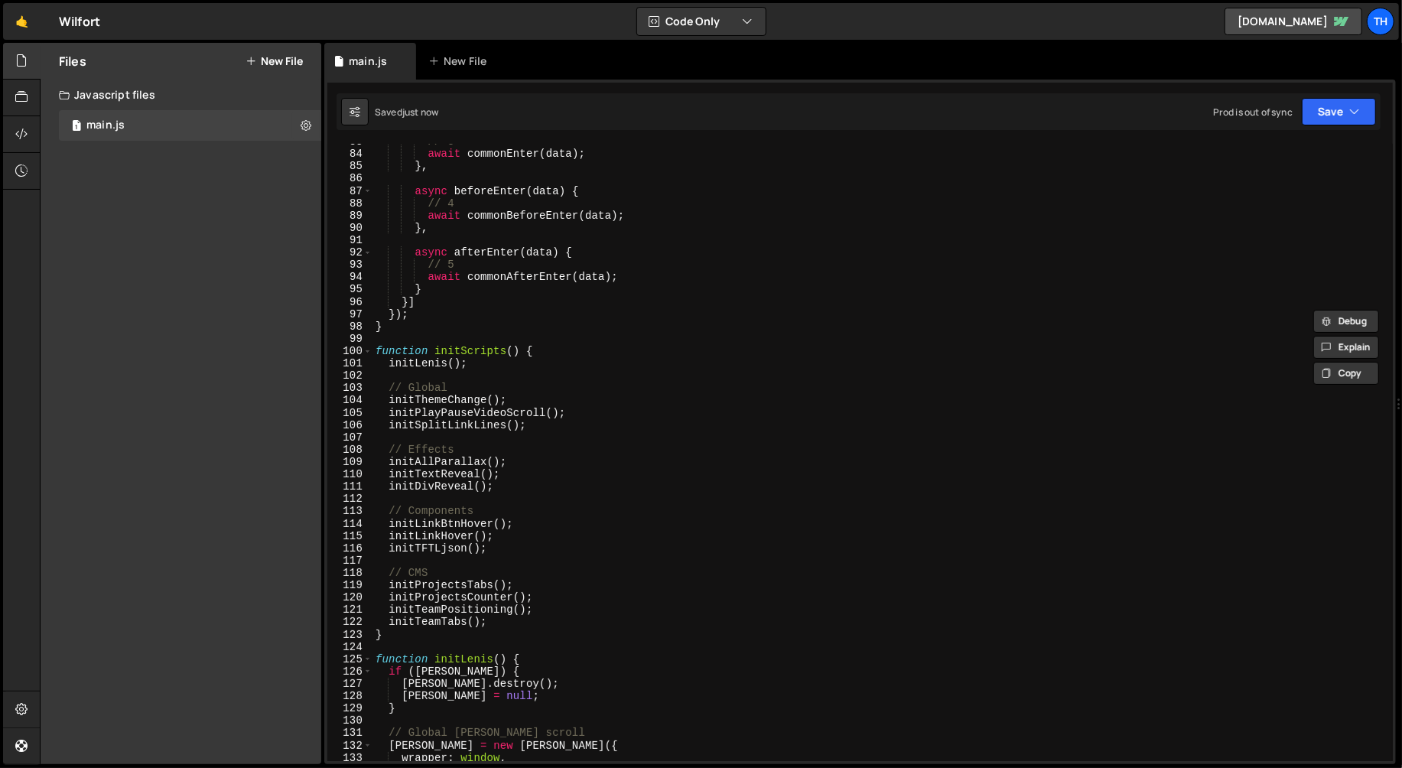
click at [509, 554] on div "// 3 await commonEnter ( data ) ; } , async beforeEnter ( data ) { // 4 await c…" at bounding box center [879, 456] width 1015 height 642
click at [515, 542] on div "// 3 await commonEnter ( data ) ; } , async beforeEnter ( data ) { // 4 await c…" at bounding box center [879, 456] width 1015 height 642
click at [516, 538] on div "// 3 await commonEnter ( data ) ; } , async beforeEnter ( data ) { // 4 await c…" at bounding box center [879, 456] width 1015 height 642
type textarea "initLinkHover();"
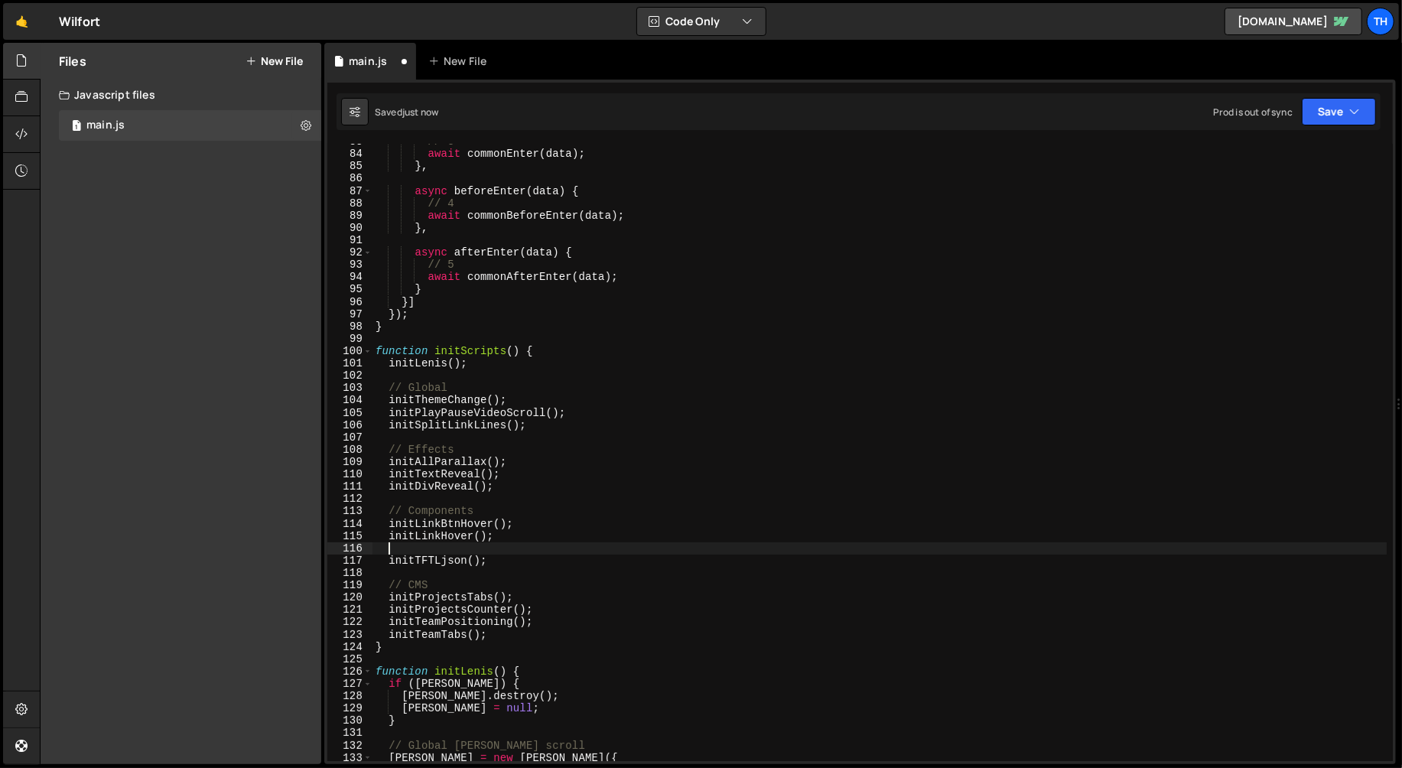
scroll to position [0, 0]
paste textarea "initProjectLinkHover"
click at [478, 538] on div "// 3 await commonEnter ( data ) ; } , async beforeEnter ( data ) { // 4 await c…" at bounding box center [879, 456] width 1015 height 642
drag, startPoint x: 474, startPoint y: 536, endPoint x: 503, endPoint y: 538, distance: 29.2
click at [503, 538] on div "// 3 await commonEnter ( data ) ; } , async beforeEnter ( data ) { // 4 await c…" at bounding box center [879, 456] width 1015 height 642
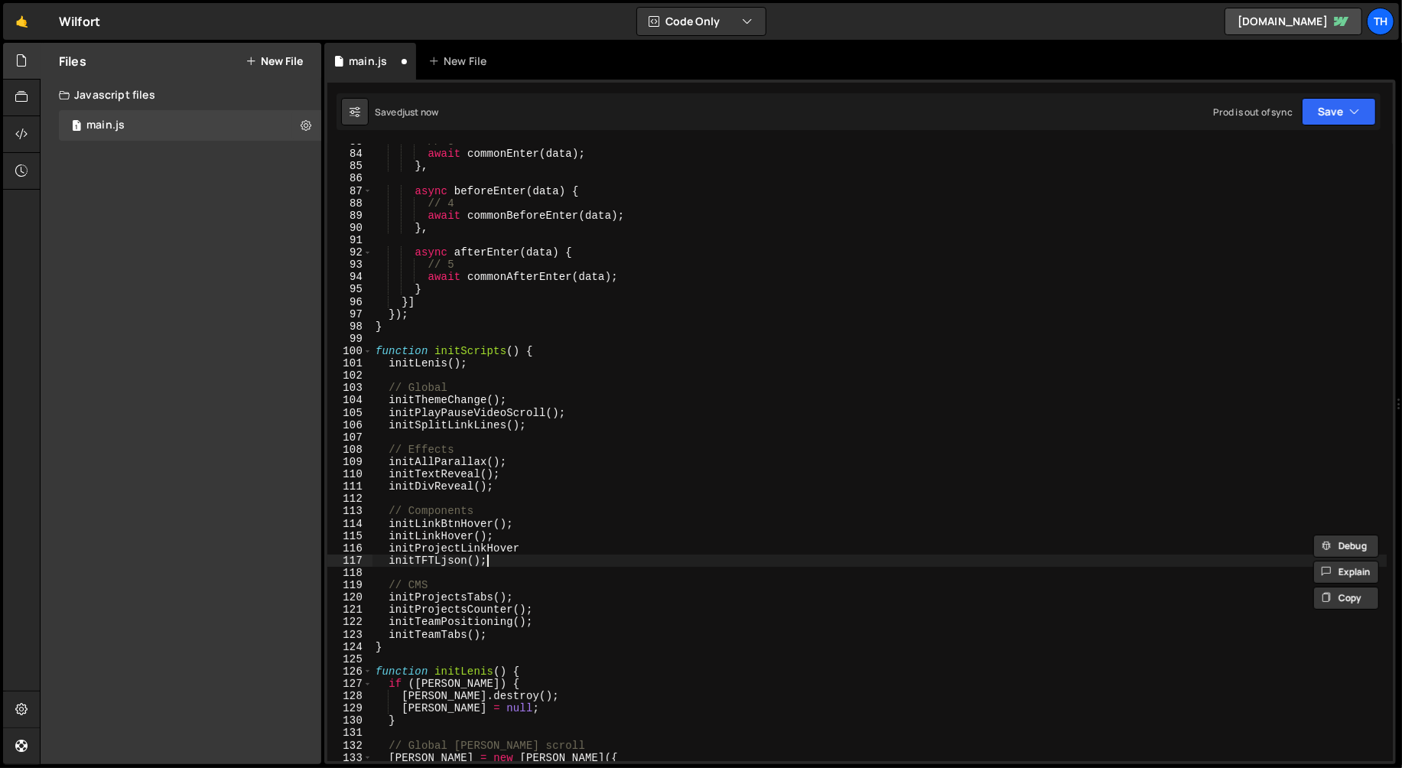
click at [600, 555] on div "// 3 await commonEnter ( data ) ; } , async beforeEnter ( data ) { // 4 await c…" at bounding box center [879, 456] width 1015 height 642
click at [595, 551] on div "// 3 await commonEnter ( data ) ; } , async beforeEnter ( data ) { // 4 await c…" at bounding box center [879, 456] width 1015 height 642
paste textarea "();"
click at [1323, 115] on button "Save" at bounding box center [1339, 112] width 74 height 28
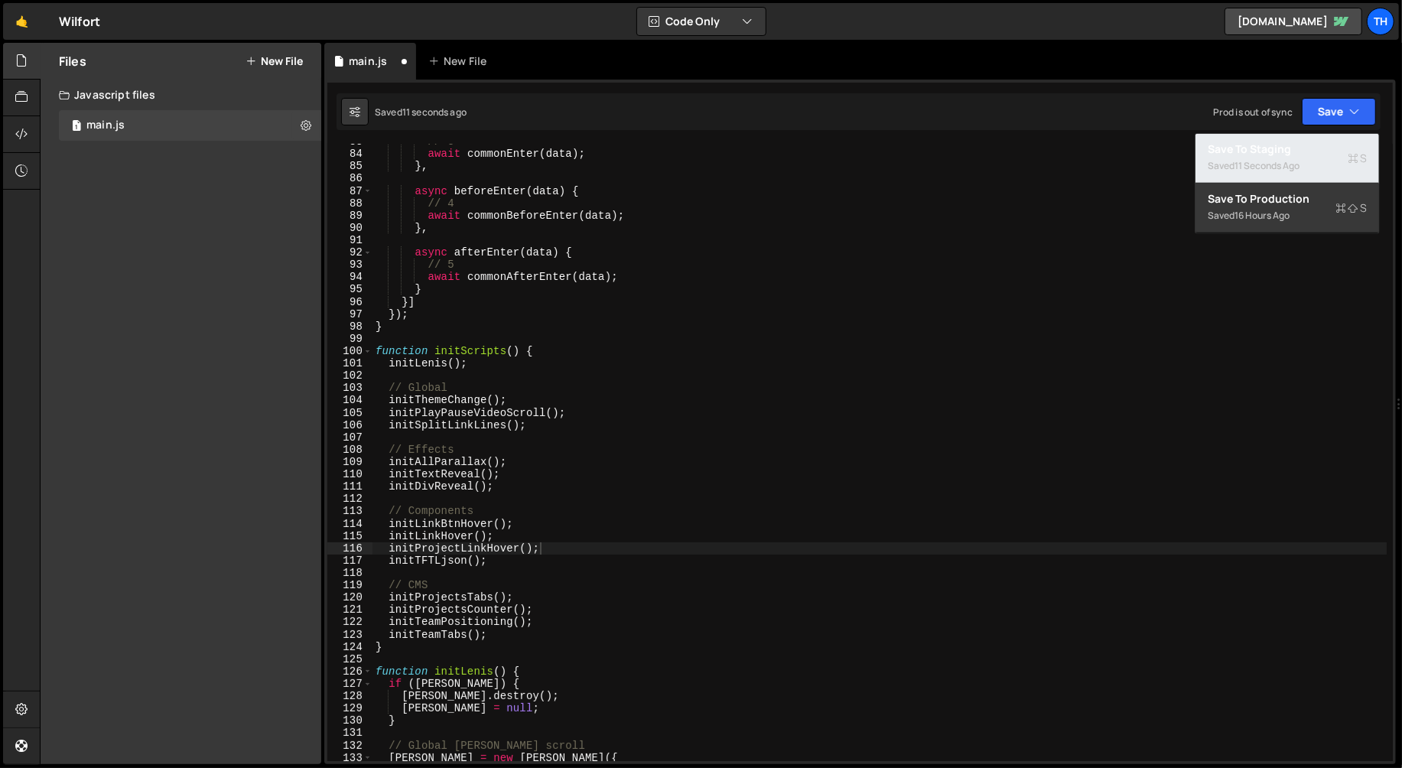
drag, startPoint x: 1300, startPoint y: 145, endPoint x: 1291, endPoint y: 148, distance: 9.9
click at [1300, 145] on div "Save to Staging S" at bounding box center [1287, 149] width 159 height 15
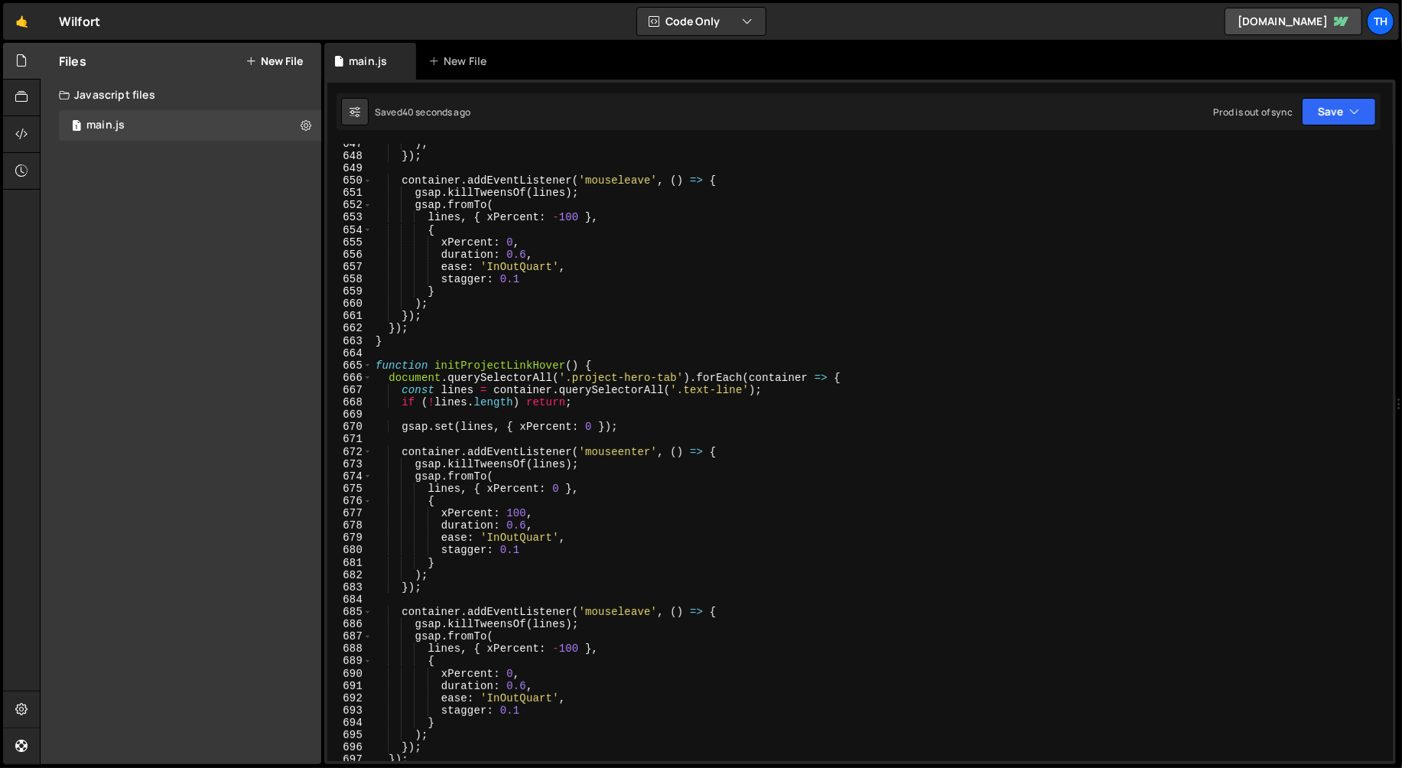
scroll to position [8019, 0]
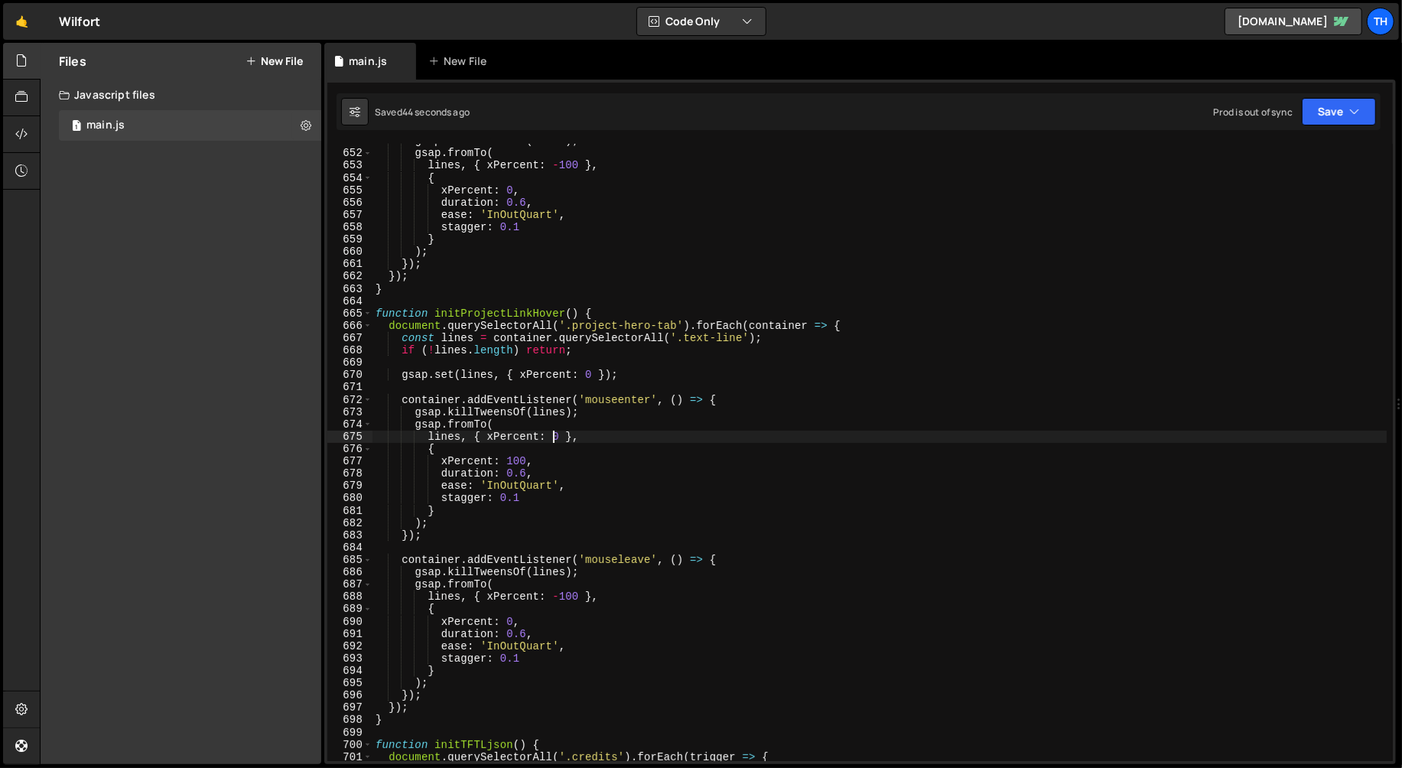
click at [558, 436] on div "gsap . killTweensOf ( lines ) ; gsap . fromTo ( lines , { xPercent : - 100 } , …" at bounding box center [879, 456] width 1015 height 642
click at [566, 376] on div "gsap . killTweensOf ( lines ) ; gsap . fromTo ( lines , { xPercent : - 100 } , …" at bounding box center [879, 456] width 1015 height 642
click at [590, 376] on div "gsap . killTweensOf ( lines ) ; gsap . fromTo ( lines , { xPercent : - 100 } , …" at bounding box center [879, 456] width 1015 height 642
drag, startPoint x: 587, startPoint y: 375, endPoint x: 611, endPoint y: 376, distance: 23.8
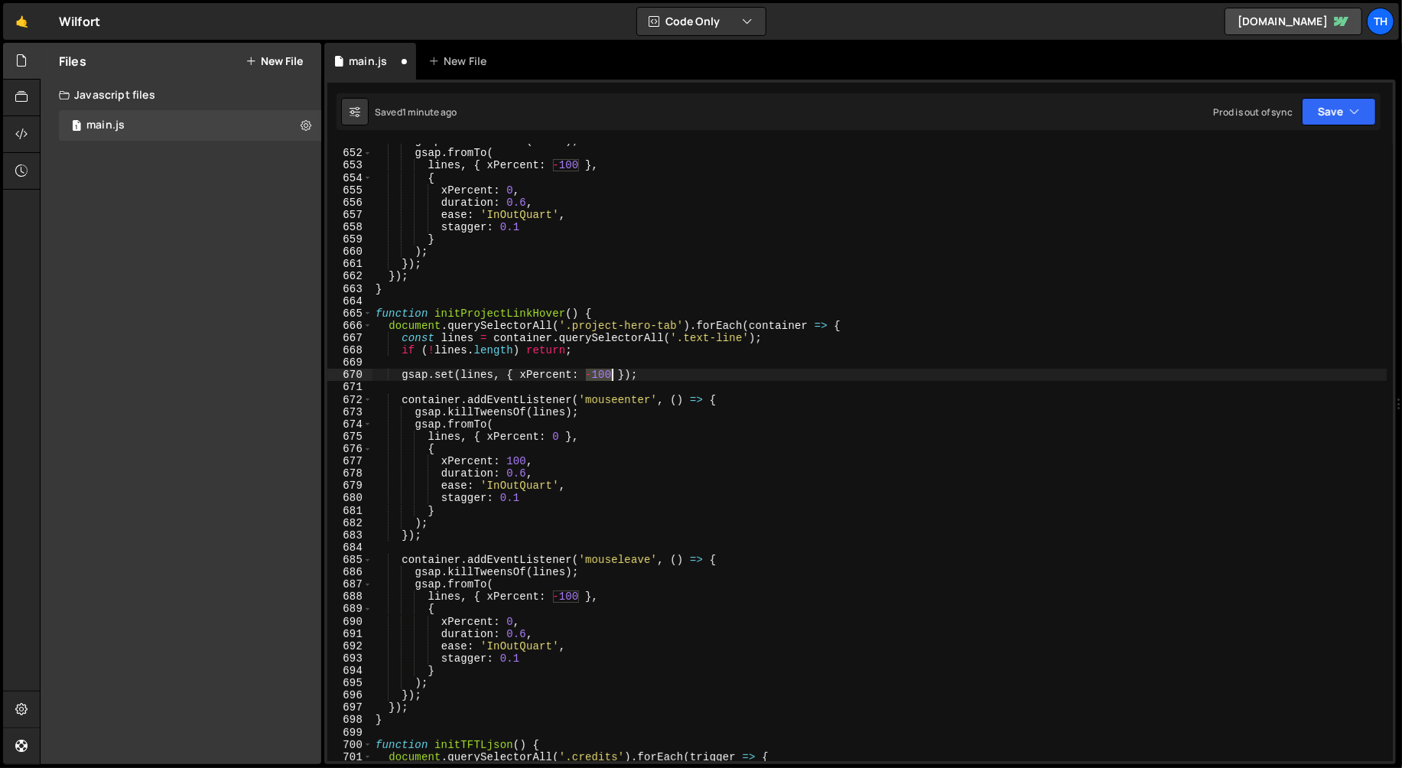
click at [611, 376] on div "gsap . killTweensOf ( lines ) ; gsap . fromTo ( lines , { xPercent : - 100 } , …" at bounding box center [879, 456] width 1015 height 642
click at [558, 439] on div "gsap . killTweensOf ( lines ) ; gsap . fromTo ( lines , { xPercent : - 100 } , …" at bounding box center [879, 456] width 1015 height 642
paste textarea "-10"
click at [509, 461] on div "gsap . killTweensOf ( lines ) ; gsap . fromTo ( lines , { xPercent : - 100 } , …" at bounding box center [879, 456] width 1015 height 642
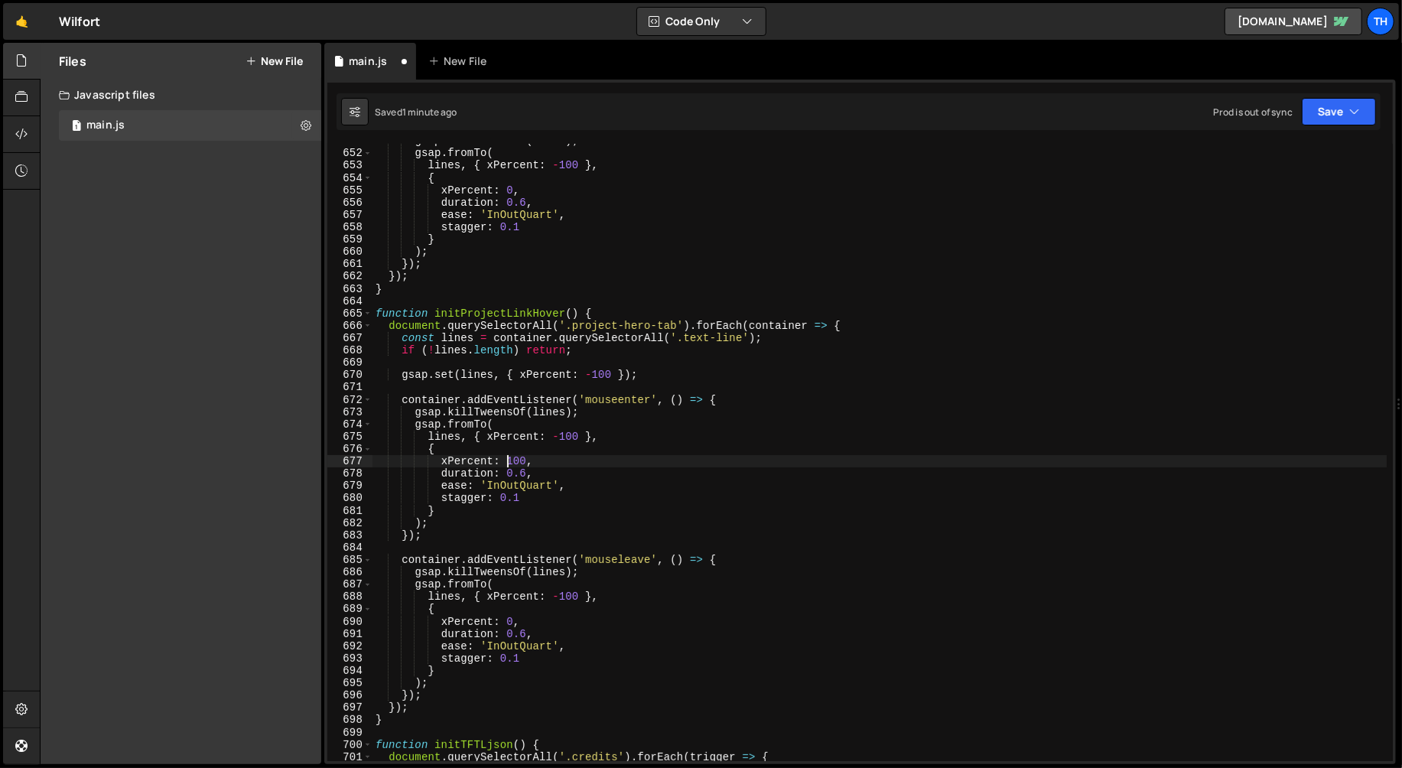
click at [509, 461] on div "gsap . killTweensOf ( lines ) ; gsap . fromTo ( lines , { xPercent : - 100 } , …" at bounding box center [879, 456] width 1015 height 642
click at [584, 415] on div "gsap . killTweensOf ( lines ) ; gsap . fromTo ( lines , { xPercent : - 100 } , …" at bounding box center [879, 456] width 1015 height 642
drag, startPoint x: 554, startPoint y: 596, endPoint x: 578, endPoint y: 597, distance: 24.5
click at [578, 597] on div "gsap . killTweensOf ( lines ) ; gsap . fromTo ( lines , { xPercent : - 100 } , …" at bounding box center [879, 456] width 1015 height 642
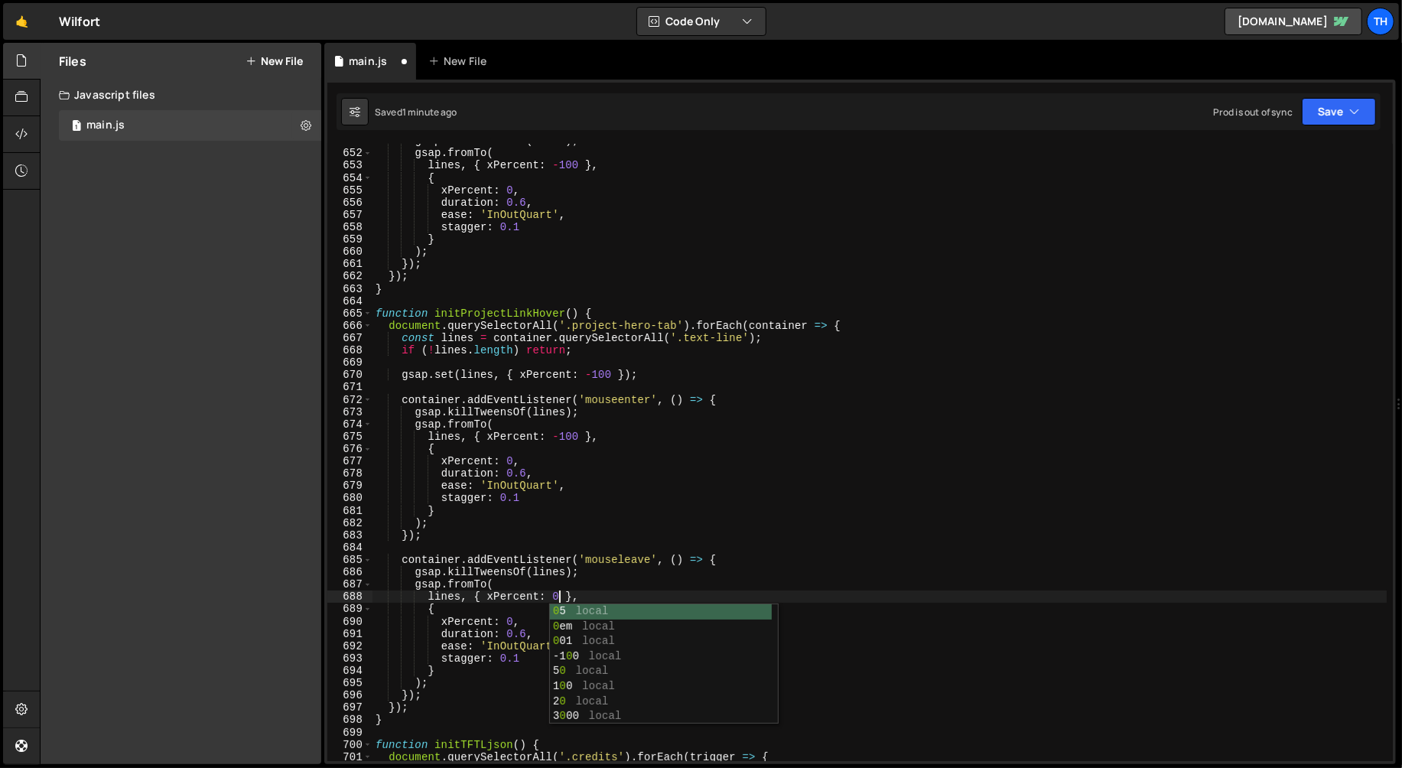
click at [595, 532] on div "gsap . killTweensOf ( lines ) ; gsap . fromTo ( lines , { xPercent : - 100 } , …" at bounding box center [879, 456] width 1015 height 642
click at [510, 625] on div "gsap . killTweensOf ( lines ) ; gsap . fromTo ( lines , { xPercent : - 100 } , …" at bounding box center [879, 456] width 1015 height 642
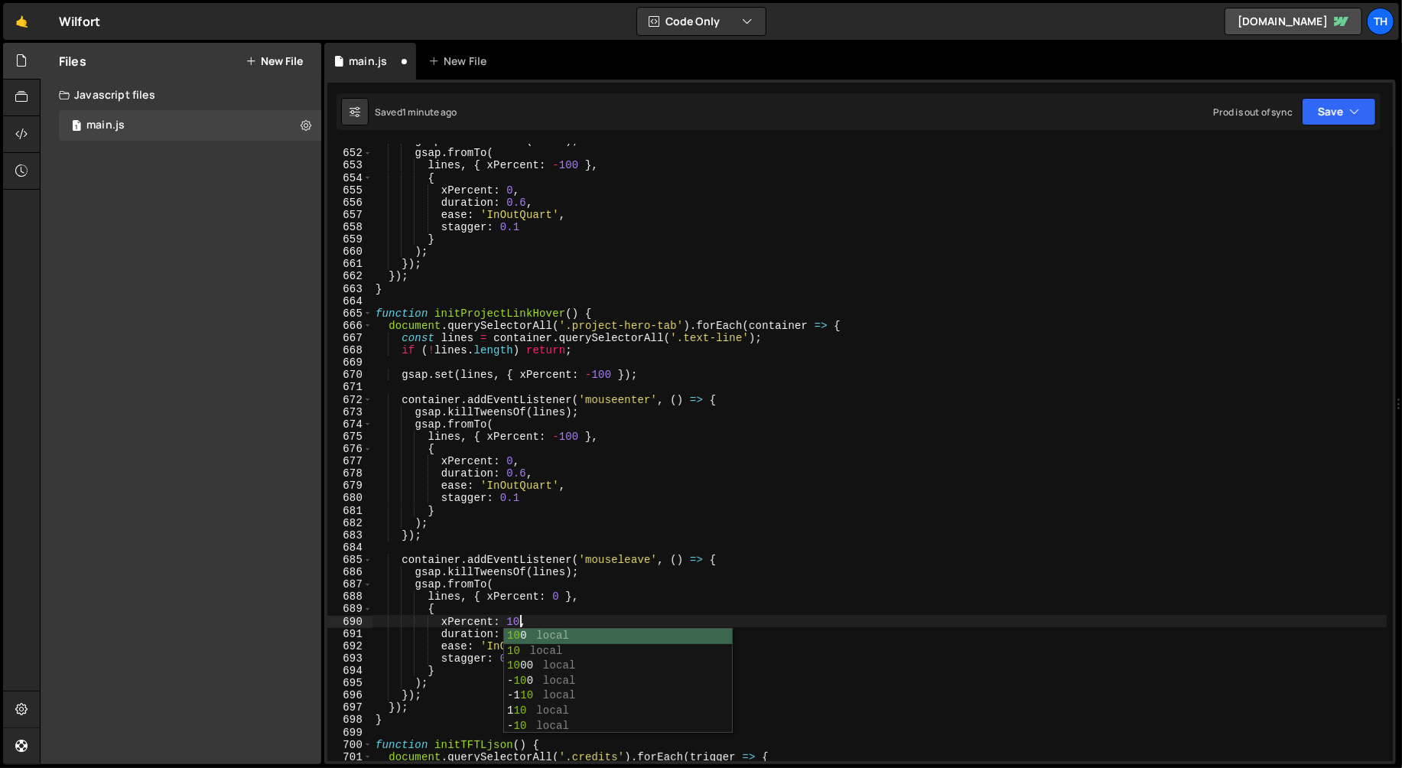
scroll to position [0, 10]
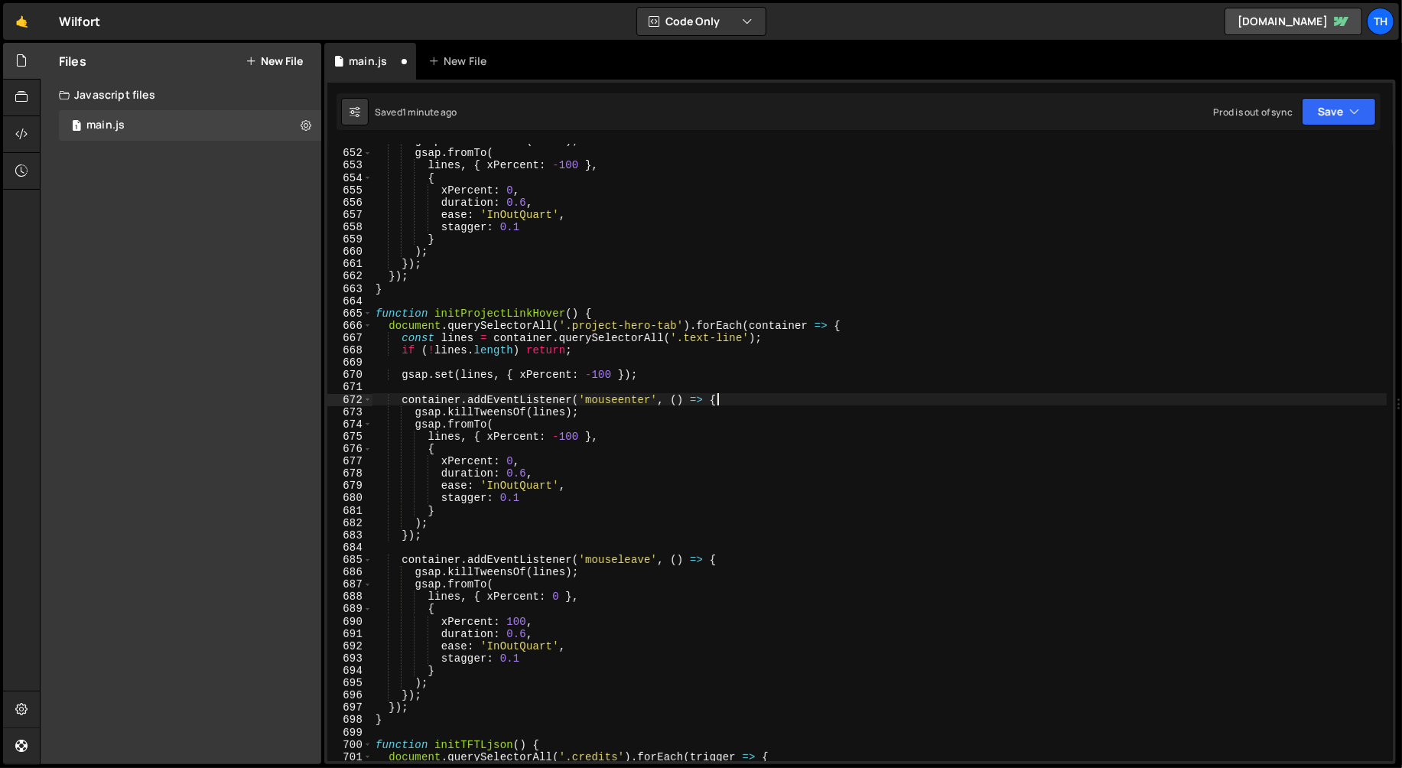
click at [1090, 398] on div "gsap . killTweensOf ( lines ) ; gsap . fromTo ( lines , { xPercent : - 100 } , …" at bounding box center [879, 456] width 1015 height 642
click at [1340, 108] on button "Save" at bounding box center [1339, 112] width 74 height 28
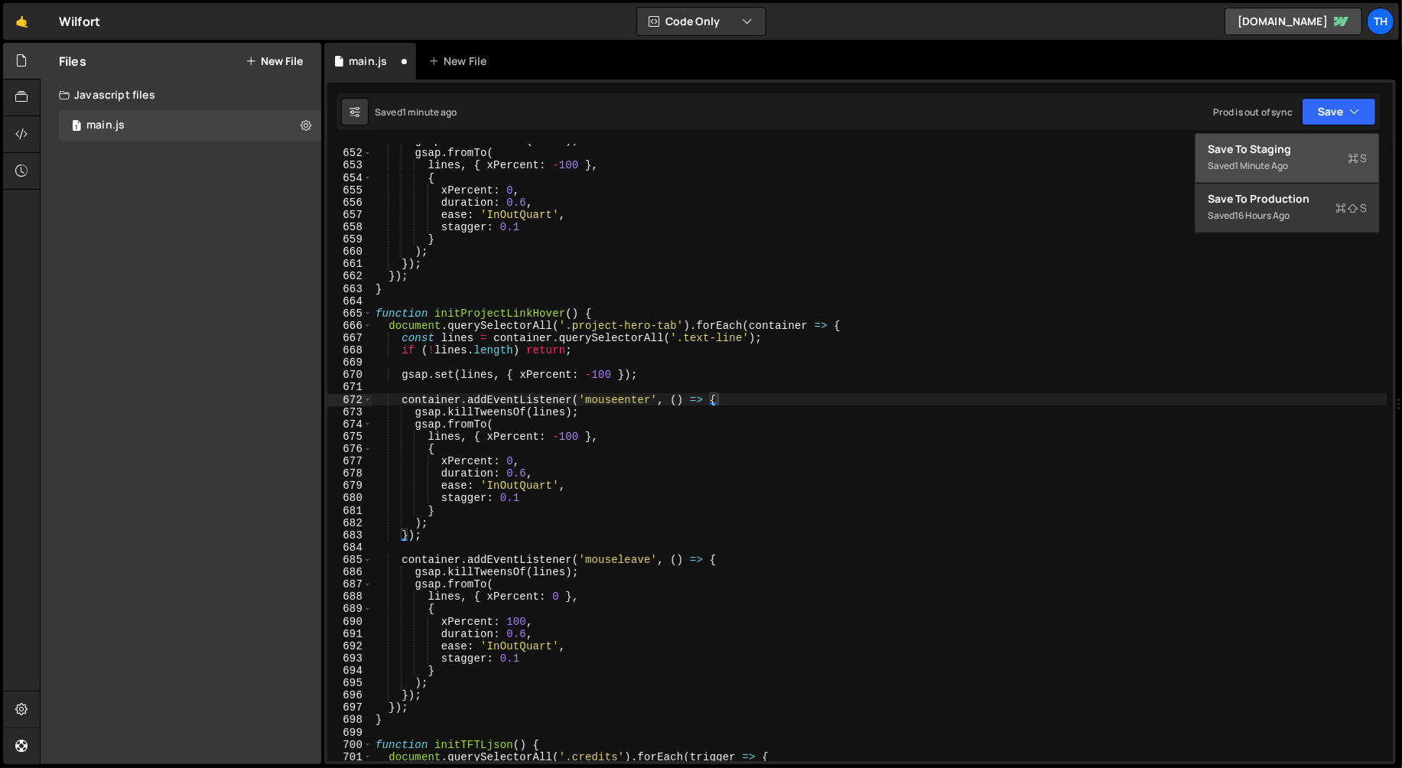
click at [1286, 148] on div "Save to Staging S" at bounding box center [1287, 149] width 159 height 15
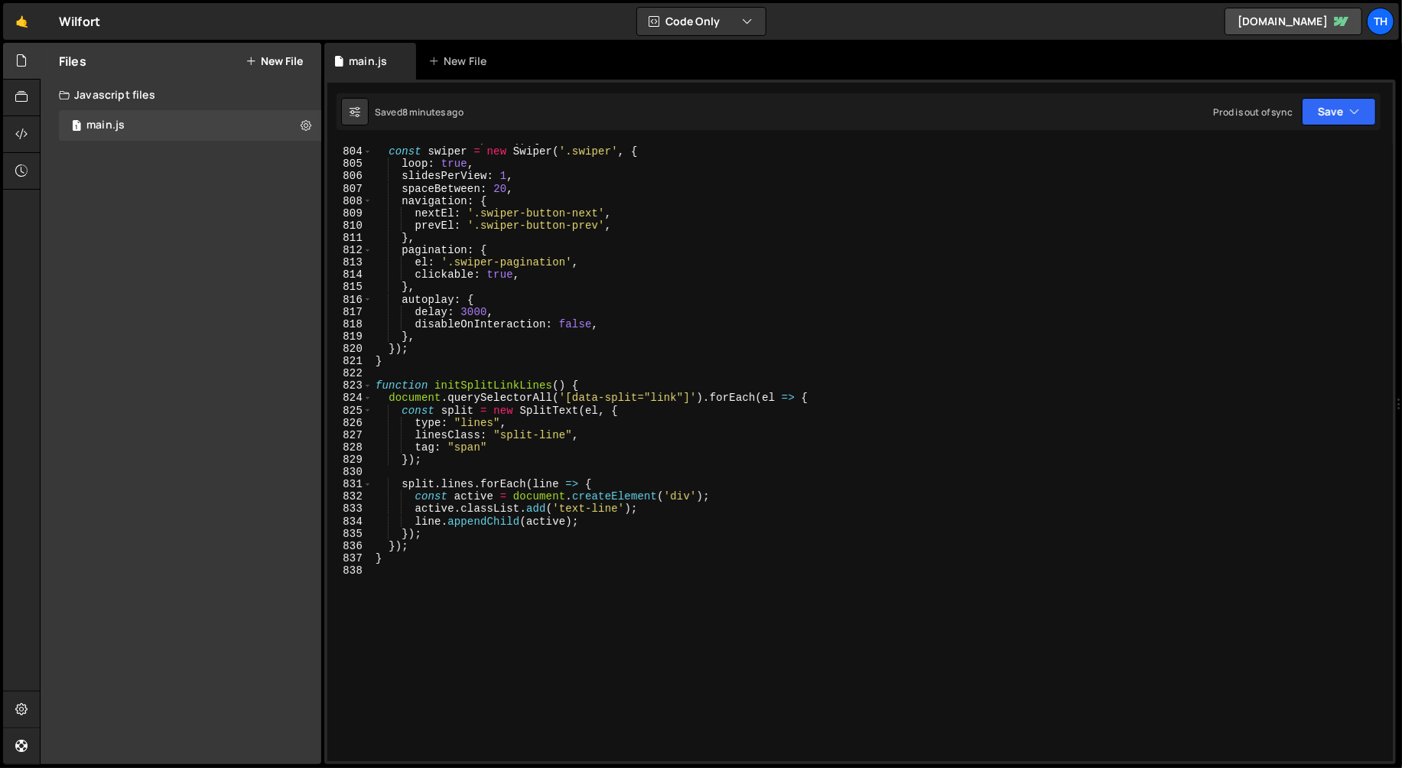
scroll to position [0, 0]
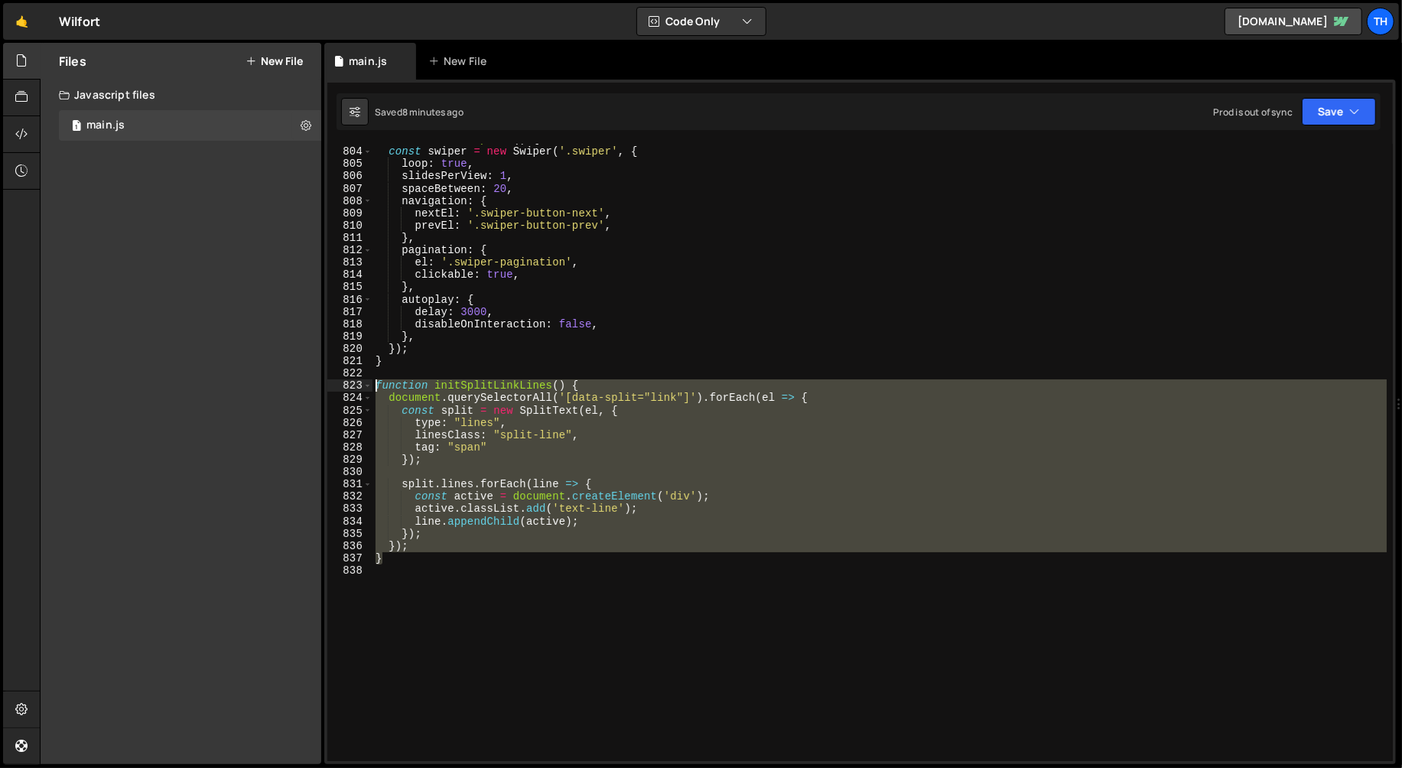
drag, startPoint x: 408, startPoint y: 554, endPoint x: 336, endPoint y: 389, distance: 179.8
click at [336, 389] on div "} 803 804 805 806 807 808 809 810 811 812 813 814 815 816 817 818 819 820 821 8…" at bounding box center [859, 452] width 1065 height 617
paste textarea "}"
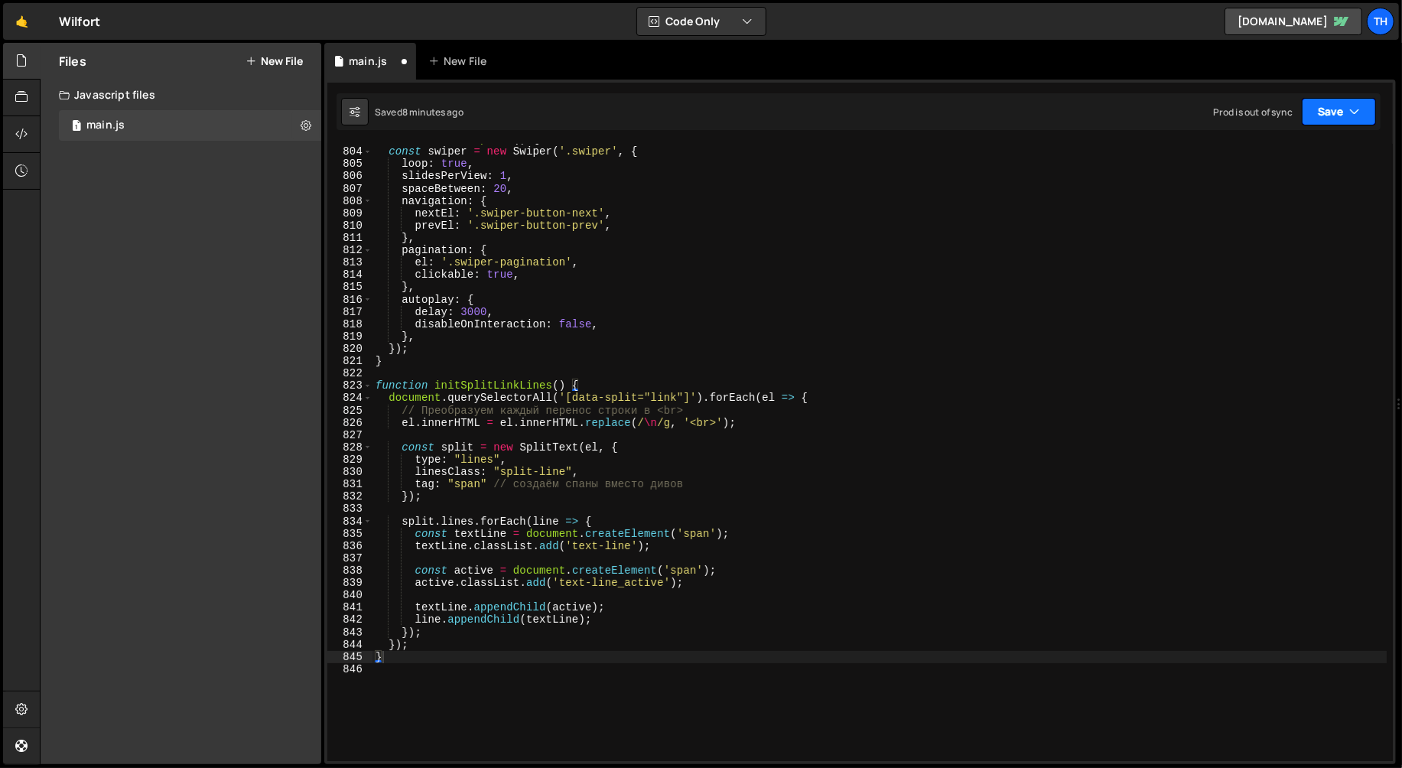
click at [1346, 118] on button "Save" at bounding box center [1339, 112] width 74 height 28
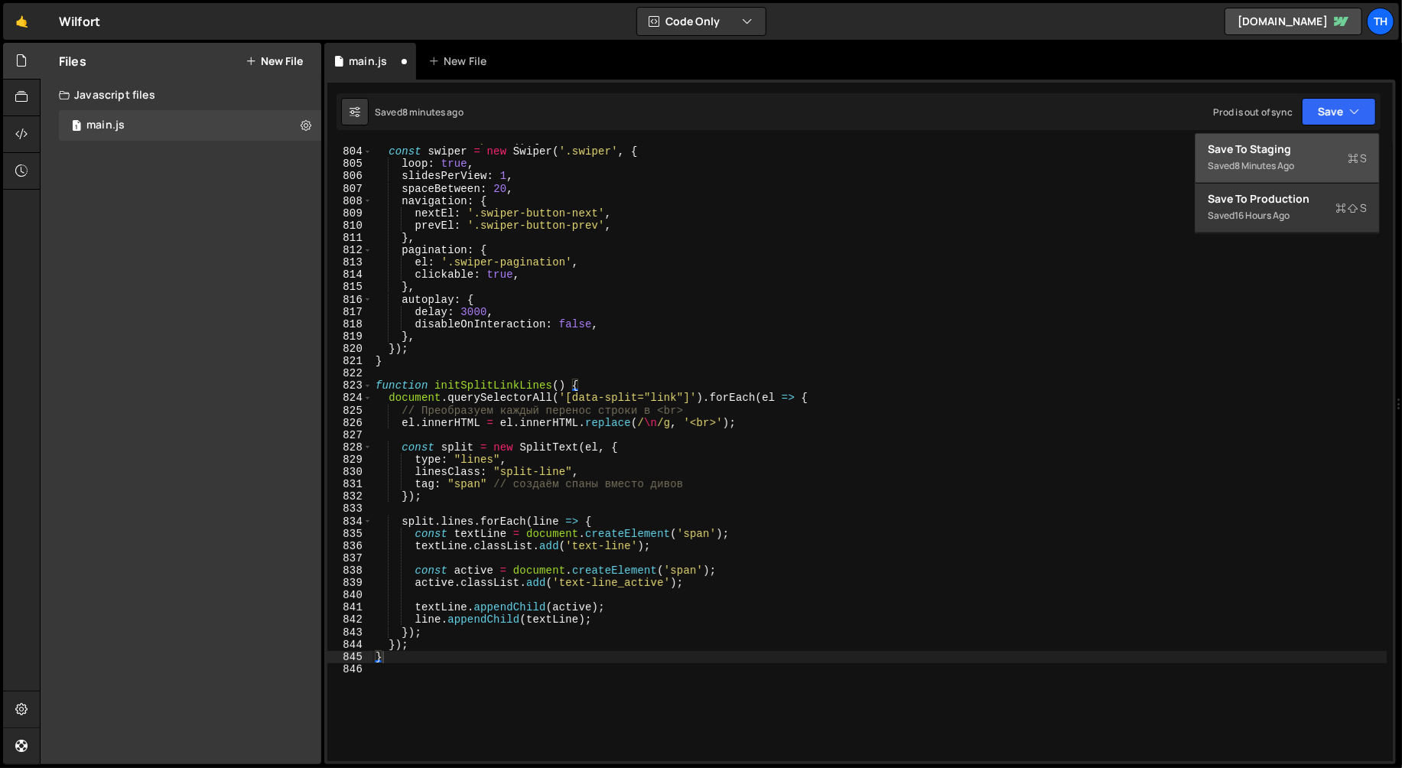
drag, startPoint x: 1310, startPoint y: 149, endPoint x: 997, endPoint y: 101, distance: 317.3
click at [1310, 150] on div "Save to Staging S" at bounding box center [1287, 149] width 159 height 15
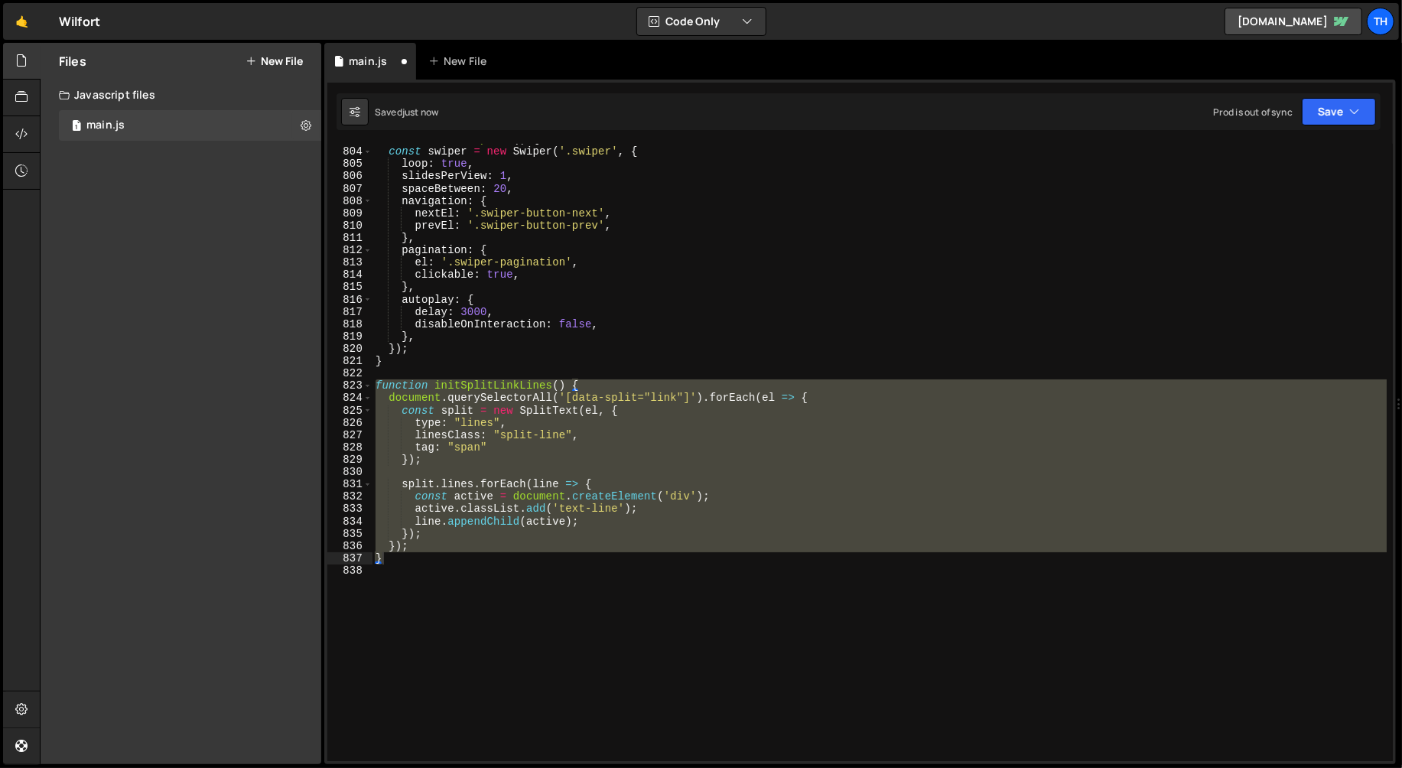
type textarea "},"
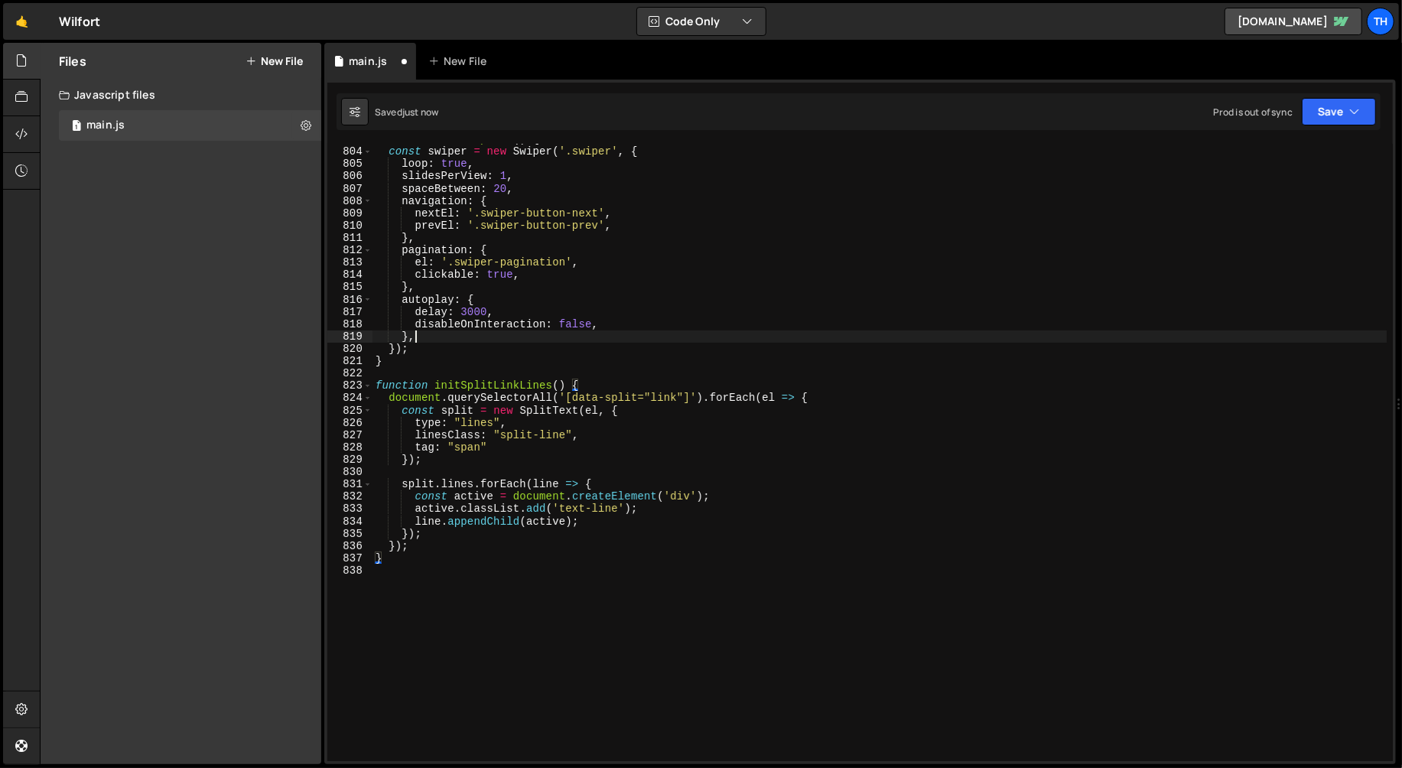
click at [444, 339] on div "function initSwiperJS ( ) { const swiper = new Swiper ( '.swiper' , { loop : tr…" at bounding box center [879, 454] width 1015 height 642
click at [1320, 122] on button "Save" at bounding box center [1339, 112] width 74 height 28
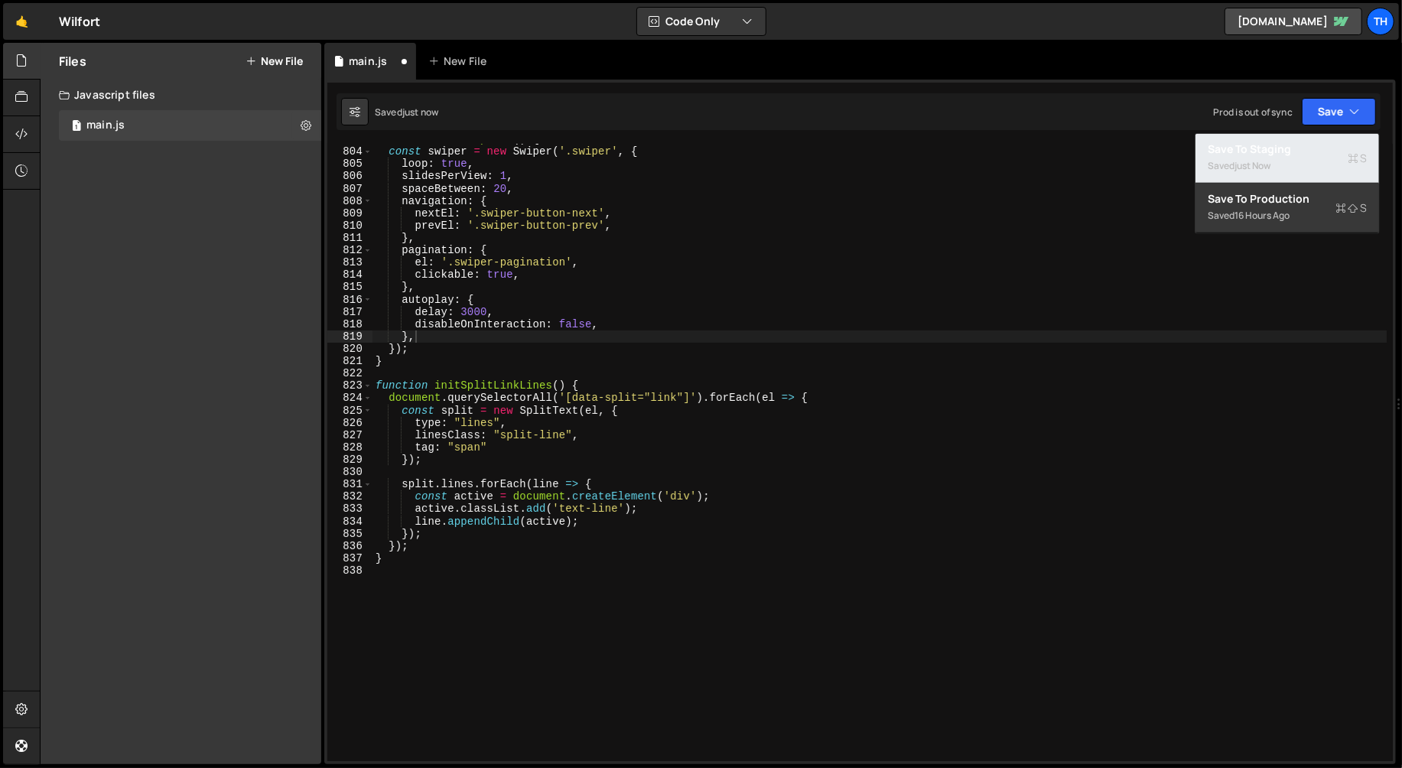
drag, startPoint x: 1278, startPoint y: 155, endPoint x: 992, endPoint y: 112, distance: 289.2
click at [1277, 155] on div "Save to Staging S" at bounding box center [1287, 149] width 159 height 15
